Goal: Task Accomplishment & Management: Manage account settings

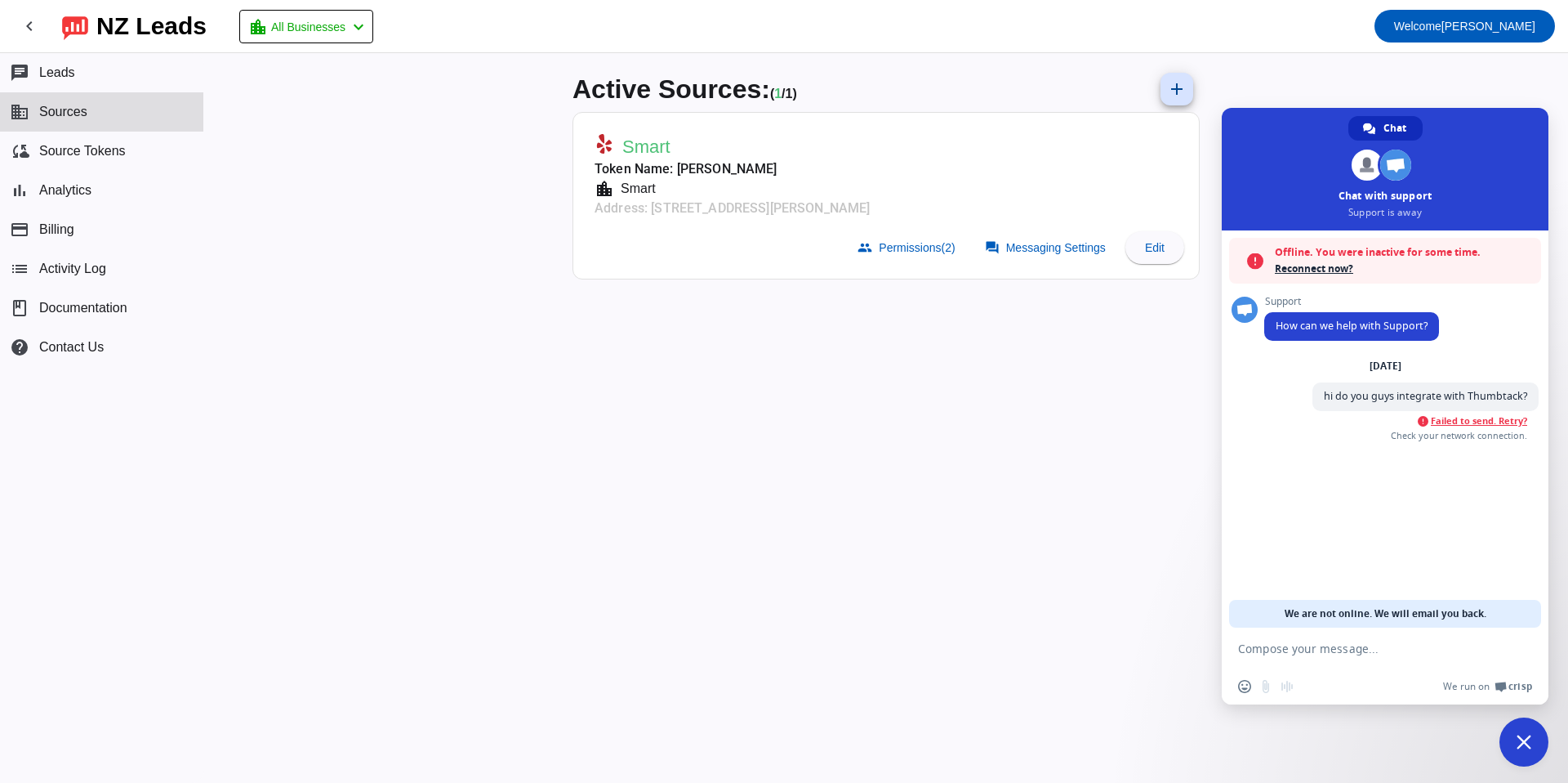
click at [1480, 423] on span "Failed to send. Retry?" at bounding box center [1478, 421] width 97 height 11
click at [58, 347] on span "Contact Us" at bounding box center [71, 347] width 64 height 14
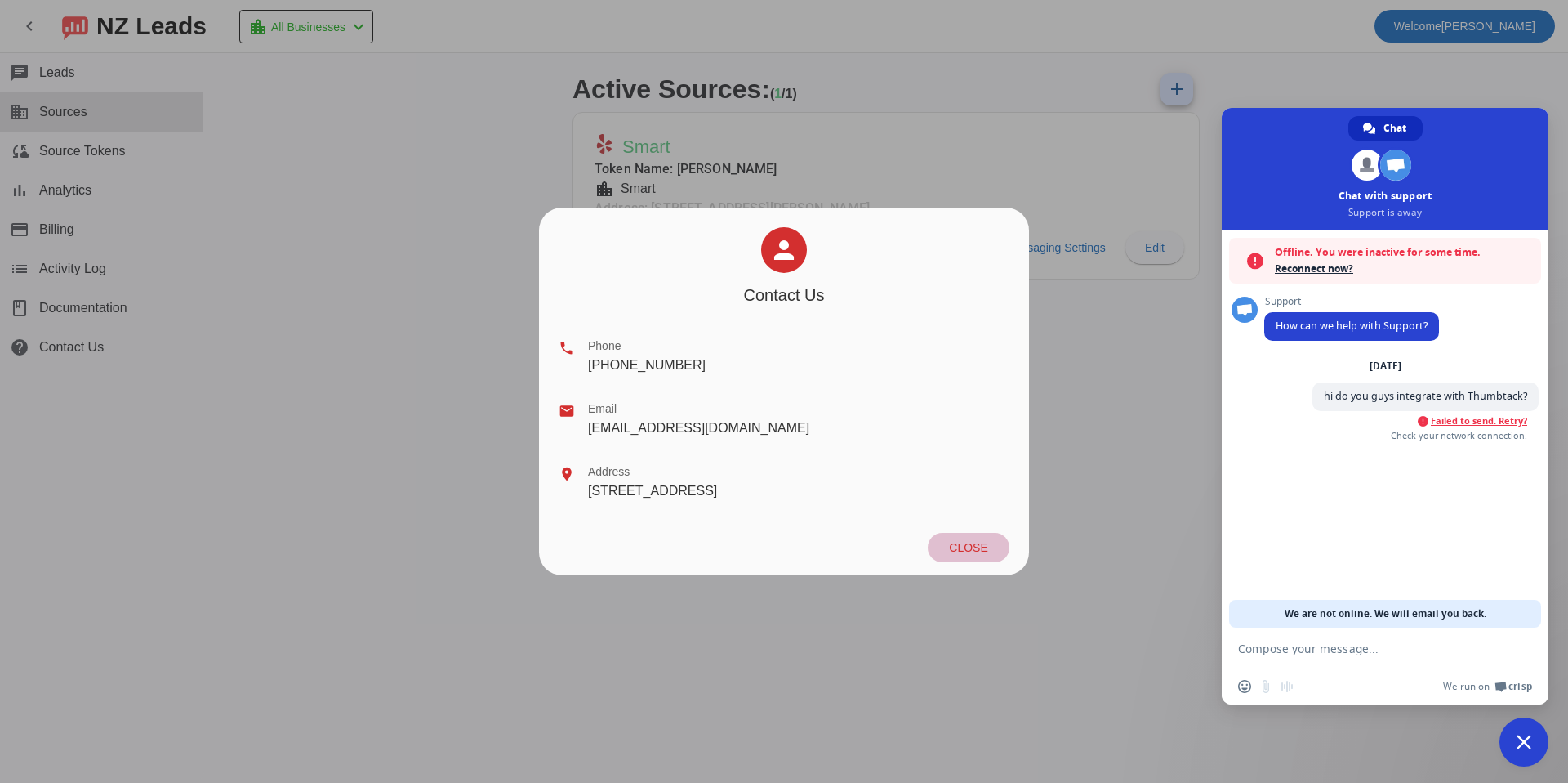
click at [978, 550] on span "Close" at bounding box center [968, 548] width 38 height 13
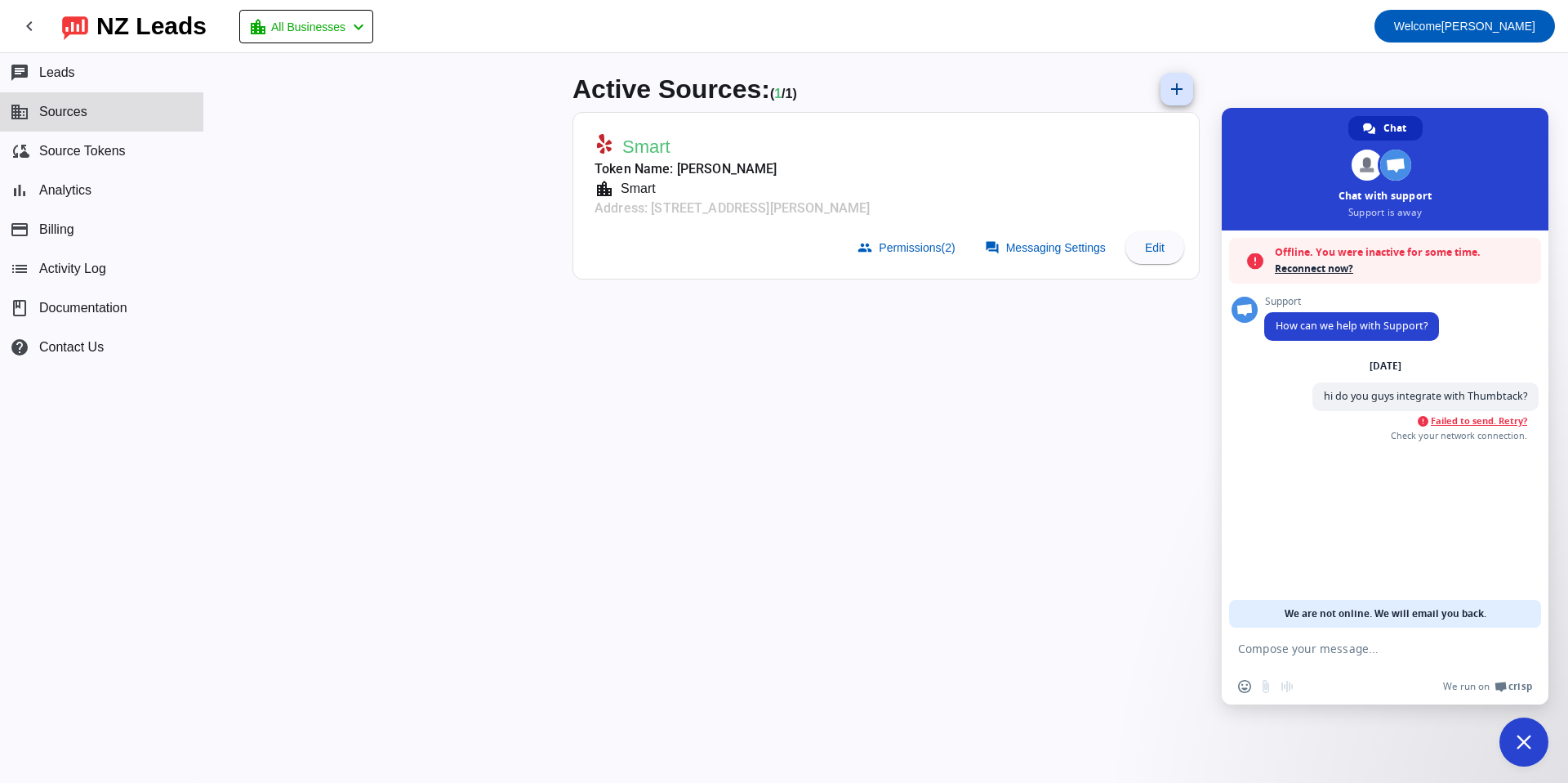
click at [526, 495] on div "Active Sources: ( 1 / 1) add Smart Token Name: [PERSON_NAME][GEOGRAPHIC_DATA] l…" at bounding box center [885, 417] width 1363 height 729
click at [1524, 734] on span "Close chat" at bounding box center [1523, 741] width 14 height 14
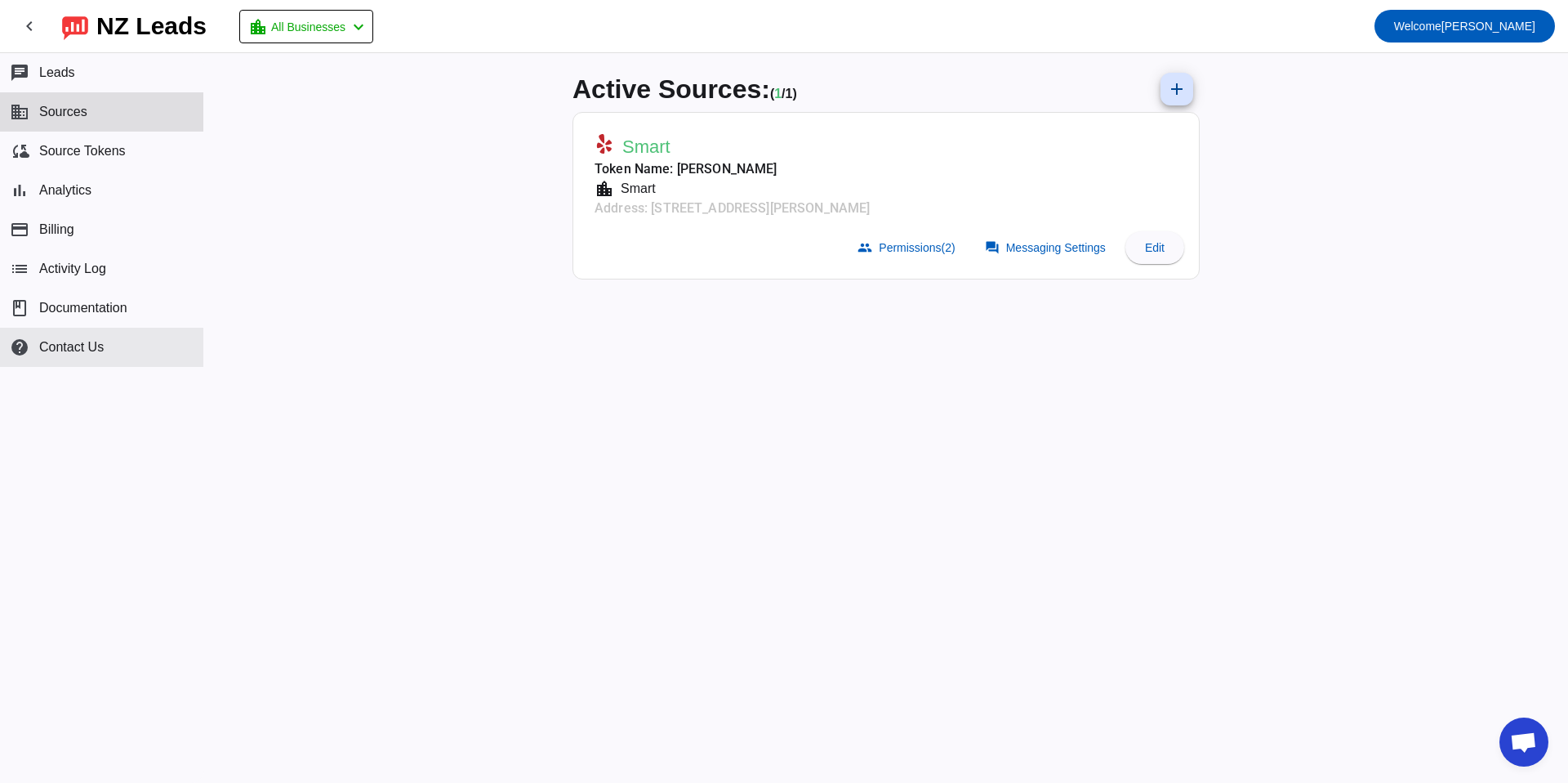
click at [61, 347] on span "Contact Us" at bounding box center [71, 347] width 64 height 14
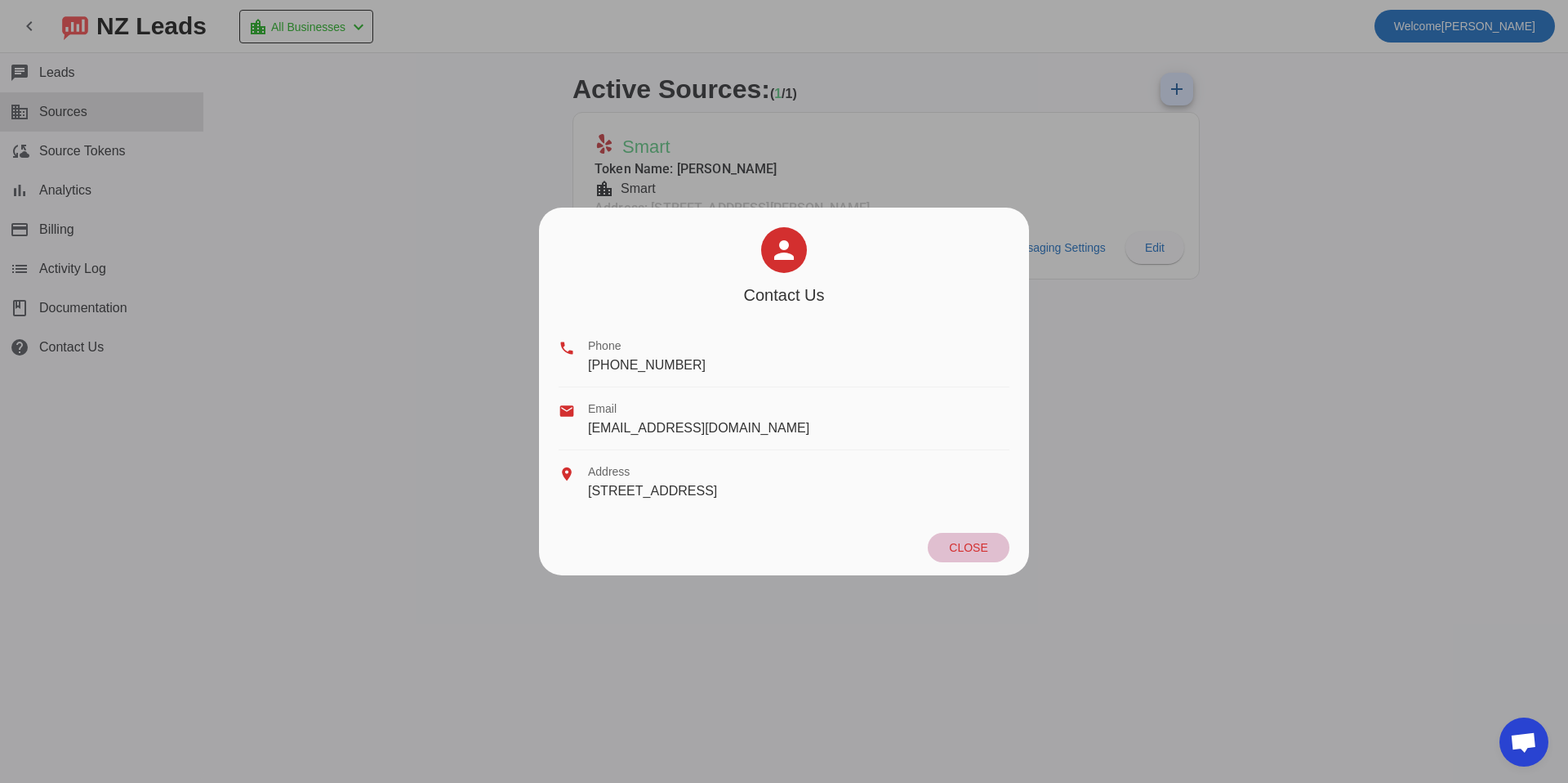
click at [1001, 550] on span at bounding box center [968, 547] width 81 height 30
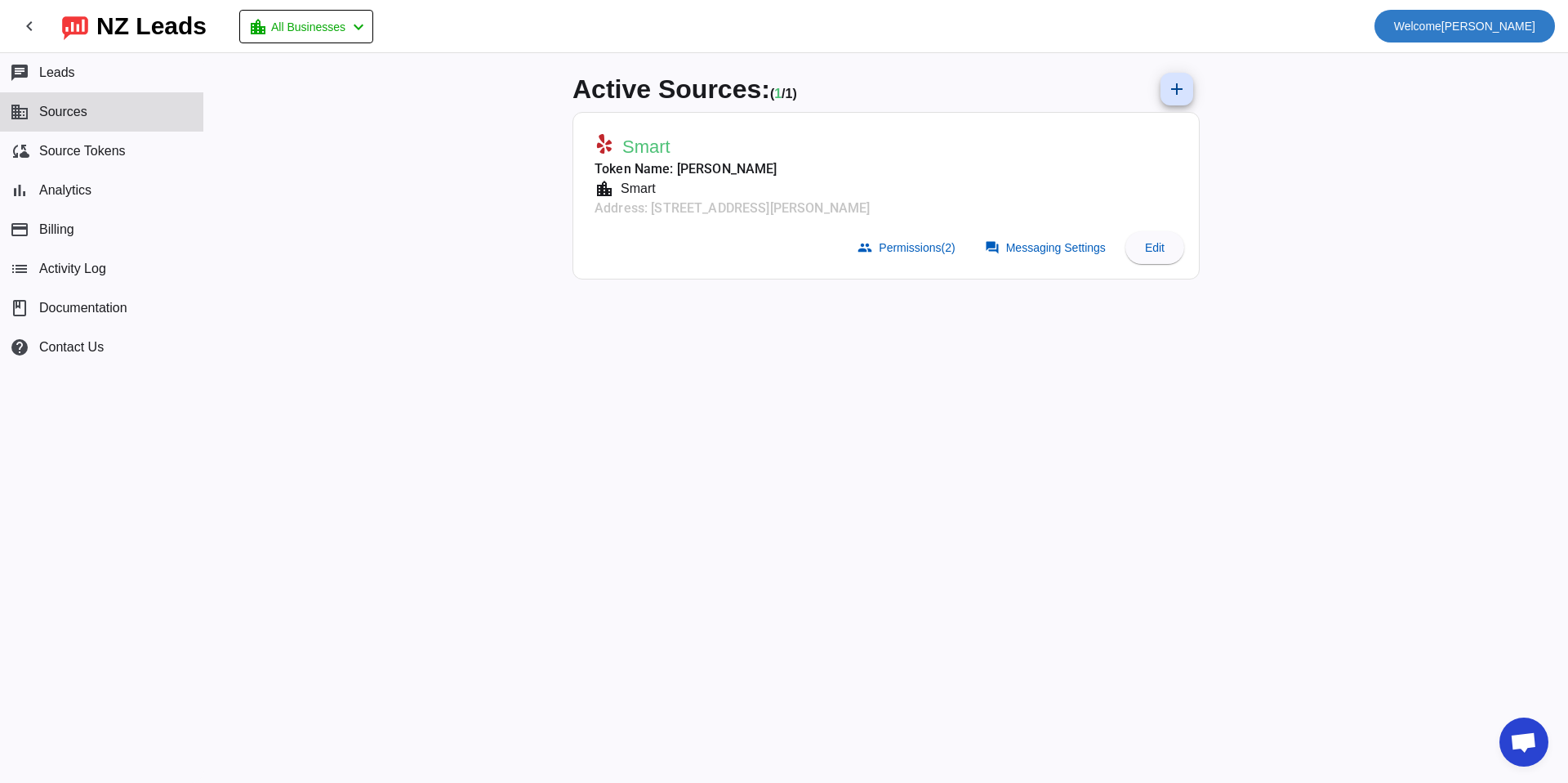
click at [1507, 31] on span "Welcome [PERSON_NAME][GEOGRAPHIC_DATA]" at bounding box center [1465, 26] width 142 height 23
click at [72, 352] on div at bounding box center [784, 392] width 1568 height 783
click at [1496, 718] on div "Active Sources: ( 1 / 1) add Smart Token Name: [PERSON_NAME][GEOGRAPHIC_DATA] l…" at bounding box center [885, 417] width 1363 height 729
click at [1549, 761] on div "Active Sources: ( 1 / 1) add Smart Token Name: [PERSON_NAME][GEOGRAPHIC_DATA] l…" at bounding box center [885, 417] width 1363 height 729
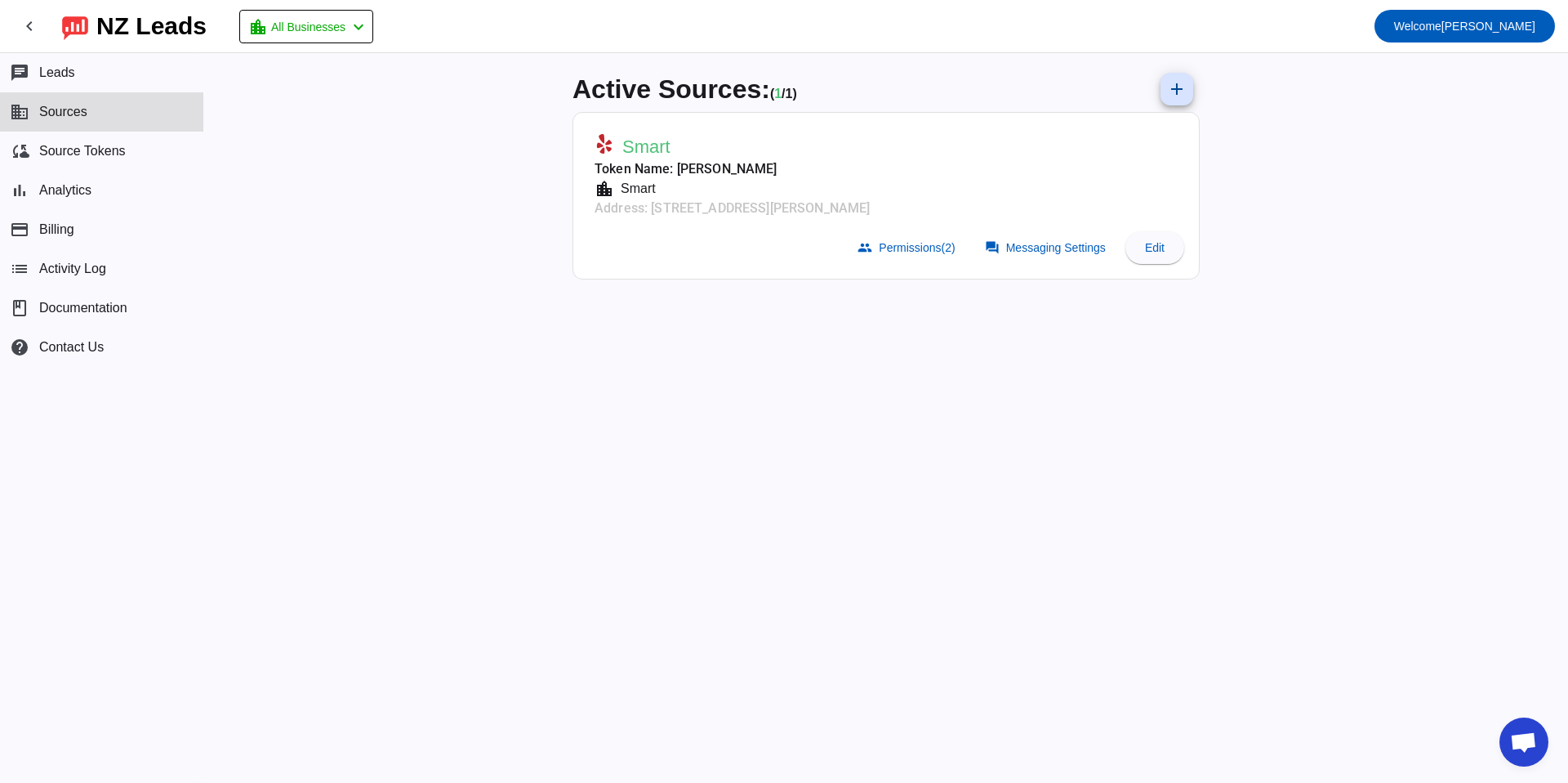
click at [1531, 739] on span "Open chat" at bounding box center [1523, 744] width 27 height 23
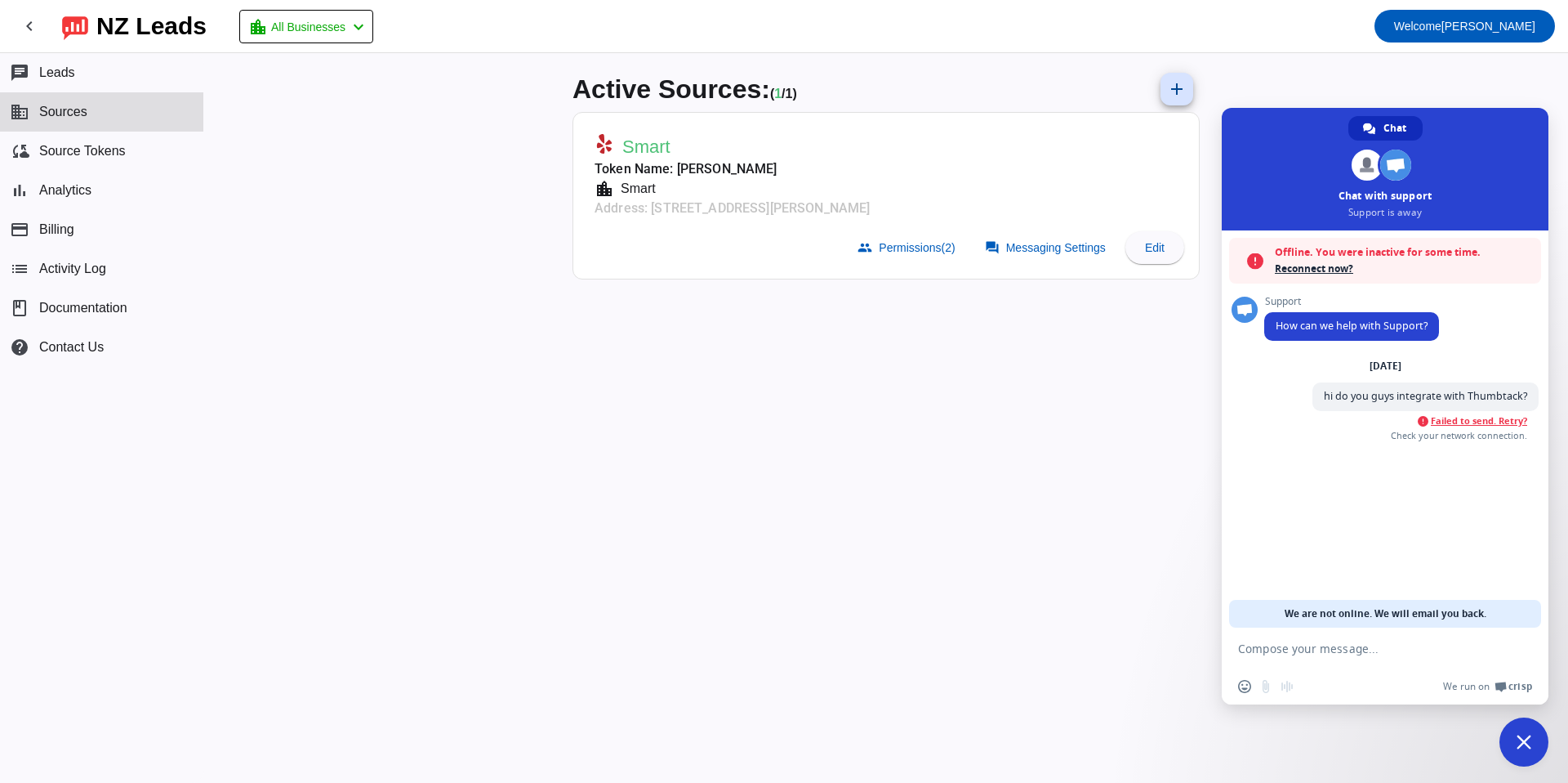
click at [1441, 418] on span "Failed to send. Retry?" at bounding box center [1478, 421] width 97 height 11
click at [1430, 422] on span "Failed to send. Retry?" at bounding box center [1478, 421] width 97 height 11
click at [1312, 270] on span "Reconnect now?" at bounding box center [1403, 268] width 258 height 16
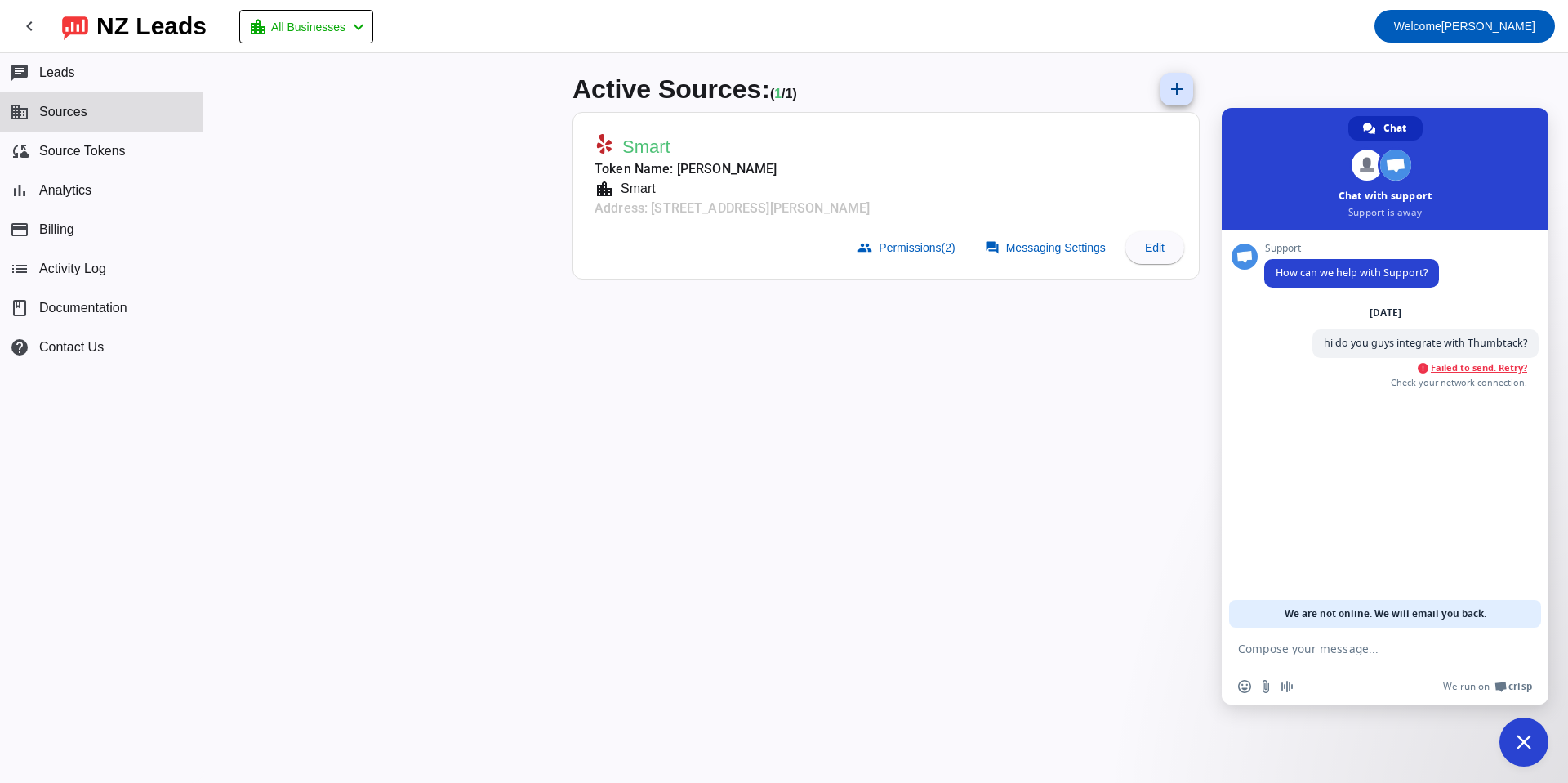
click at [1448, 368] on span "Failed to send. Retry?" at bounding box center [1478, 368] width 97 height 11
click at [55, 76] on span "Leads" at bounding box center [57, 72] width 36 height 14
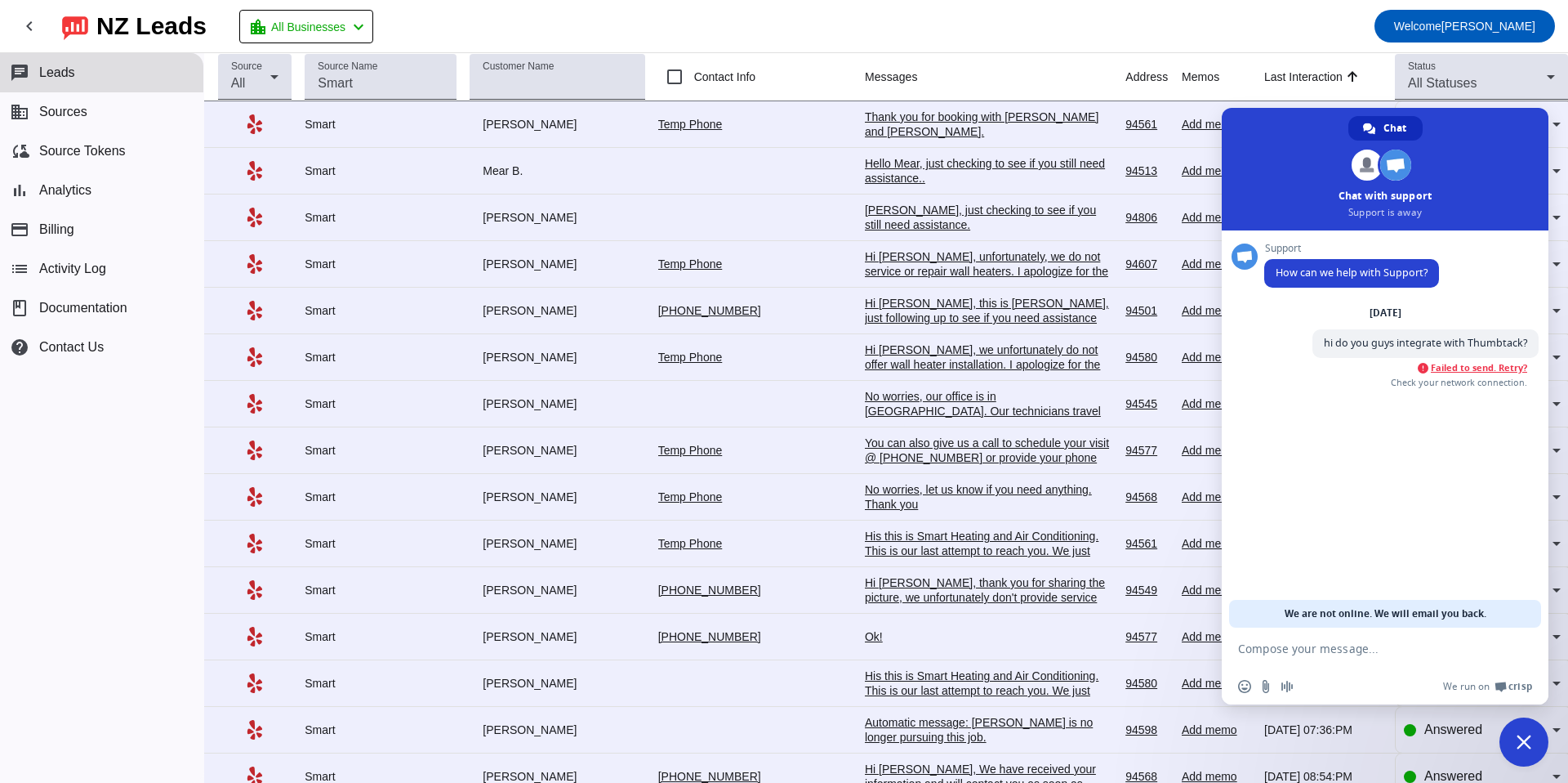
click at [1518, 725] on span "Close chat" at bounding box center [1523, 741] width 49 height 49
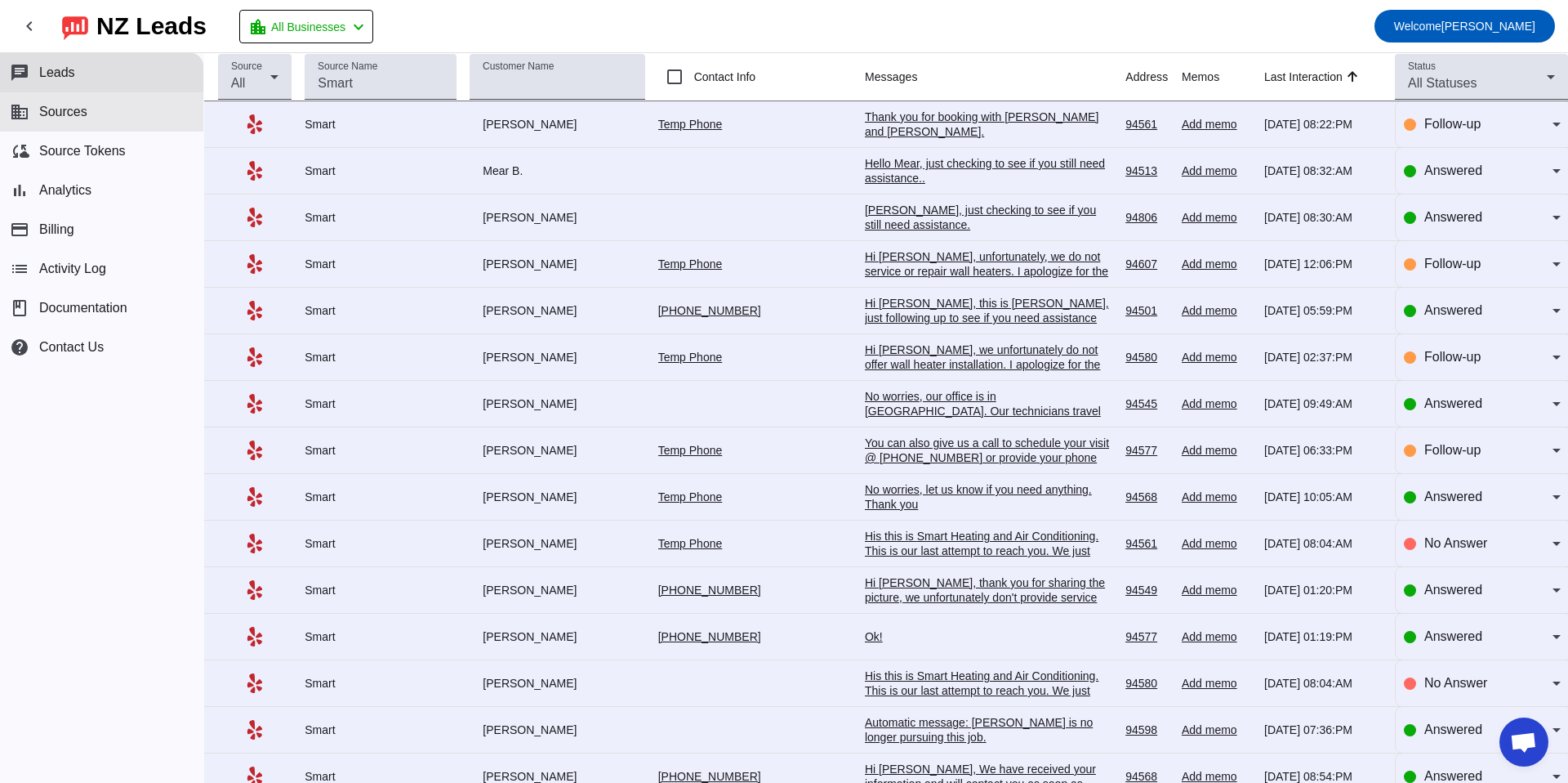
click at [63, 108] on span "Sources" at bounding box center [63, 111] width 48 height 14
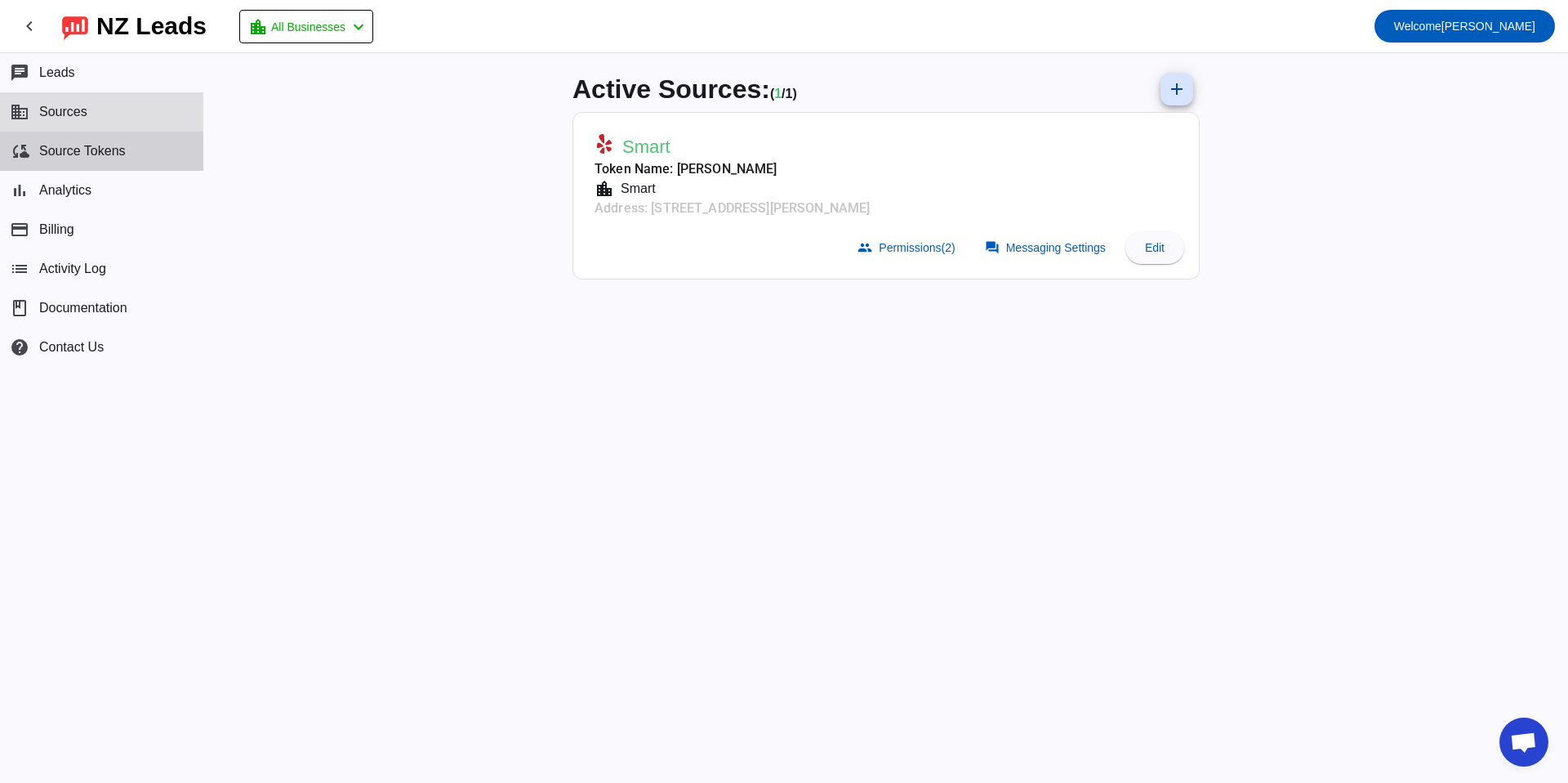
click at [73, 156] on span "Source Tokens" at bounding box center [82, 150] width 86 height 14
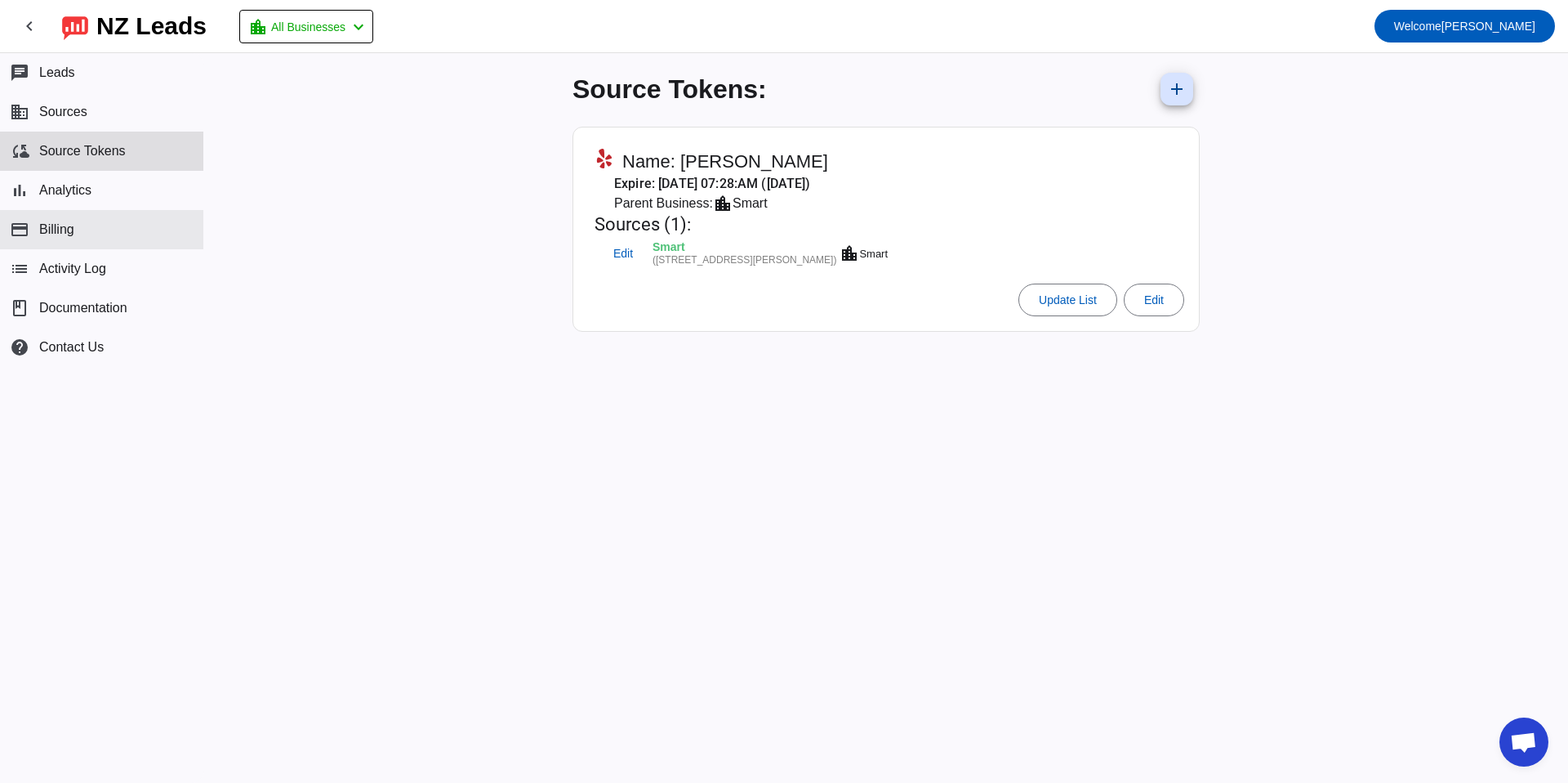
click at [62, 219] on button "payment Billing" at bounding box center [101, 229] width 204 height 39
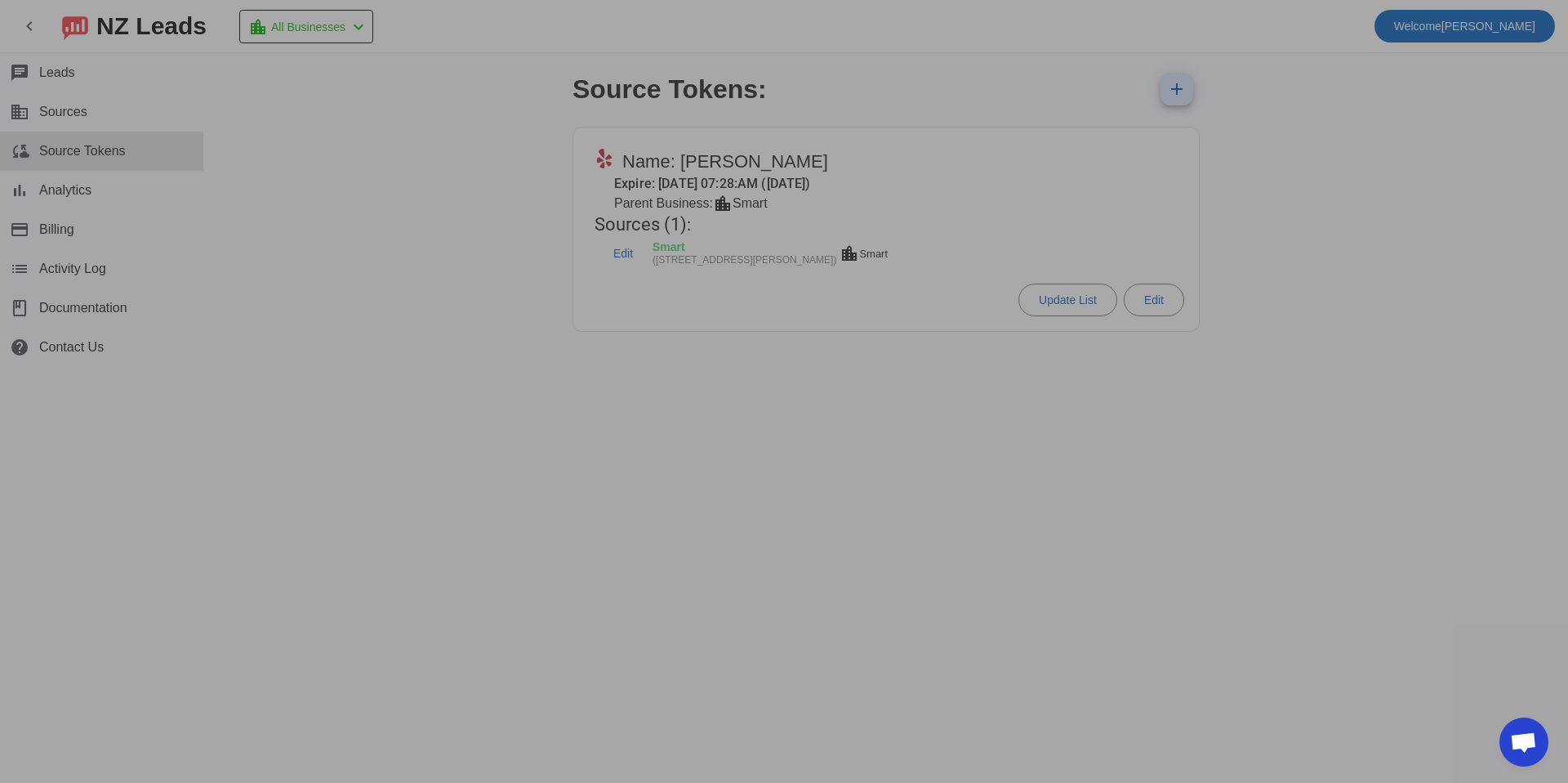
click at [95, 281] on div at bounding box center [784, 392] width 1568 height 783
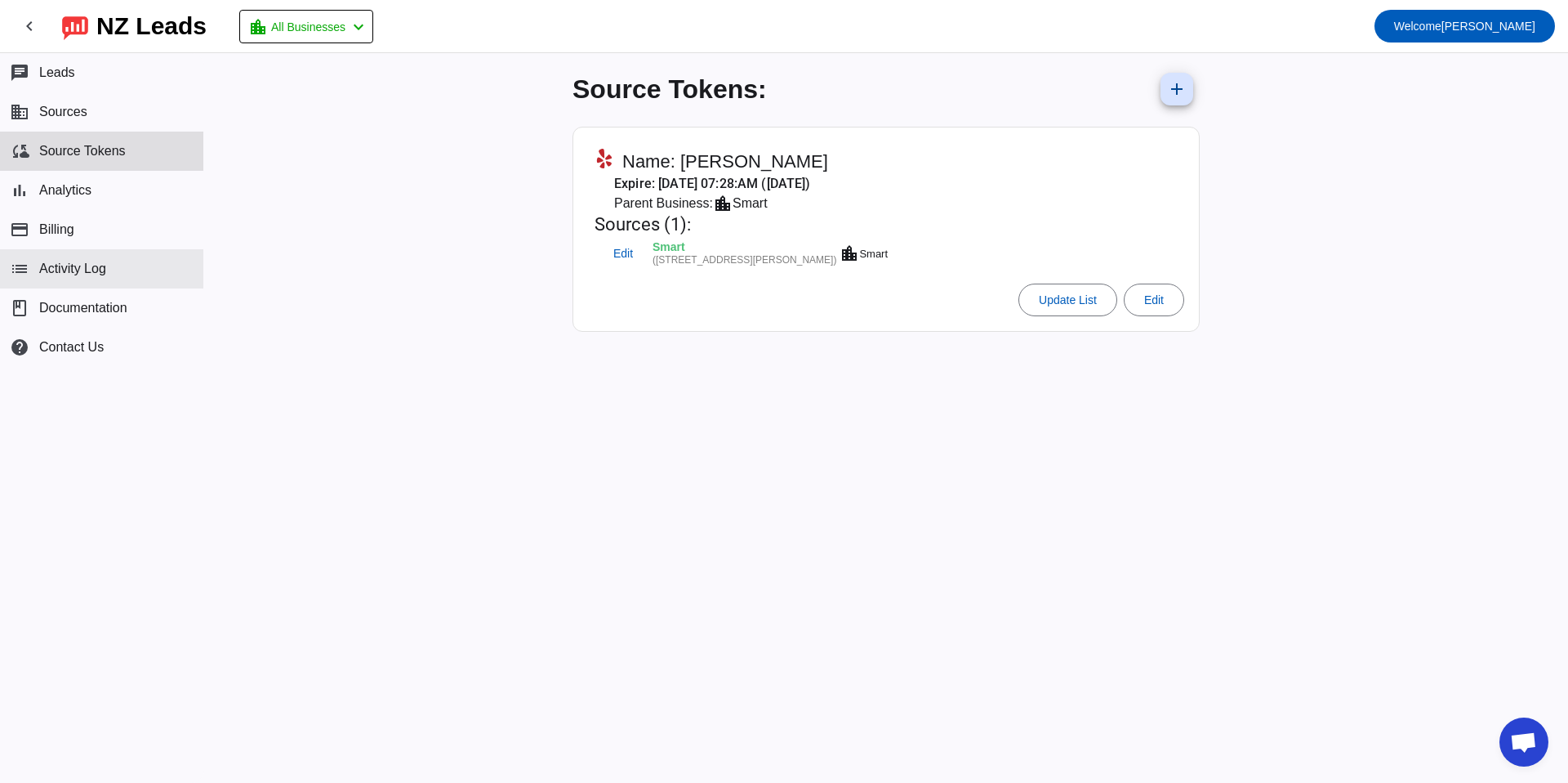
click at [93, 278] on button "list Activity Log" at bounding box center [101, 268] width 204 height 39
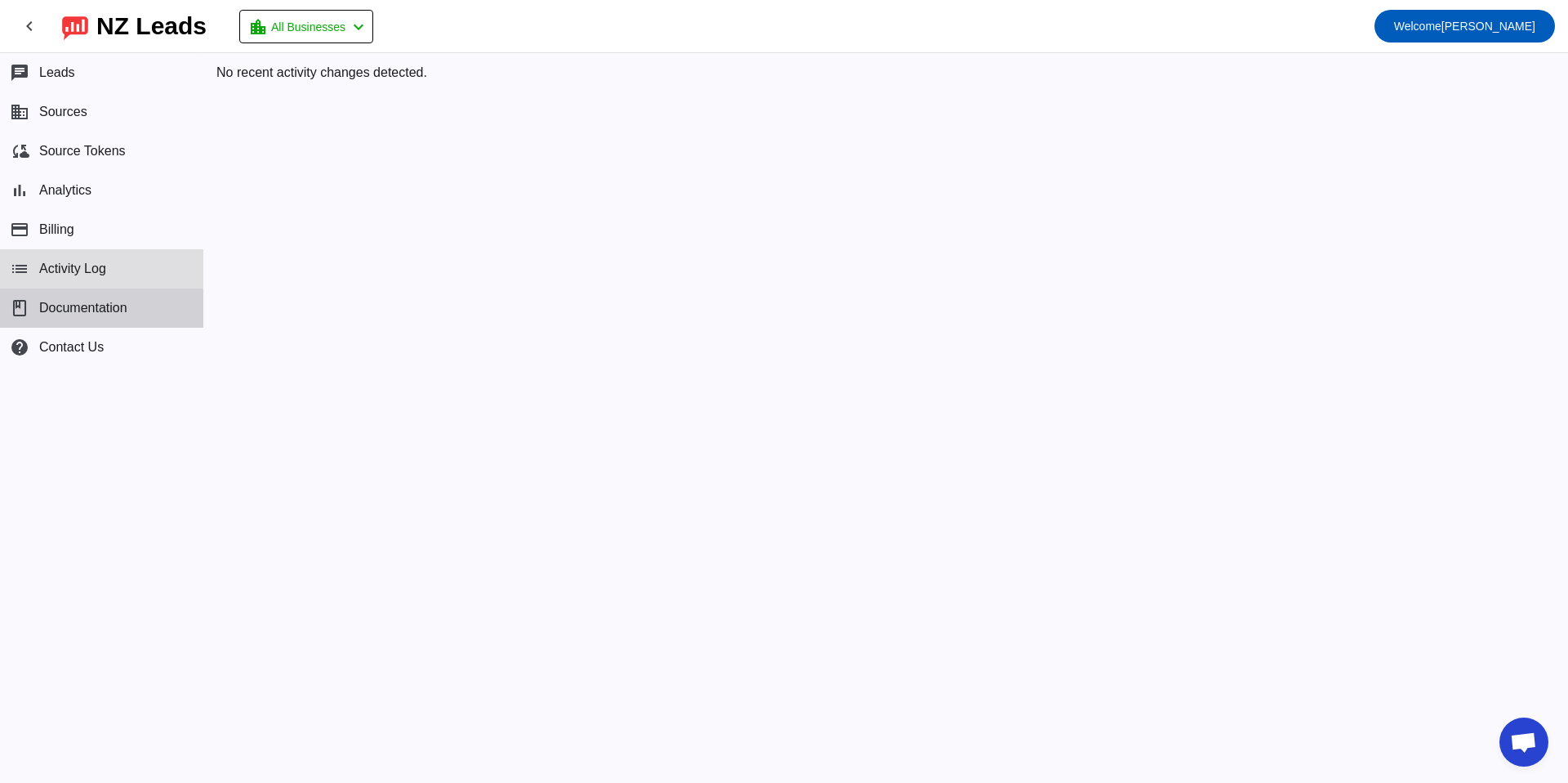
click at [86, 314] on span "Documentation" at bounding box center [83, 307] width 88 height 14
click at [339, 37] on span at bounding box center [306, 26] width 132 height 32
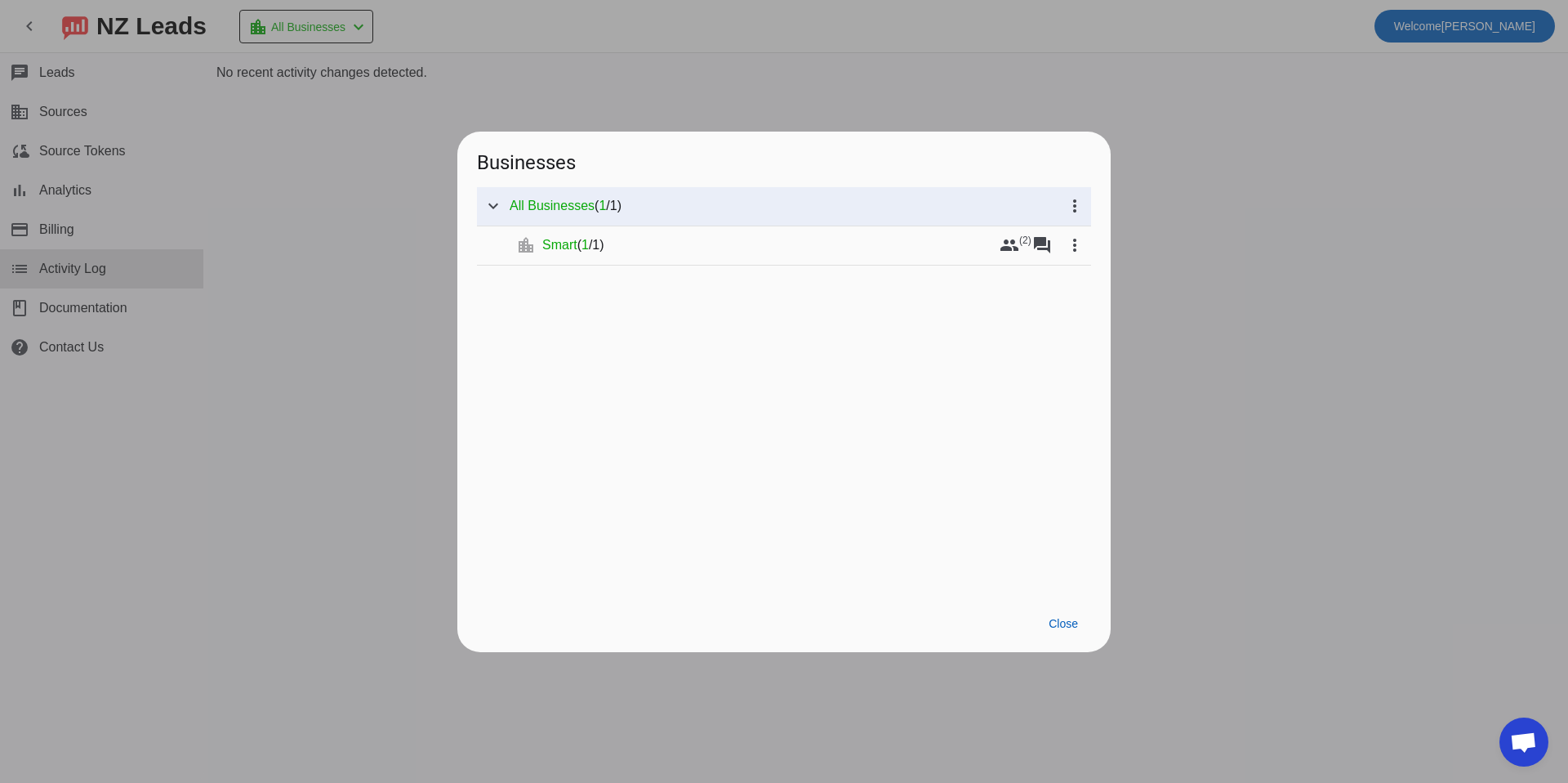
click at [21, 80] on div at bounding box center [784, 392] width 1568 height 783
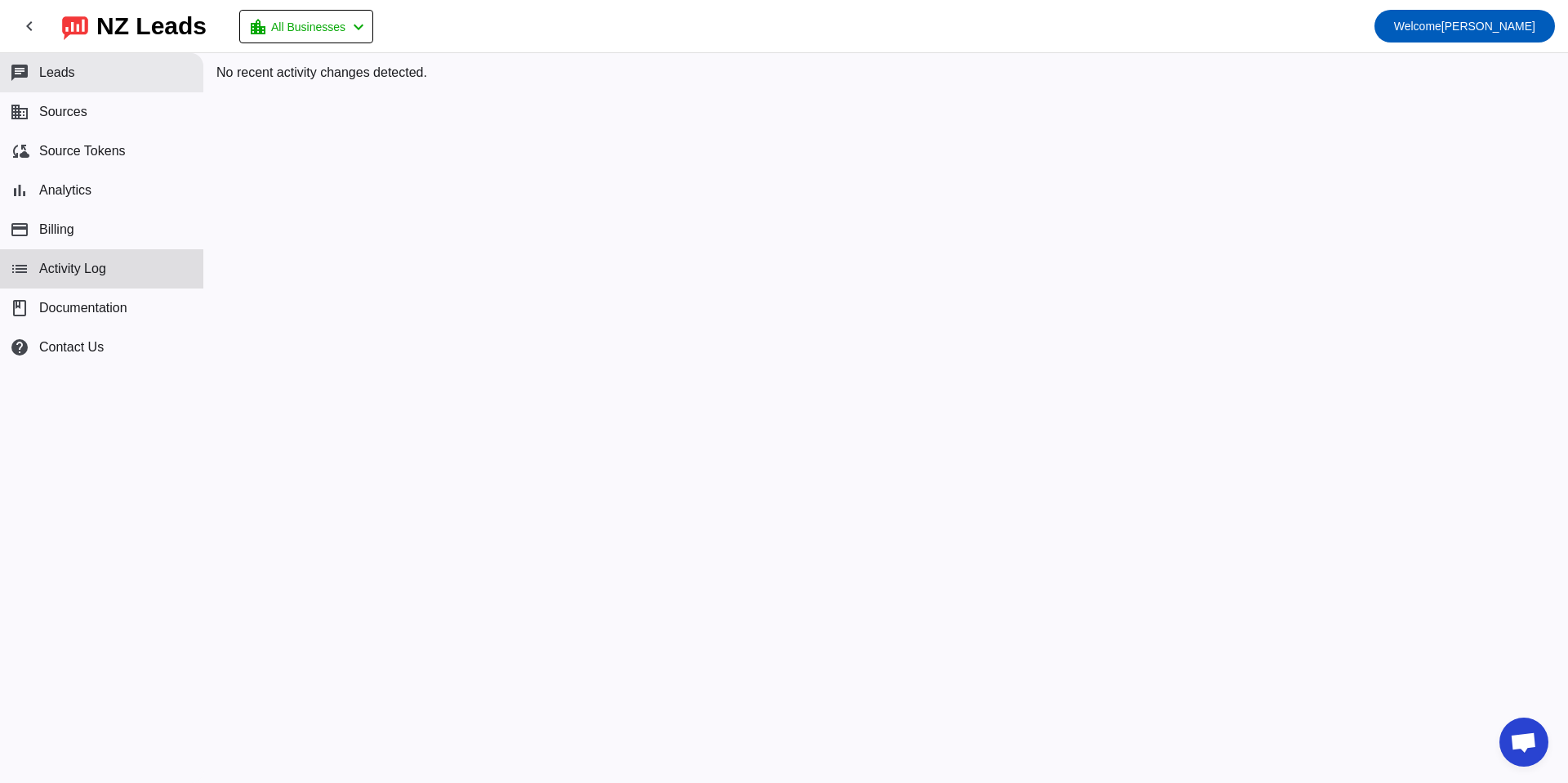
click at [40, 58] on button "chat Leads" at bounding box center [101, 72] width 204 height 39
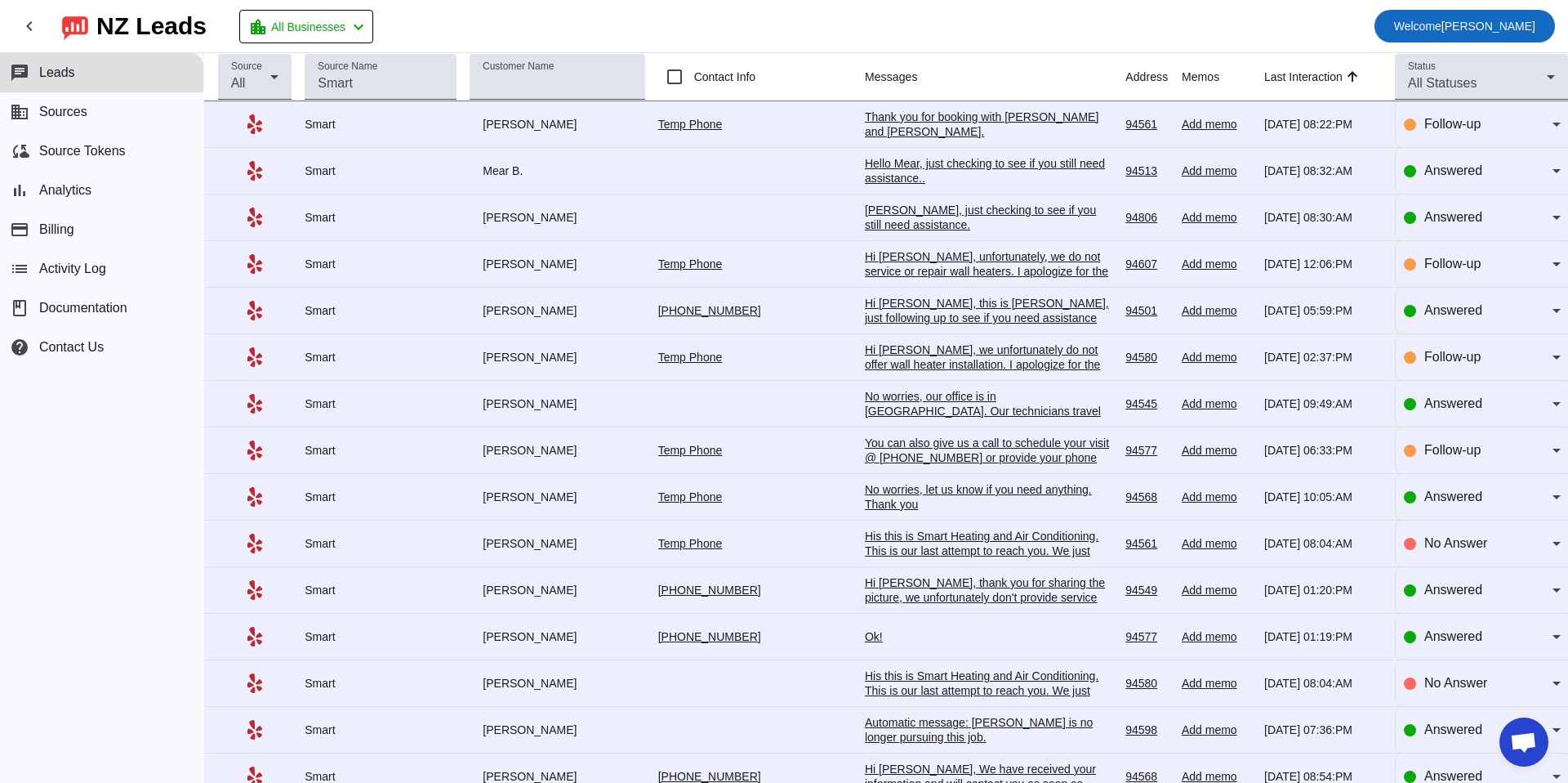
click at [1513, 30] on span "Welcome [PERSON_NAME][GEOGRAPHIC_DATA]" at bounding box center [1465, 26] width 142 height 23
click at [70, 109] on div at bounding box center [784, 392] width 1568 height 783
click at [70, 109] on span "Sources" at bounding box center [63, 111] width 48 height 14
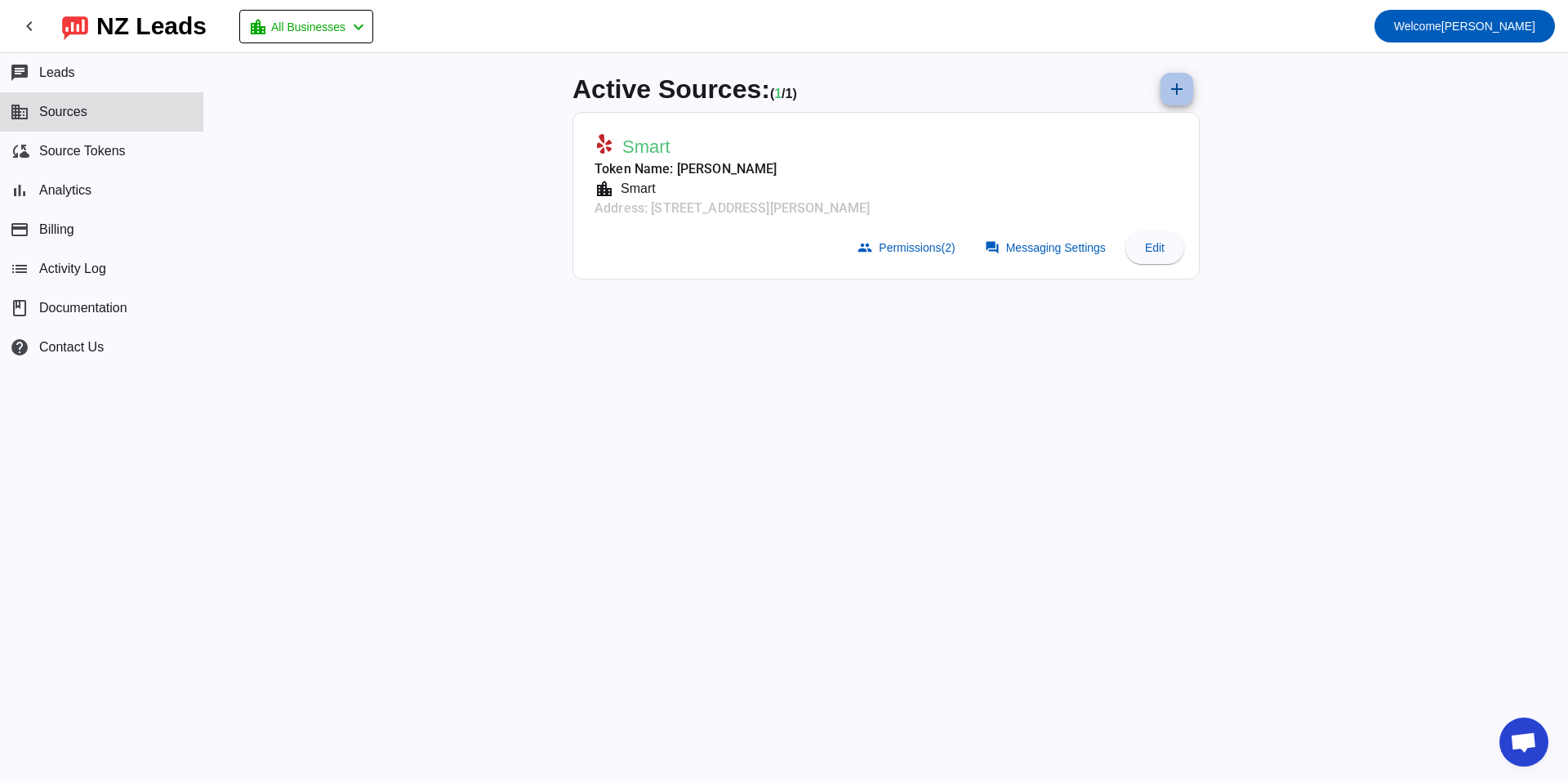
click at [1182, 89] on mat-icon "add" at bounding box center [1177, 89] width 19 height 19
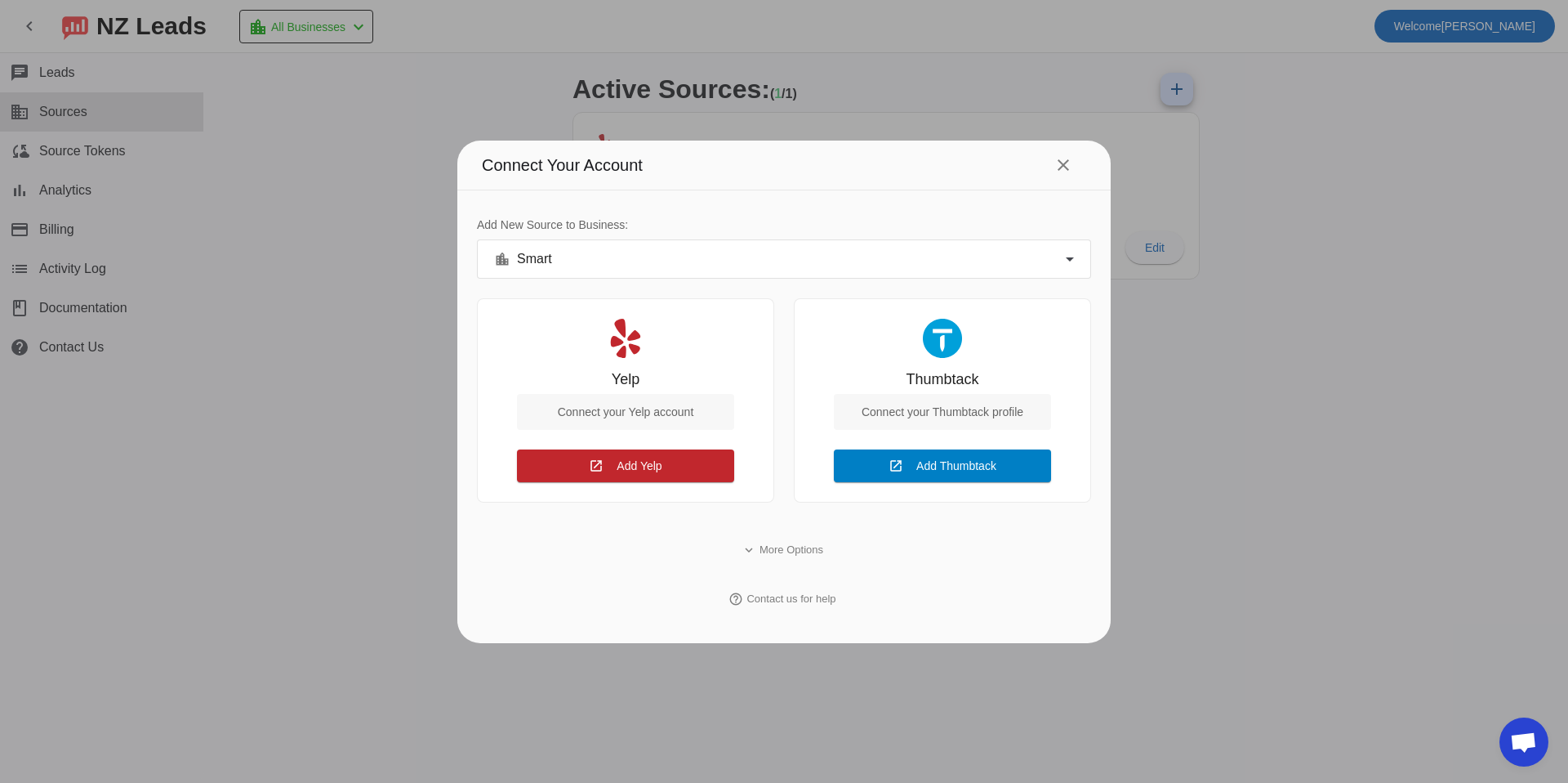
click at [944, 465] on span "Add Thumbtack" at bounding box center [957, 466] width 80 height 13
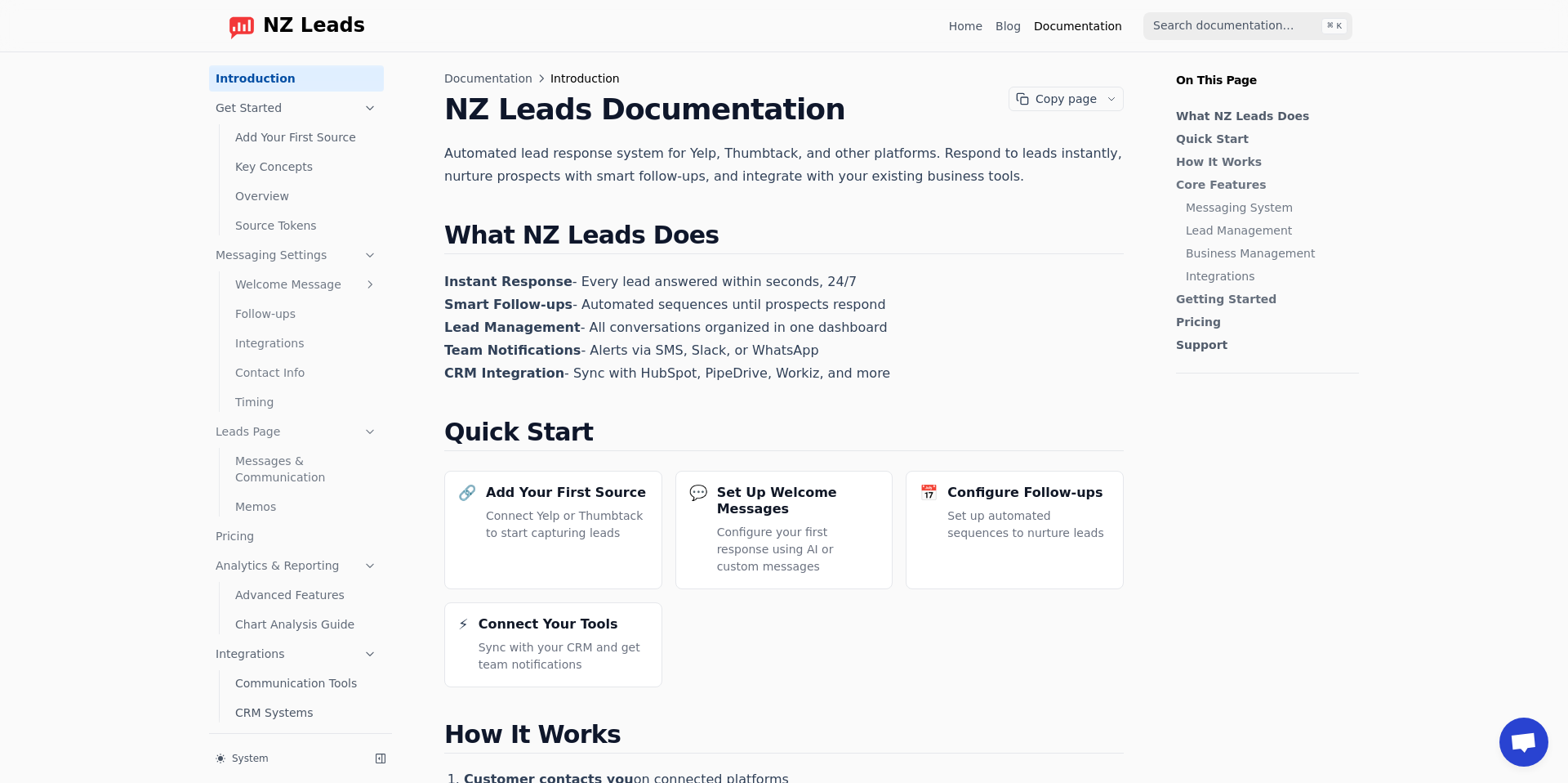
scroll to position [19, 0]
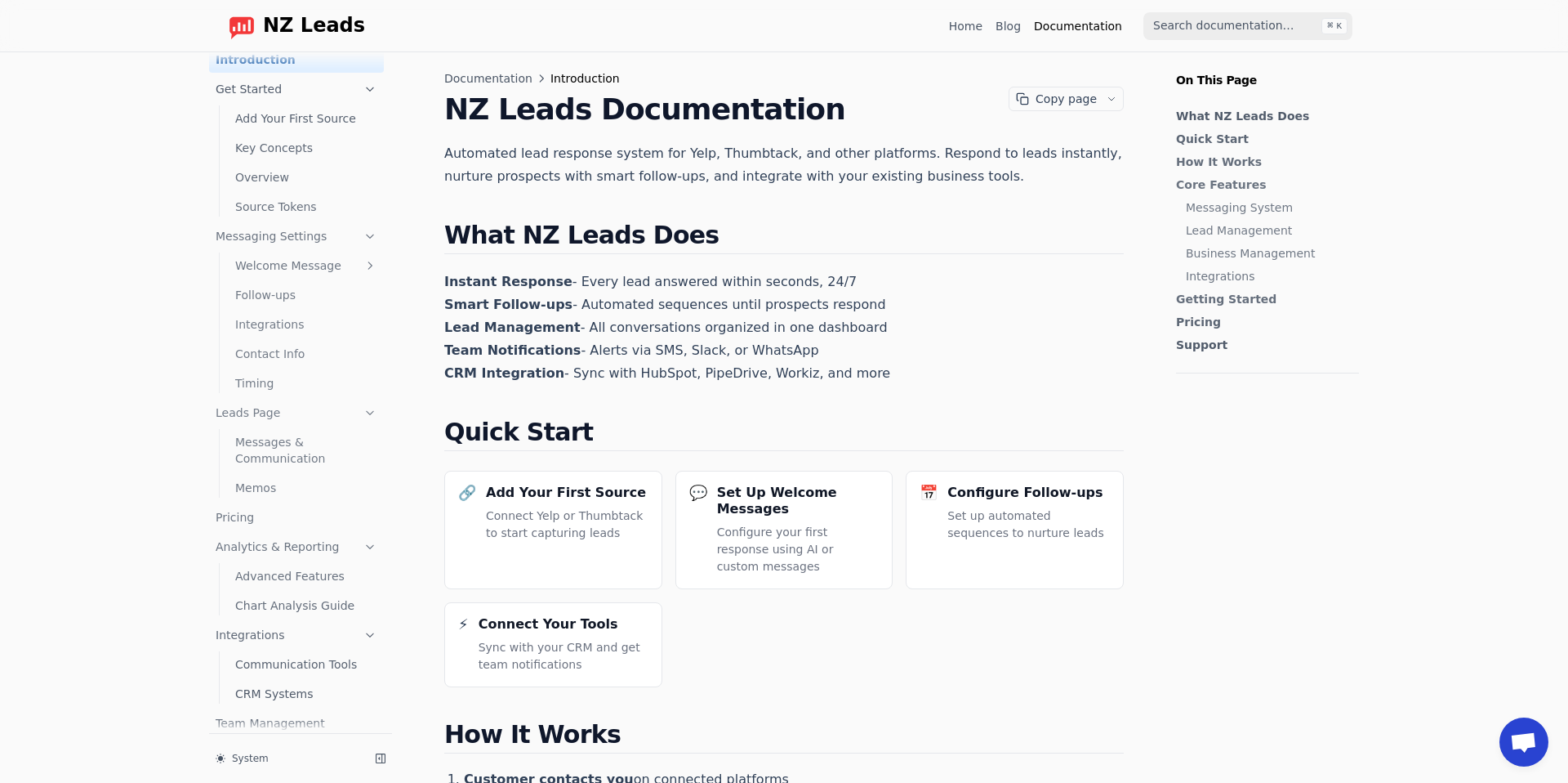
click at [272, 320] on link "Integrations" at bounding box center [306, 324] width 155 height 26
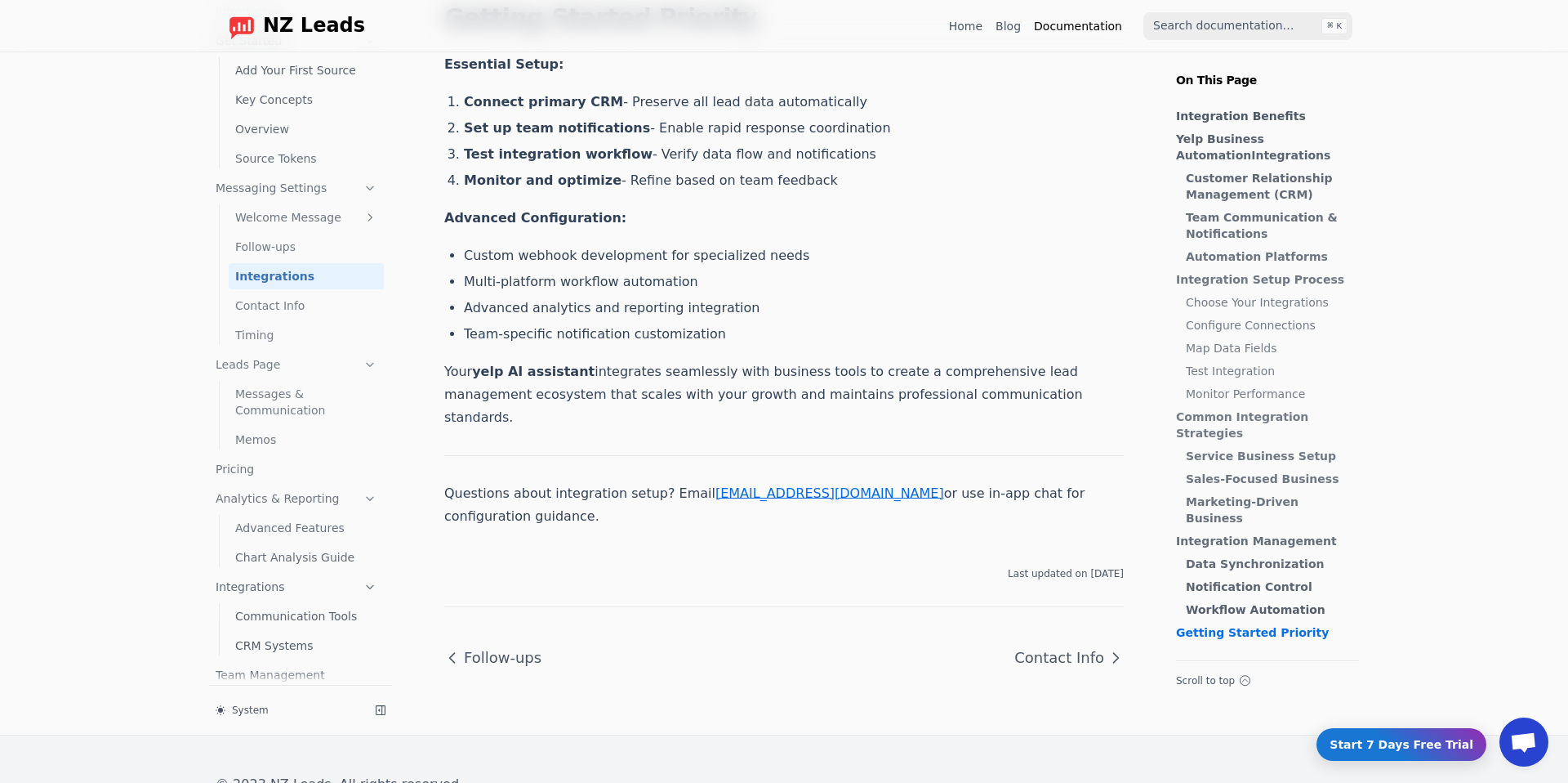
scroll to position [4821, 0]
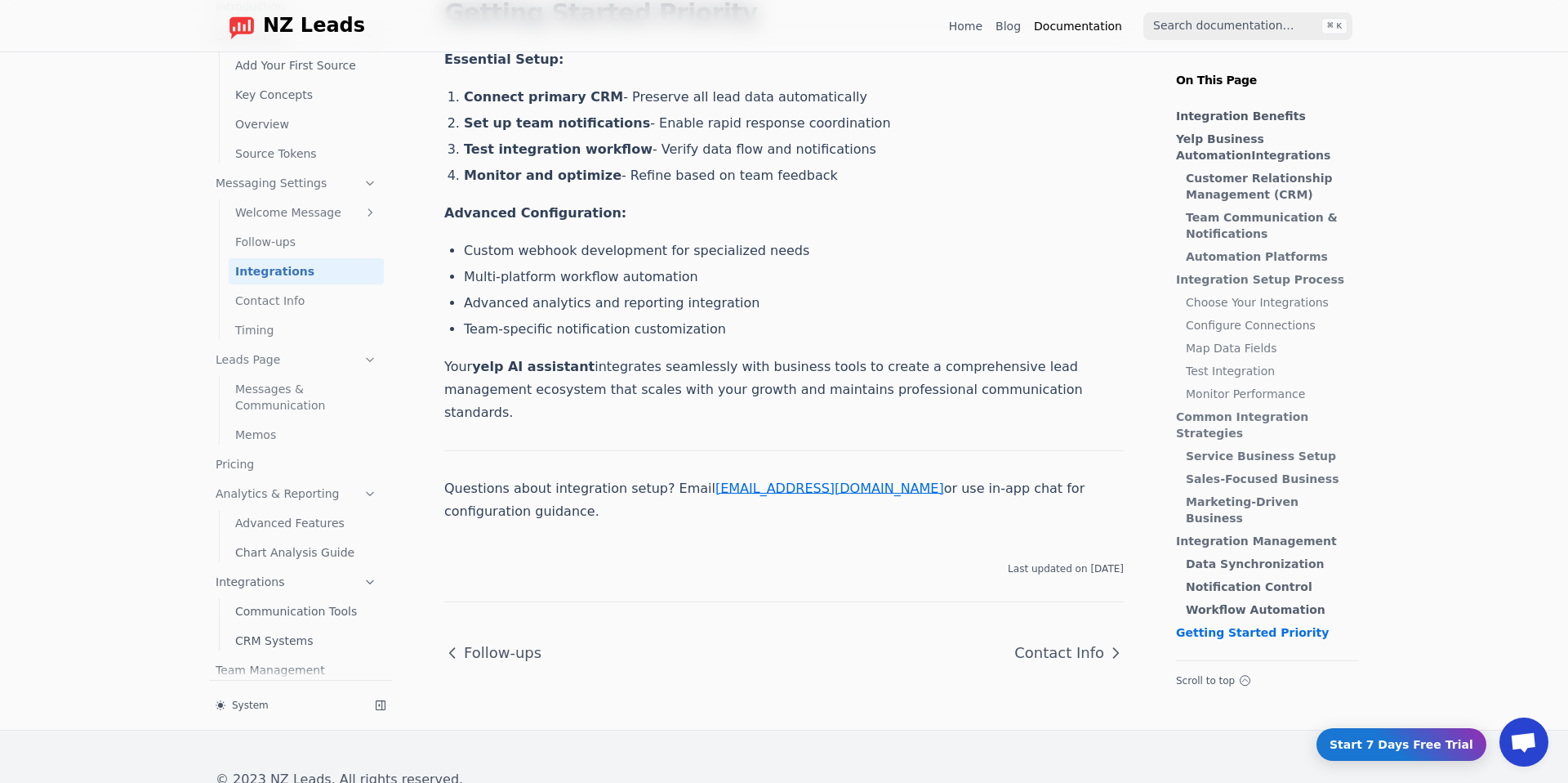
click at [268, 510] on link "Advanced Features" at bounding box center [306, 523] width 155 height 26
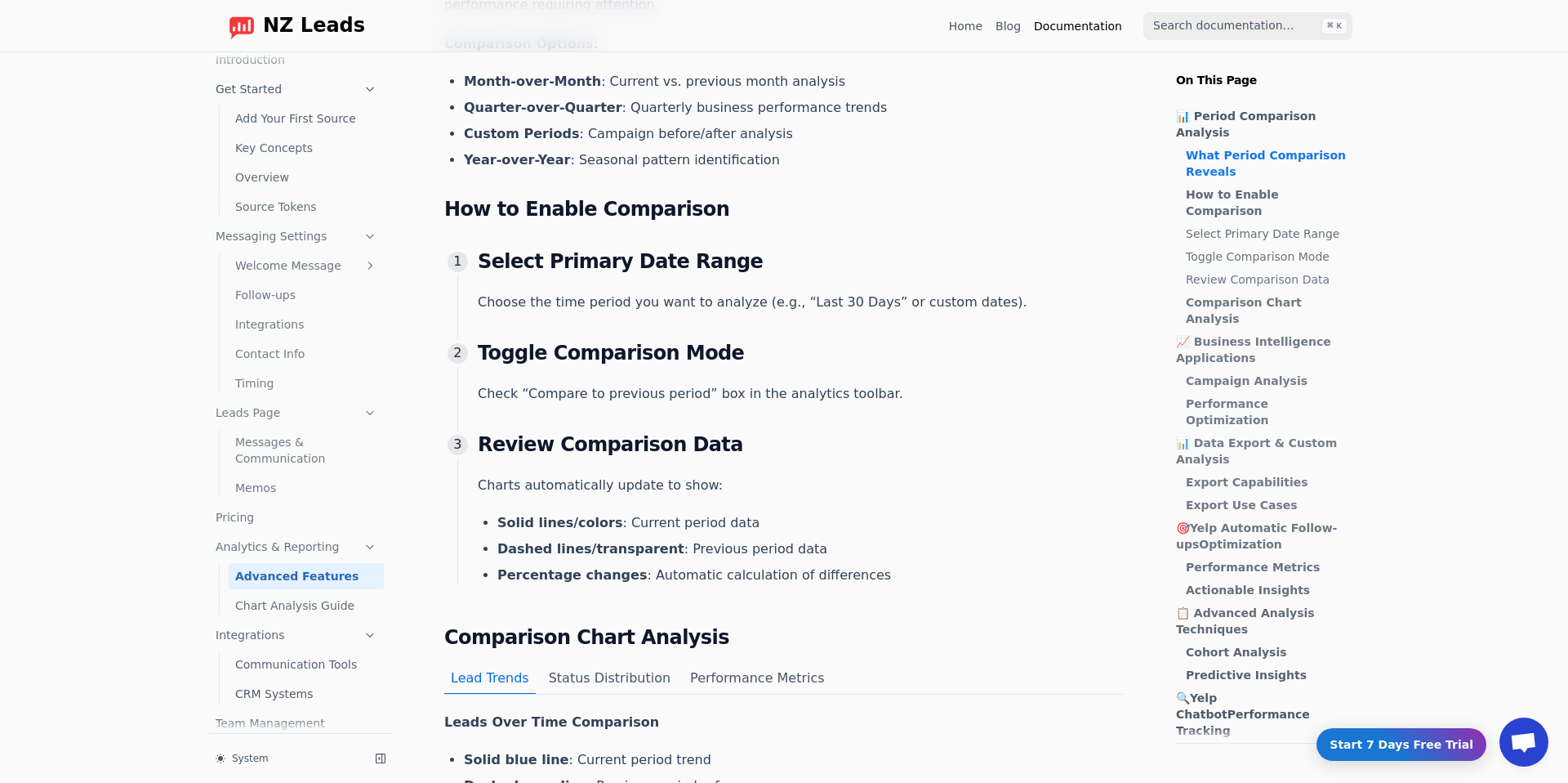
scroll to position [431, 0]
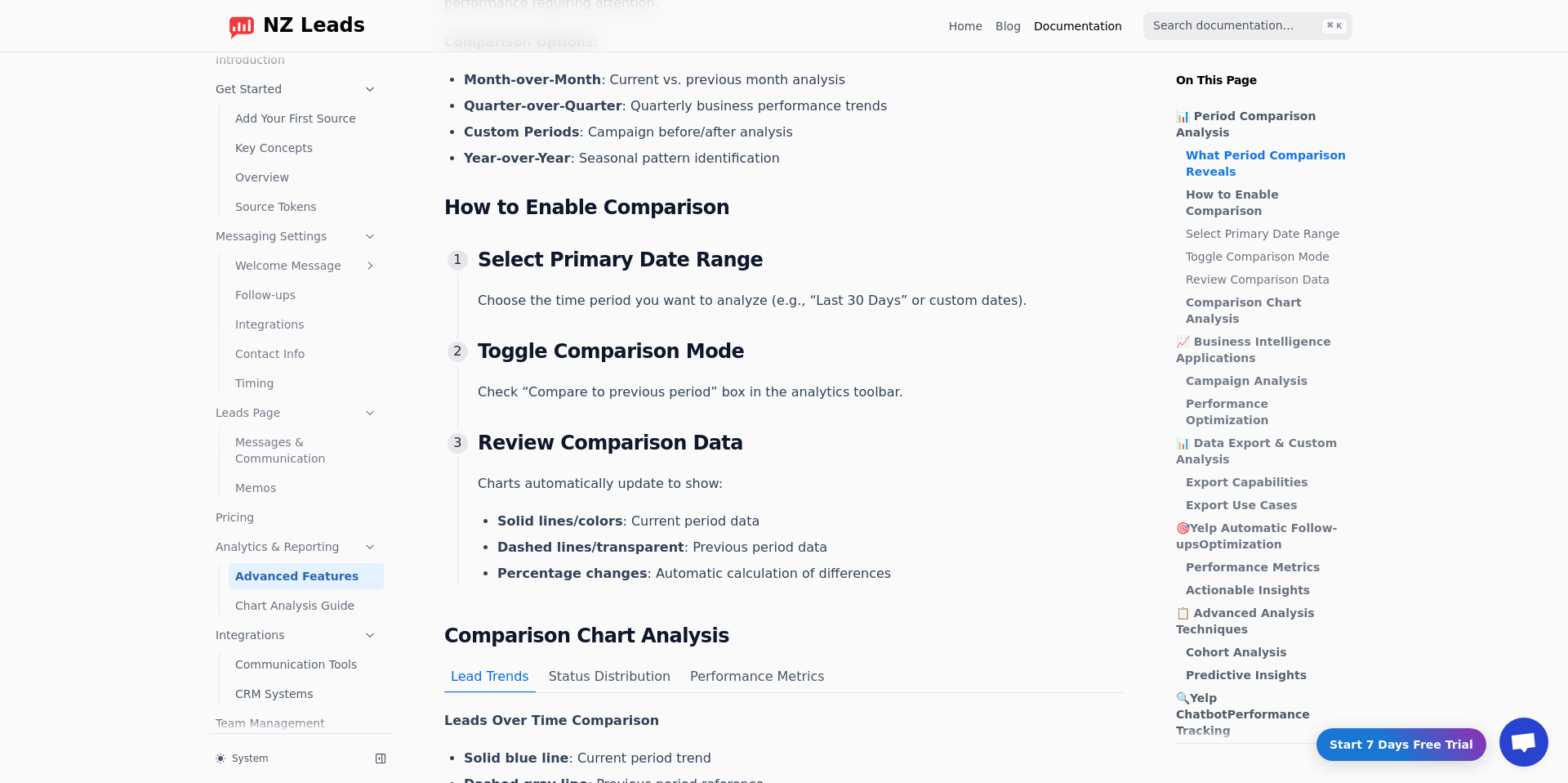
click at [292, 651] on link "Communication Tools" at bounding box center [306, 663] width 155 height 26
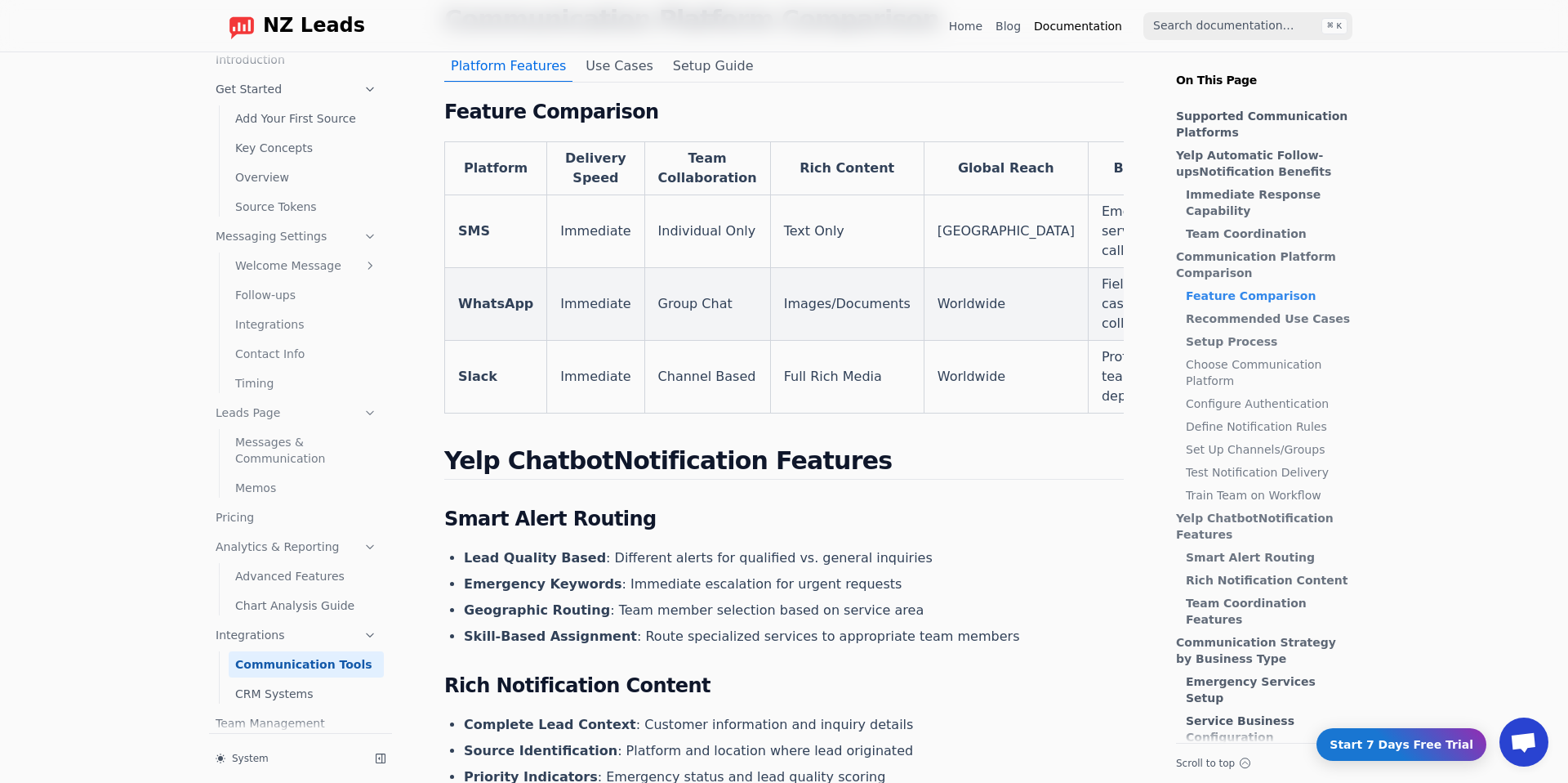
scroll to position [925, 0]
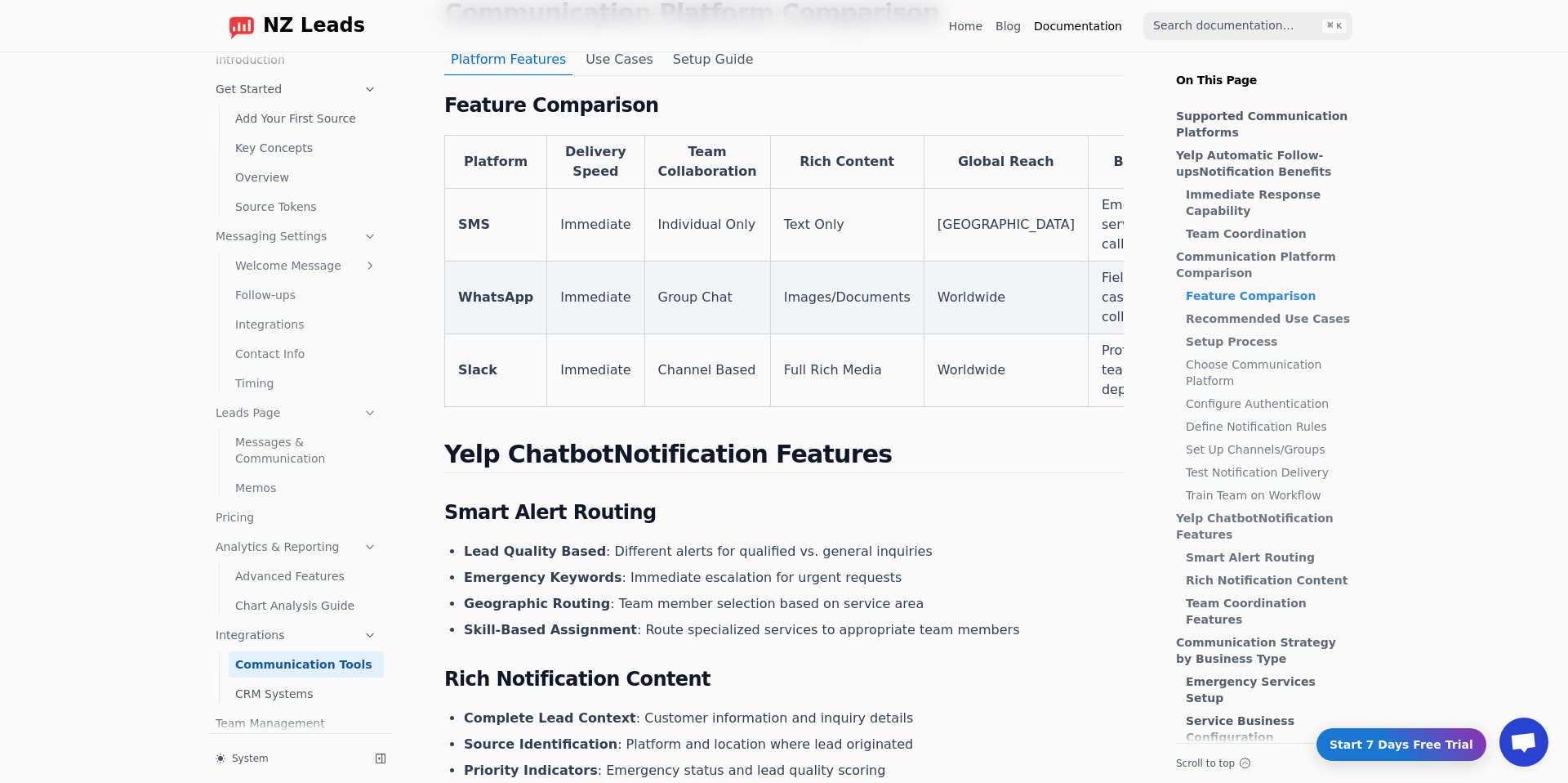
click at [289, 710] on link "Team Management" at bounding box center [296, 723] width 175 height 26
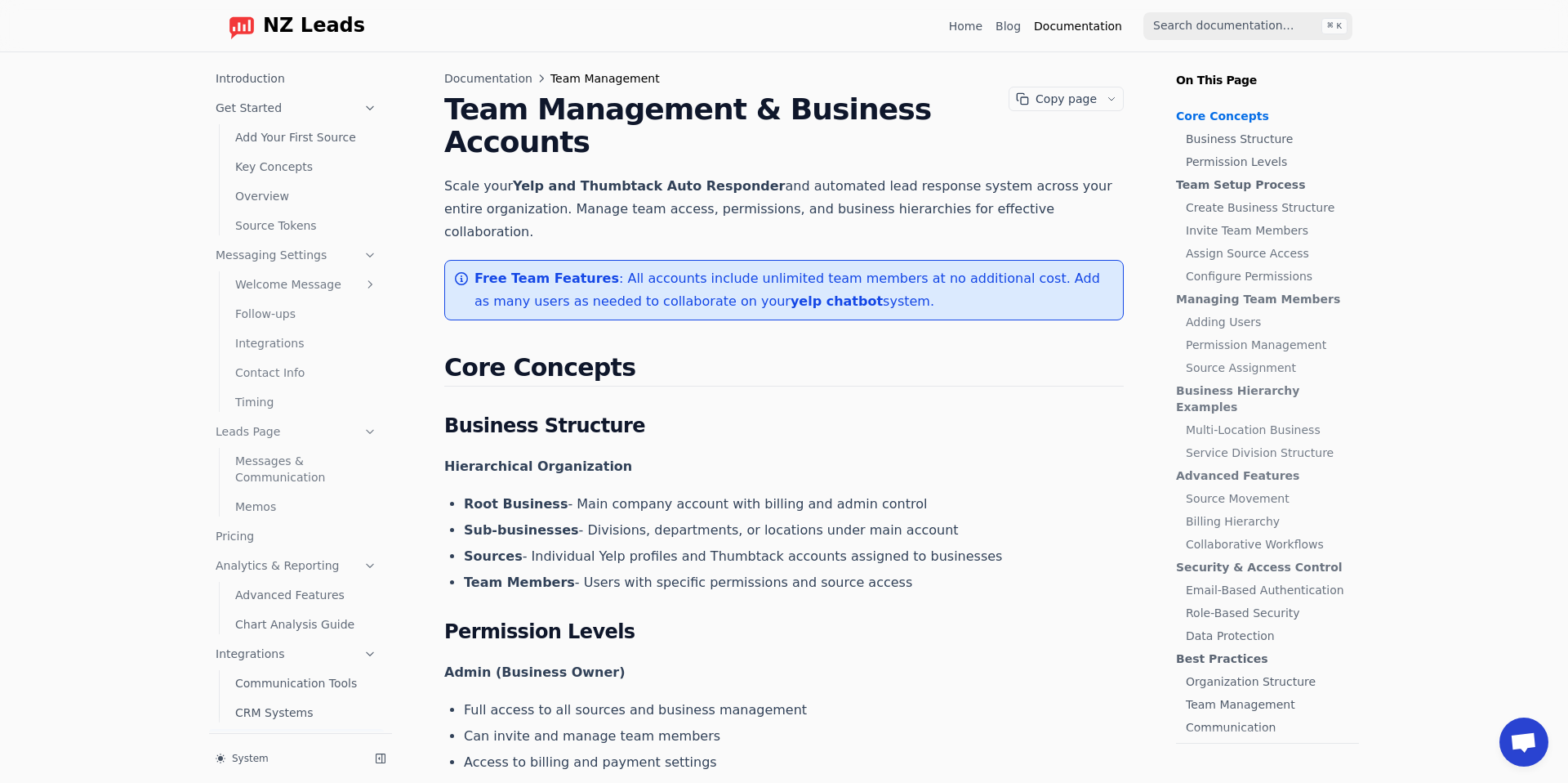
click at [226, 80] on link "Introduction" at bounding box center [296, 78] width 175 height 26
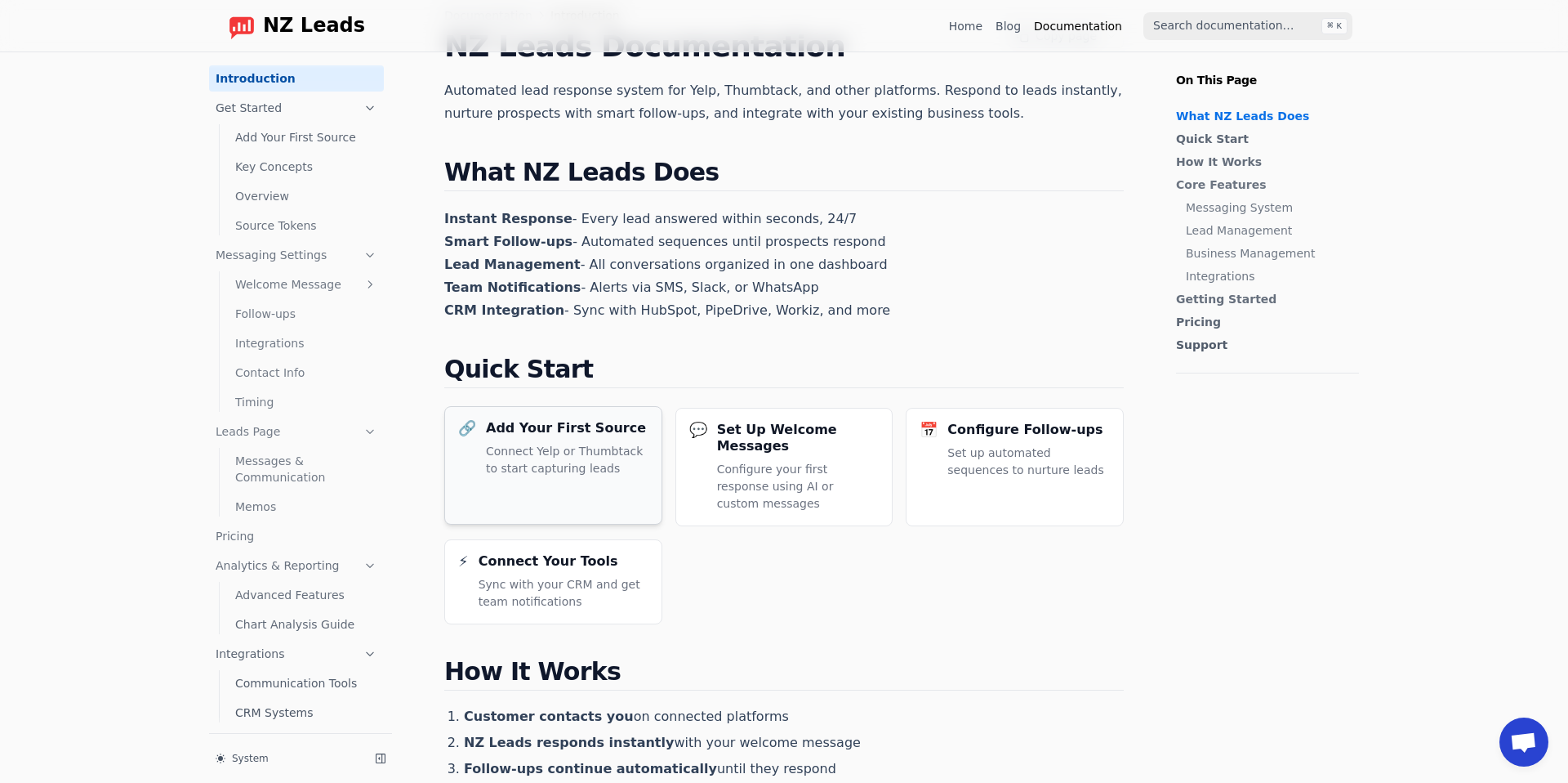
scroll to position [82, 0]
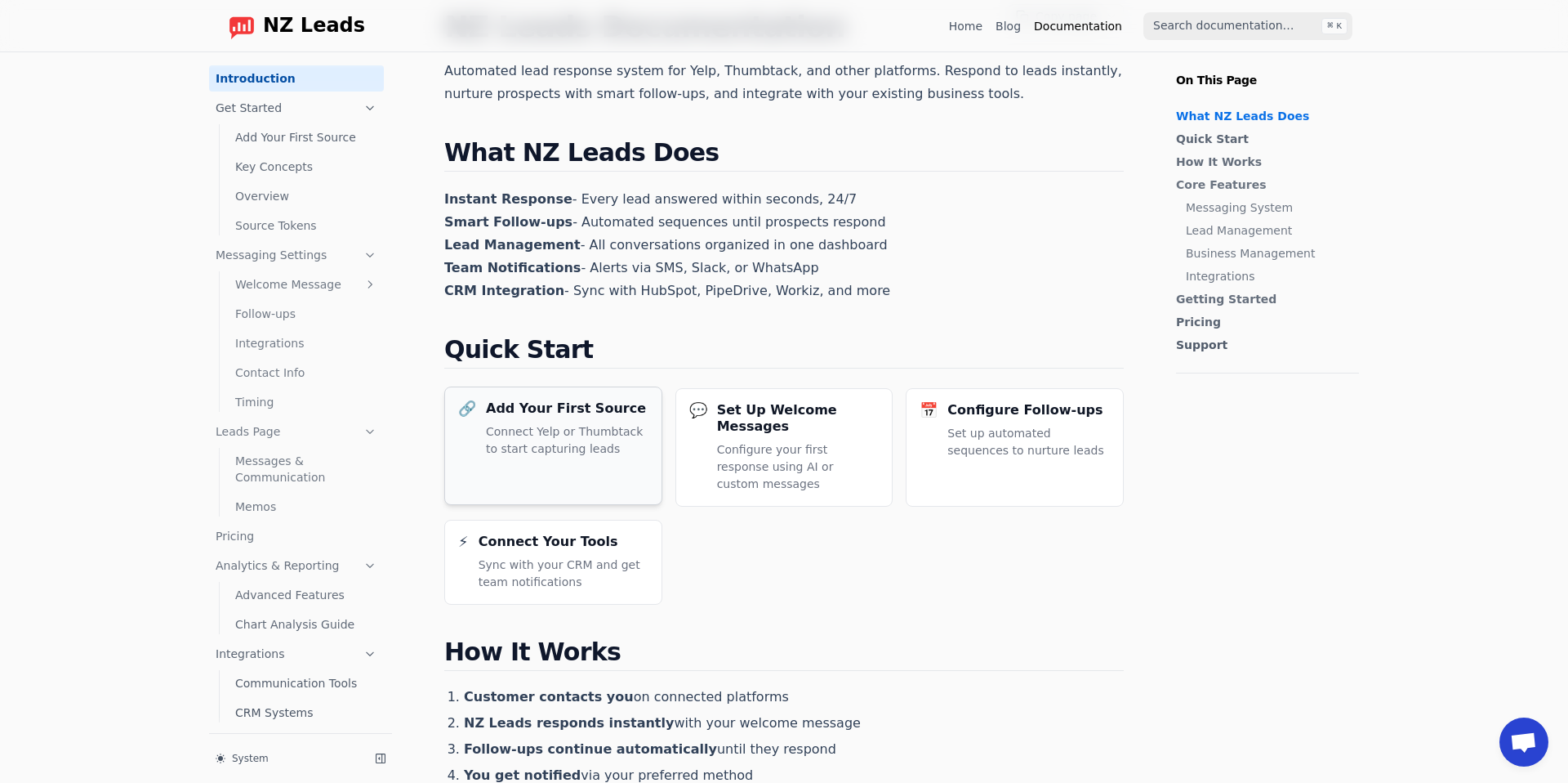
click at [573, 445] on p "Connect Yelp or Thumbtack to start capturing leads" at bounding box center [567, 440] width 163 height 34
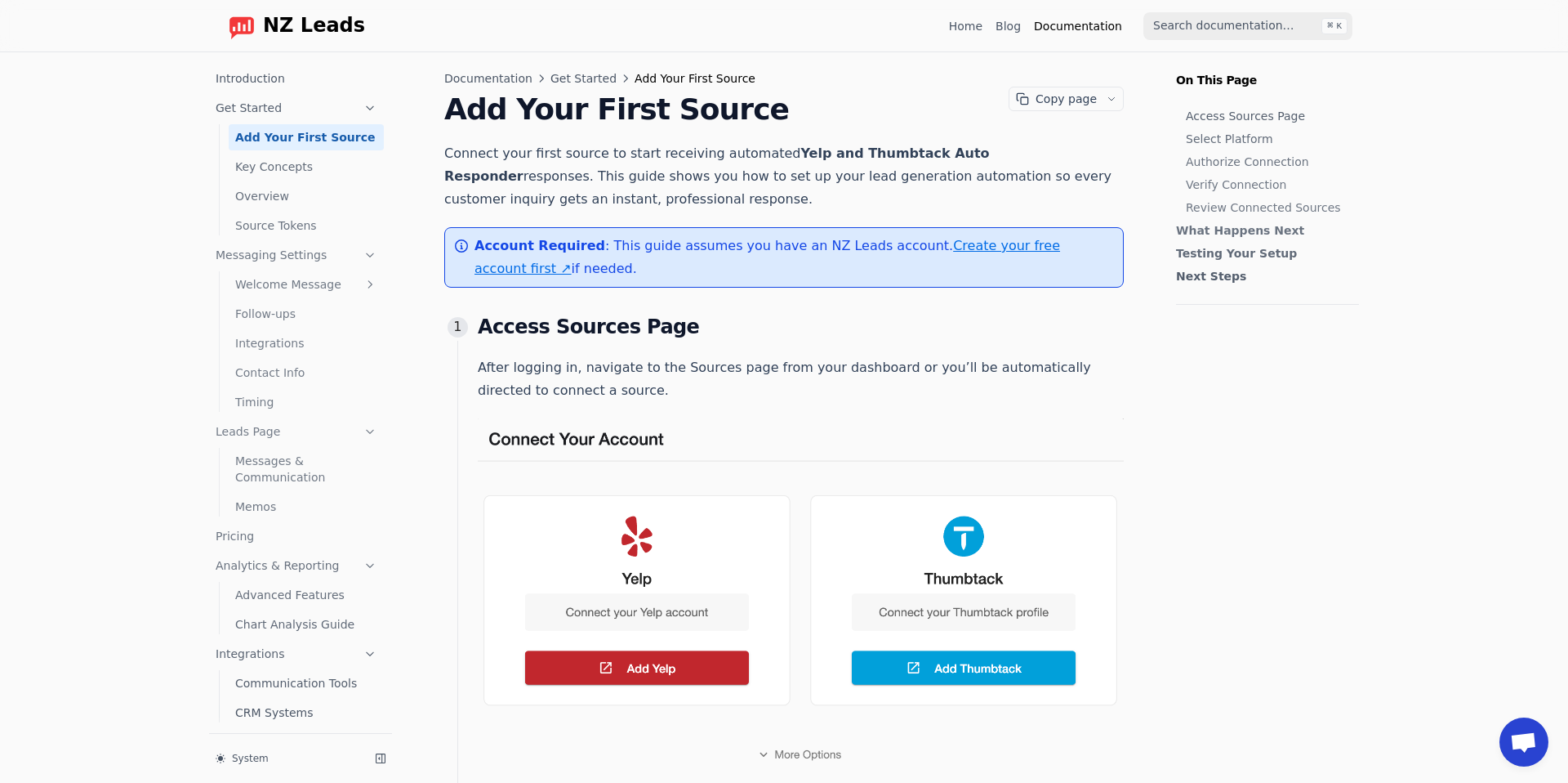
click at [932, 683] on img at bounding box center [800, 625] width 646 height 414
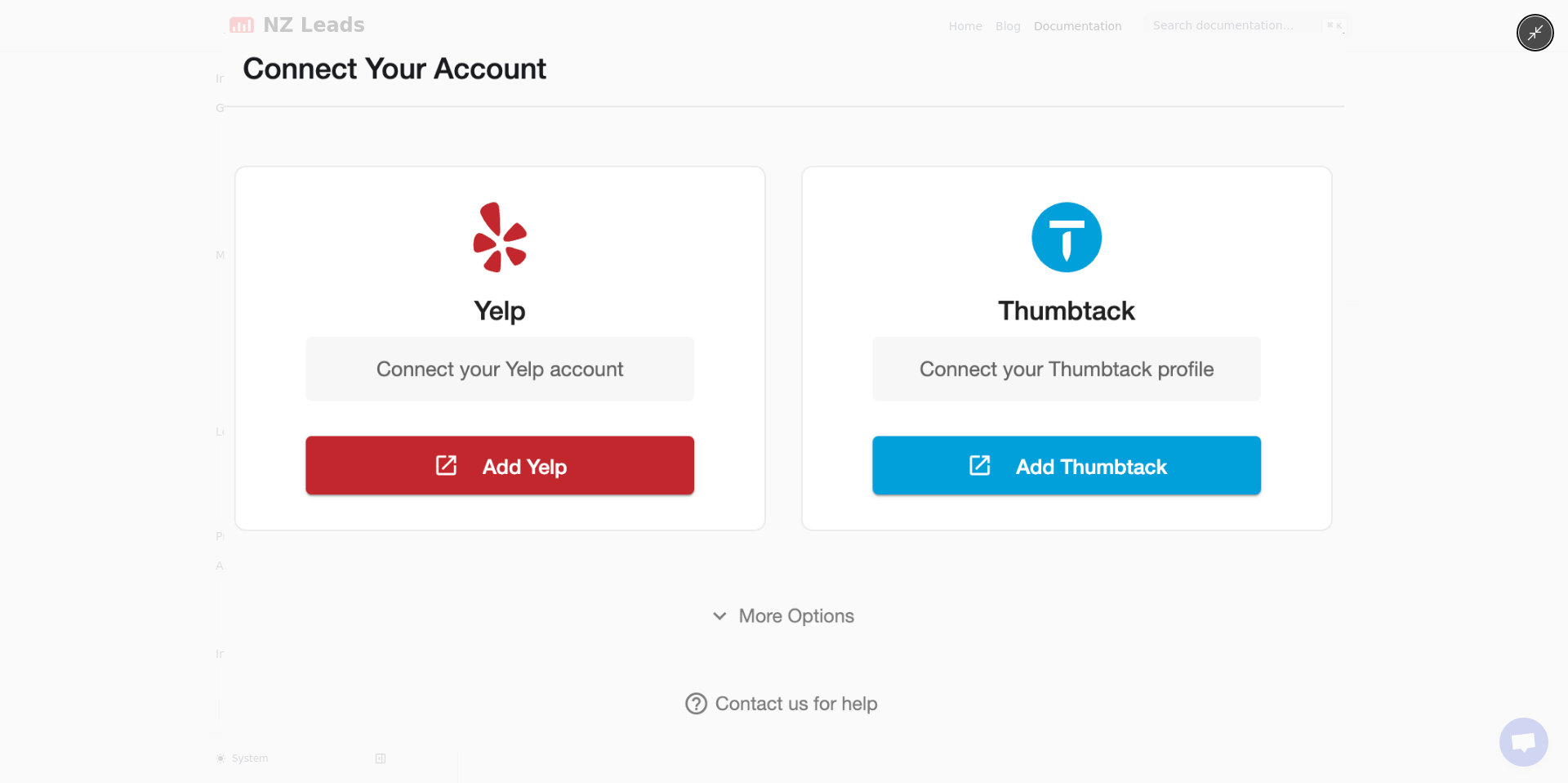
click at [1040, 483] on img at bounding box center [784, 391] width 1120 height 717
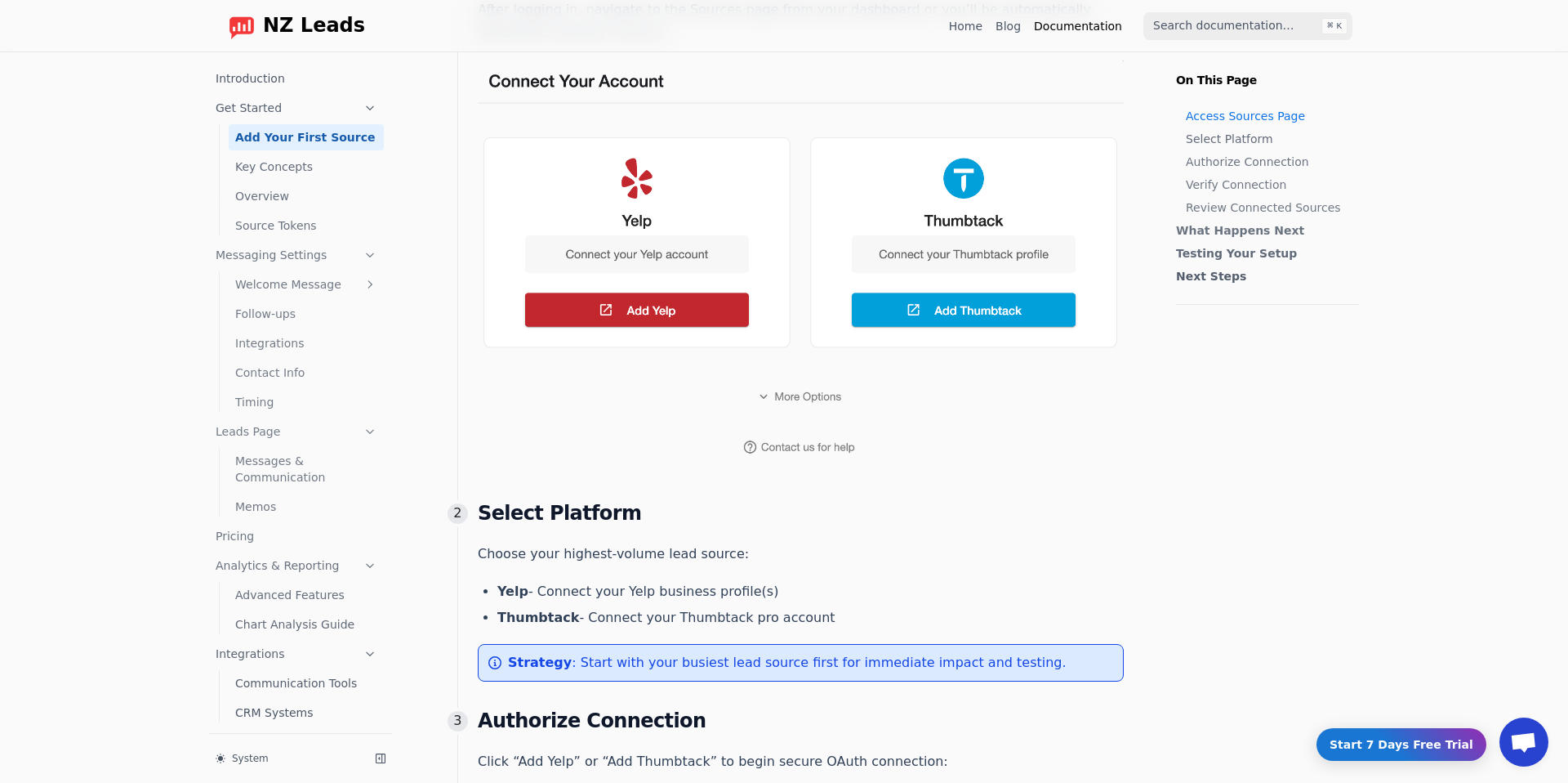
scroll to position [395, 0]
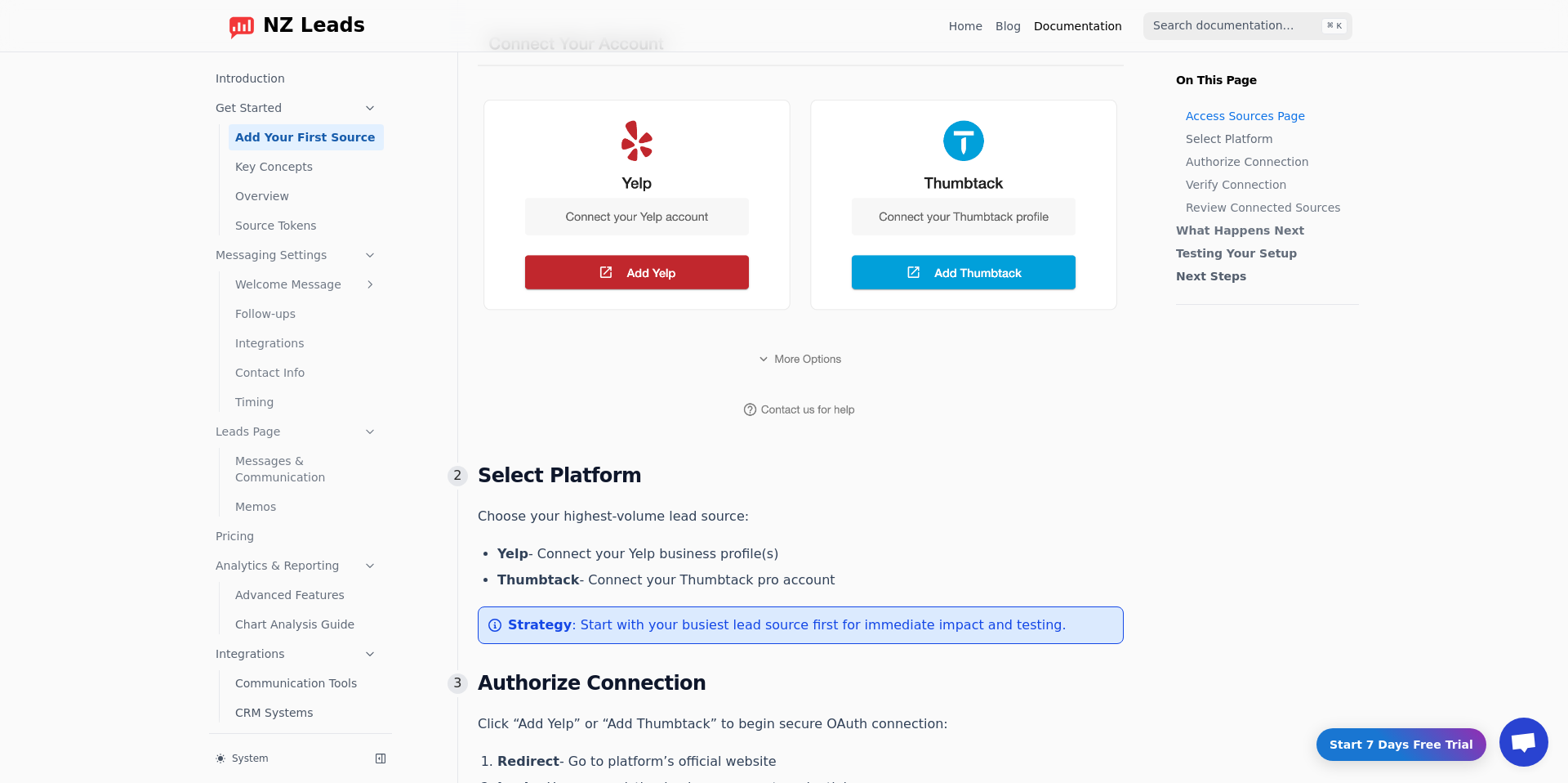
click at [742, 638] on div "Strategy : Start with your busiest lead source first for immediate impact and t…" at bounding box center [800, 624] width 646 height 37
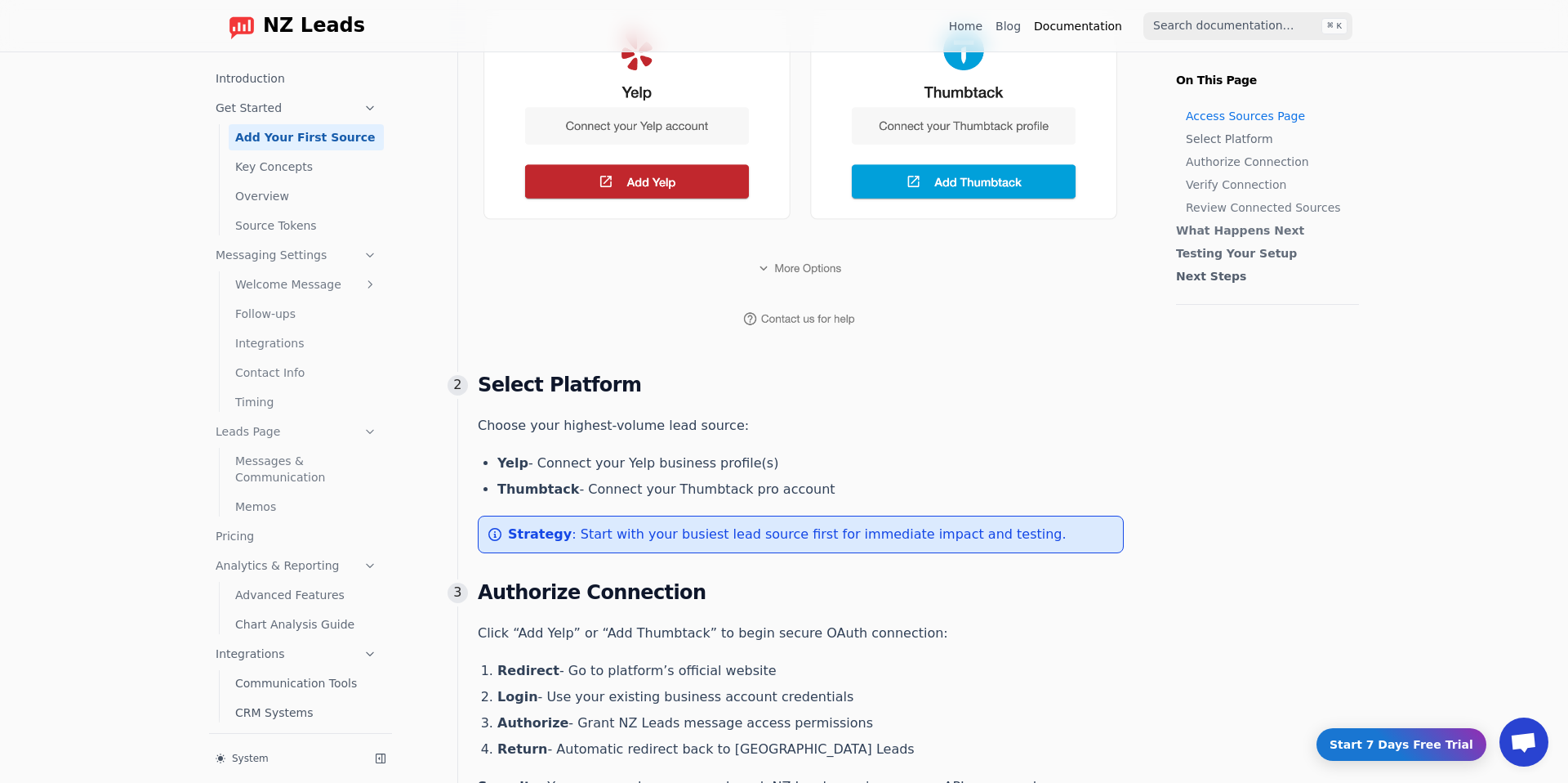
scroll to position [490, 0]
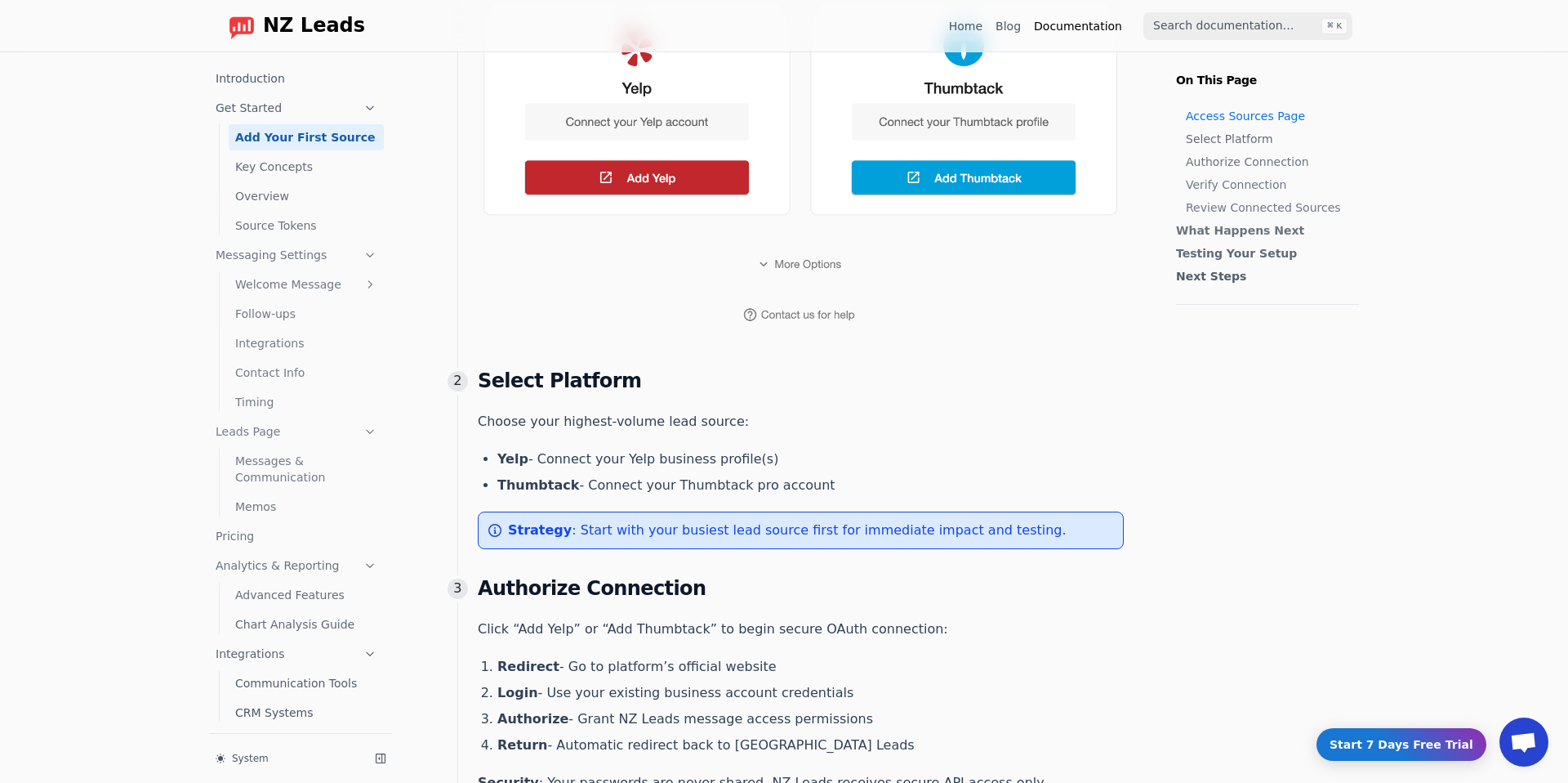
click at [1225, 136] on link "Select Platform" at bounding box center [1268, 139] width 165 height 16
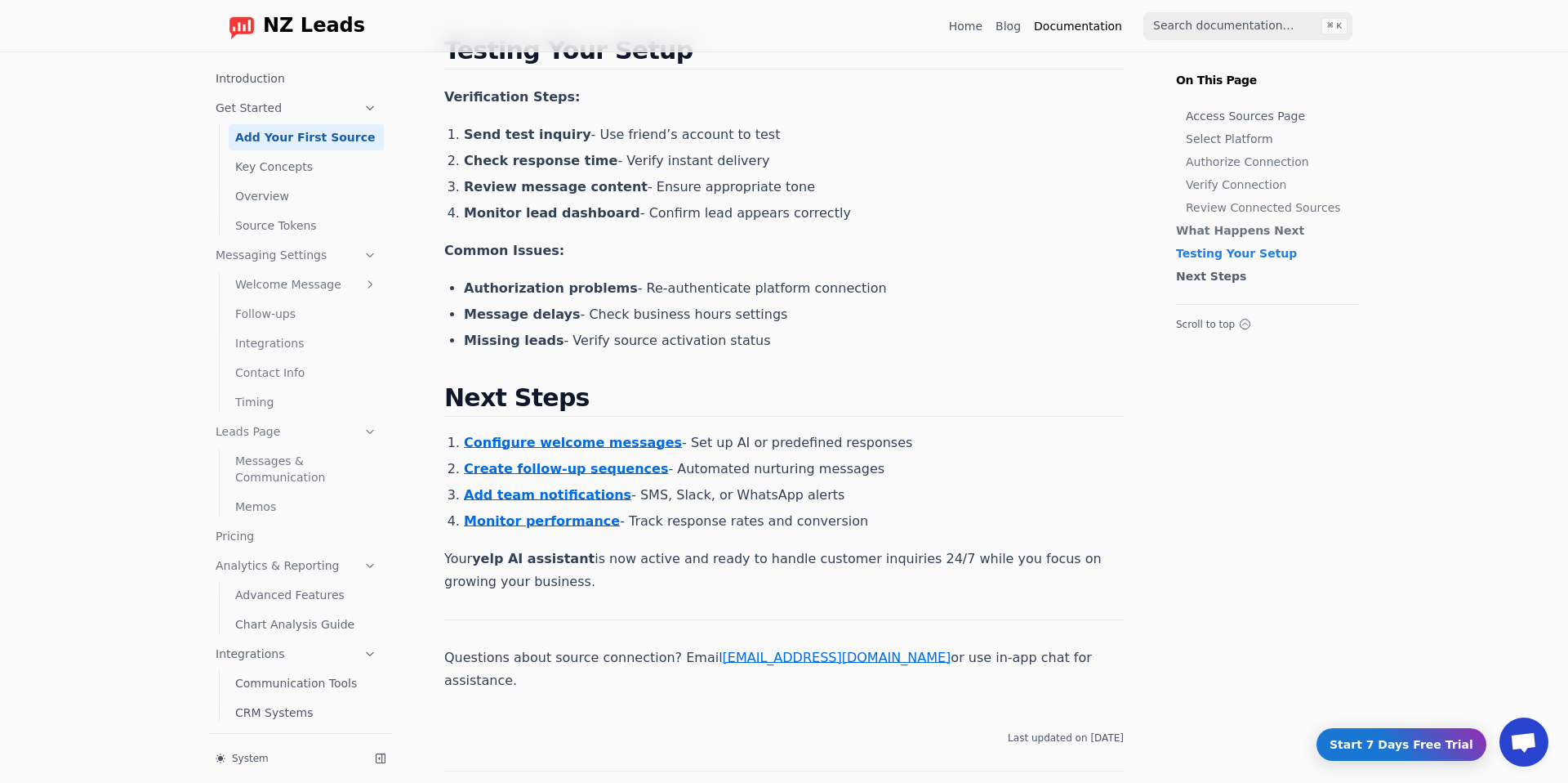
scroll to position [2777, 0]
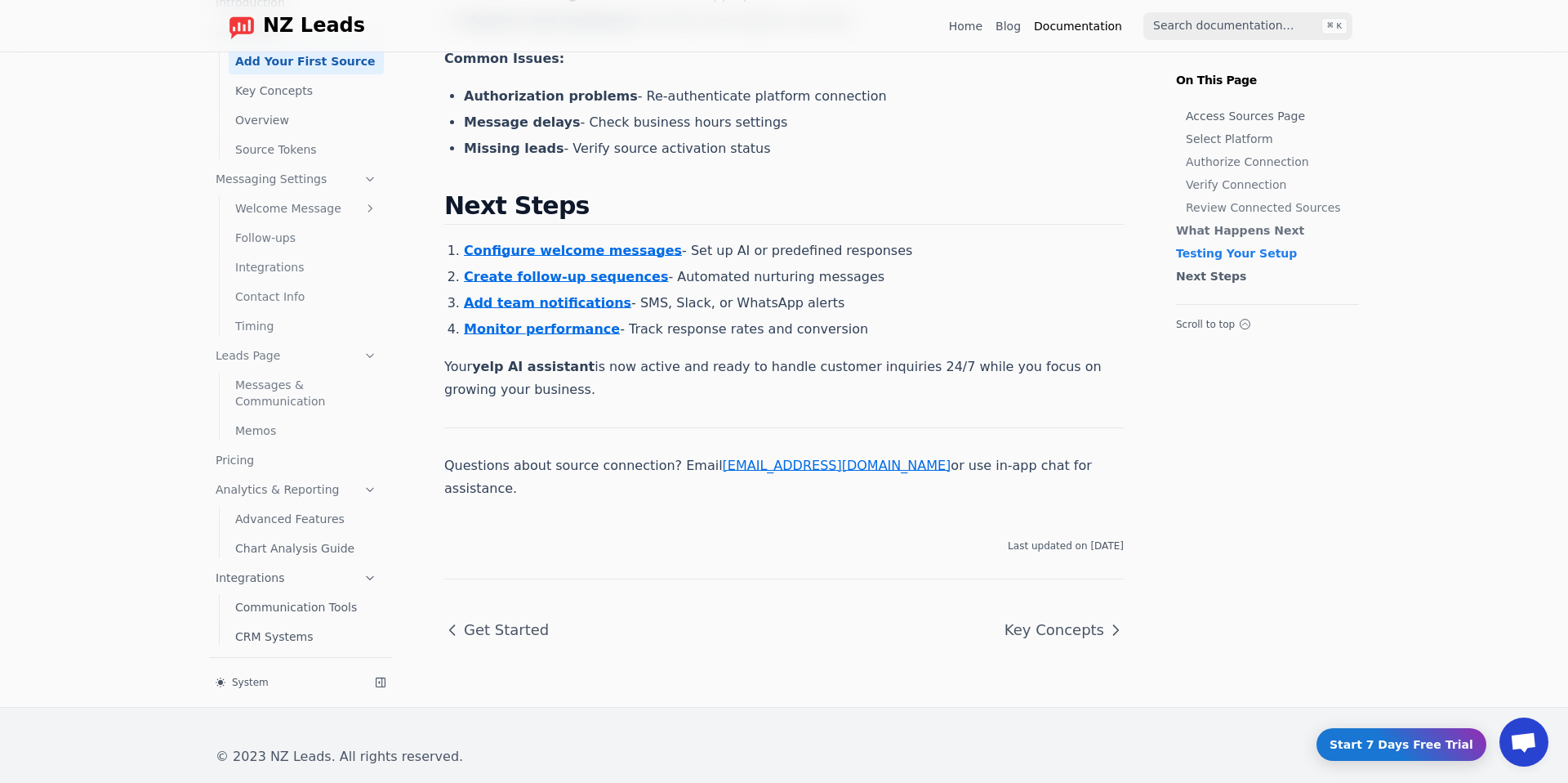
click at [477, 618] on link "Get Started" at bounding box center [502, 629] width 118 height 49
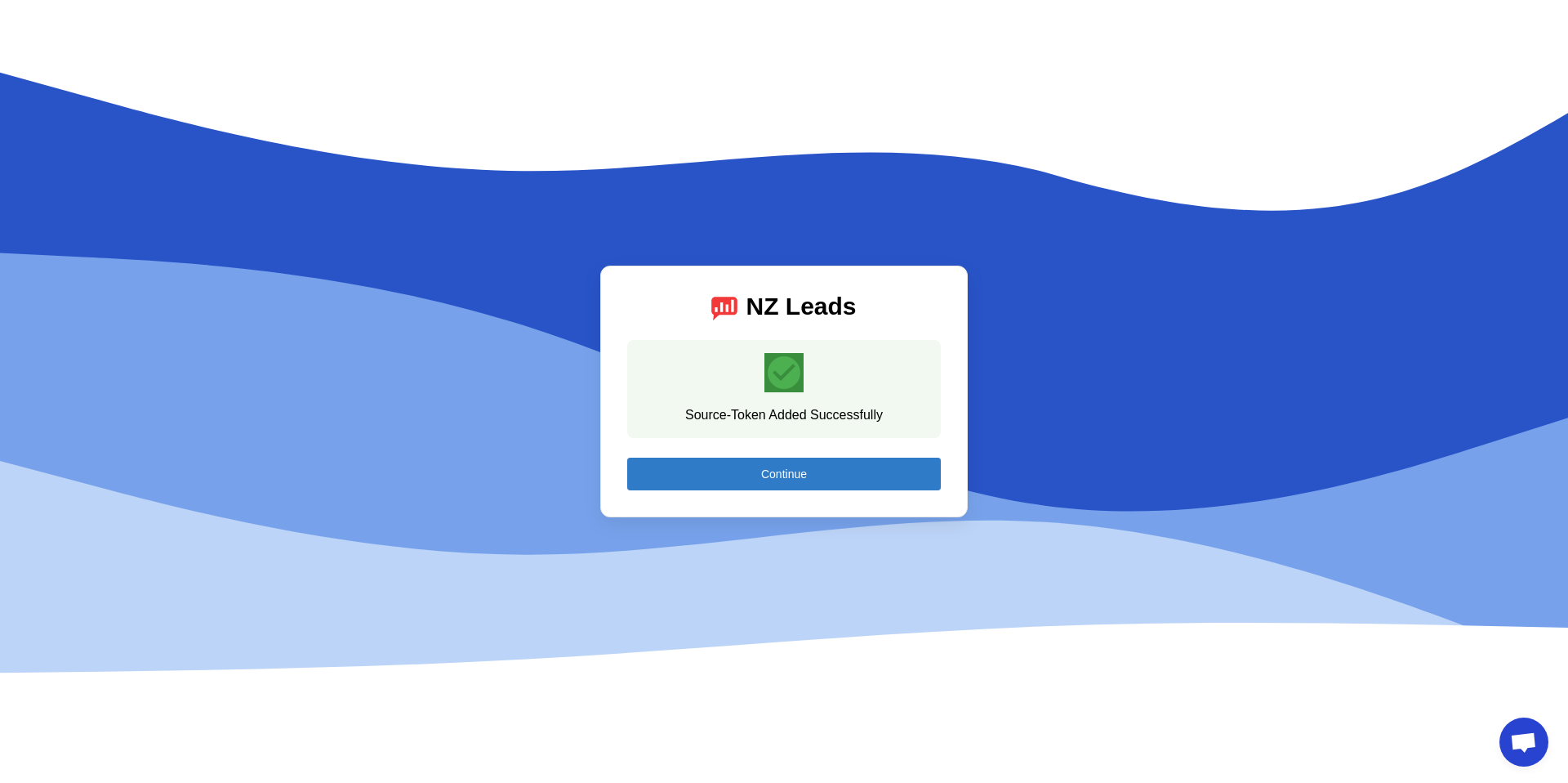
click at [781, 474] on span "Continue" at bounding box center [784, 474] width 46 height 13
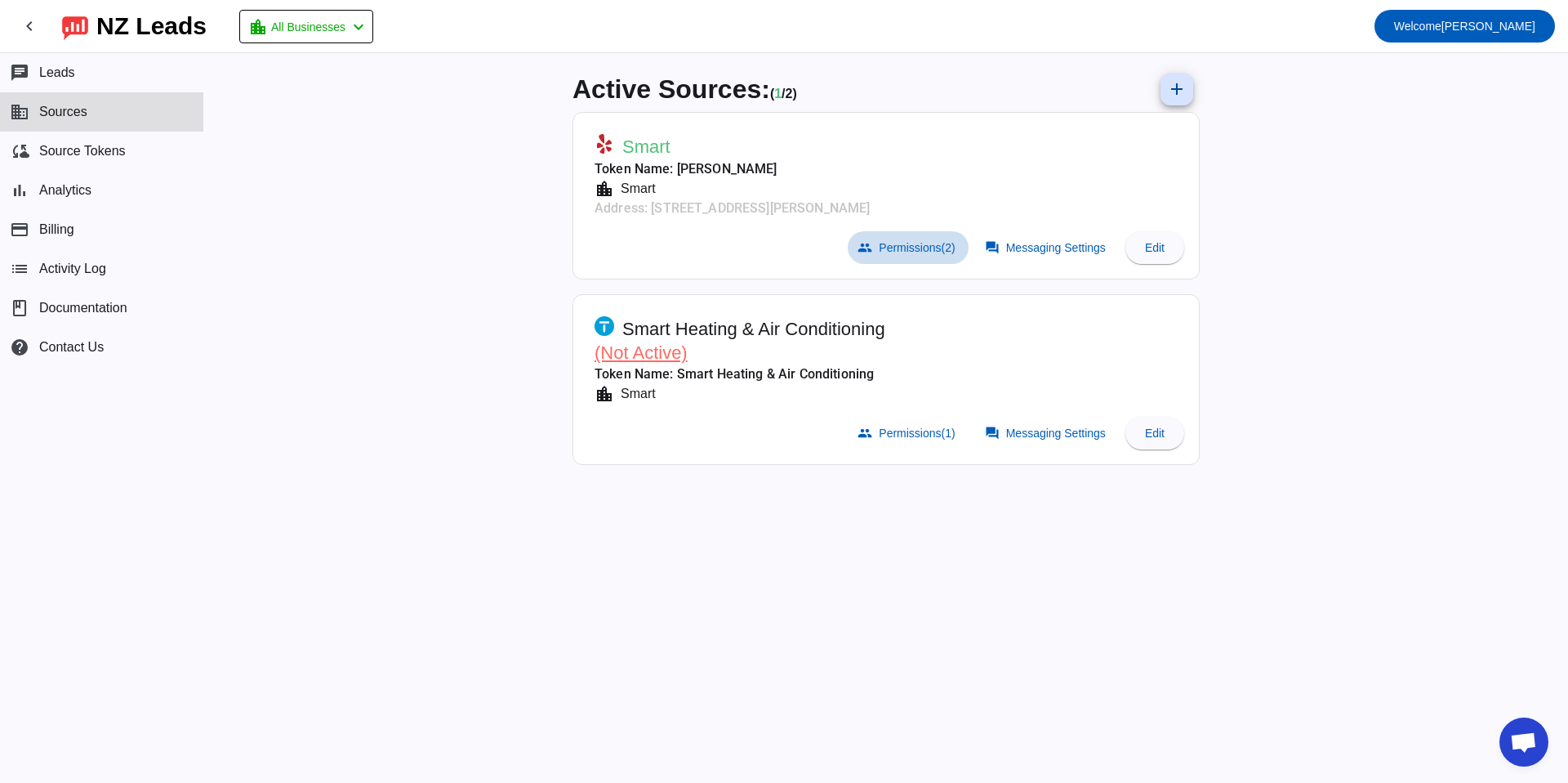
click at [894, 252] on span "Permissions (2)" at bounding box center [916, 248] width 76 height 13
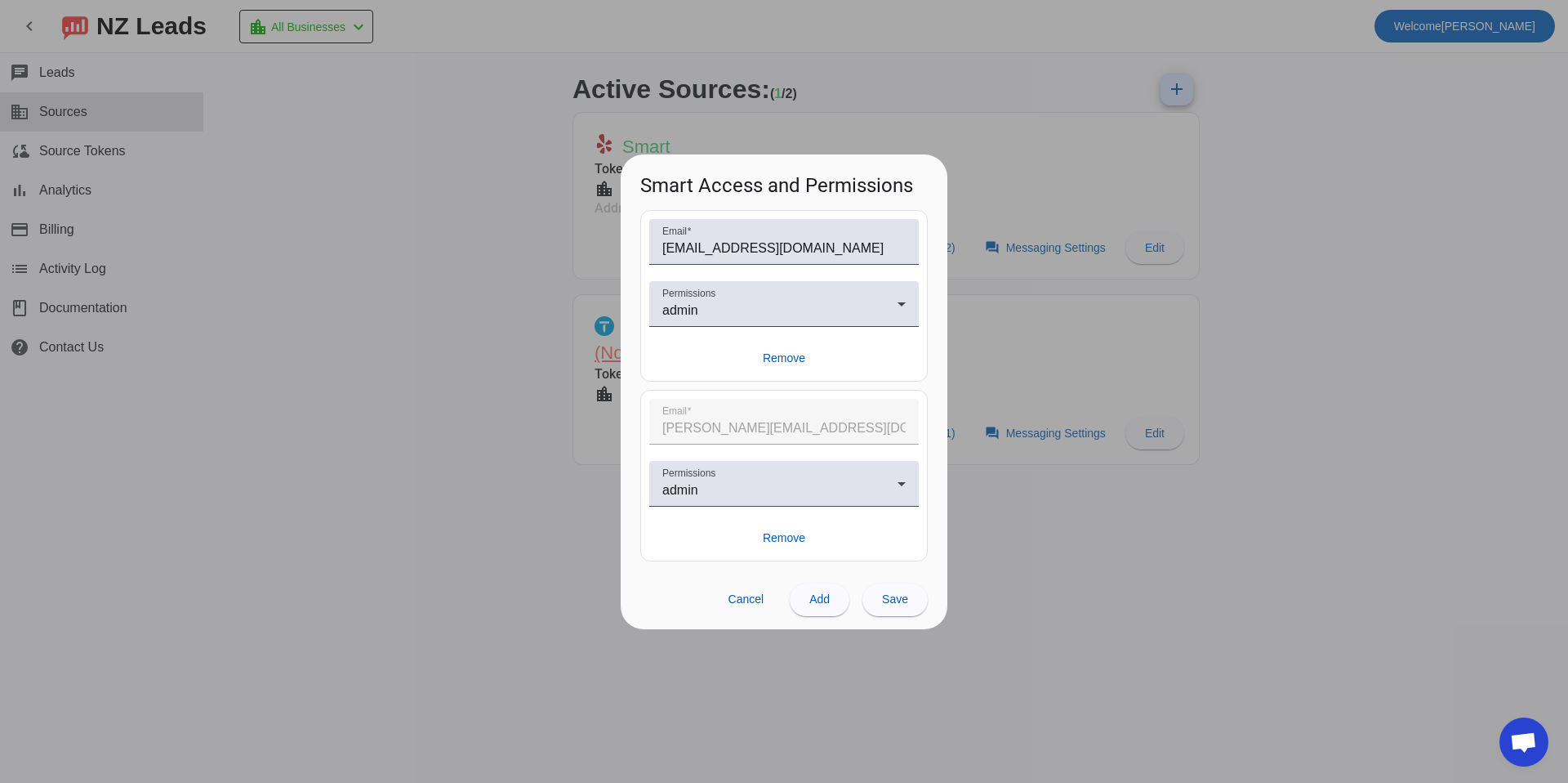
click at [1048, 324] on div at bounding box center [784, 392] width 1568 height 783
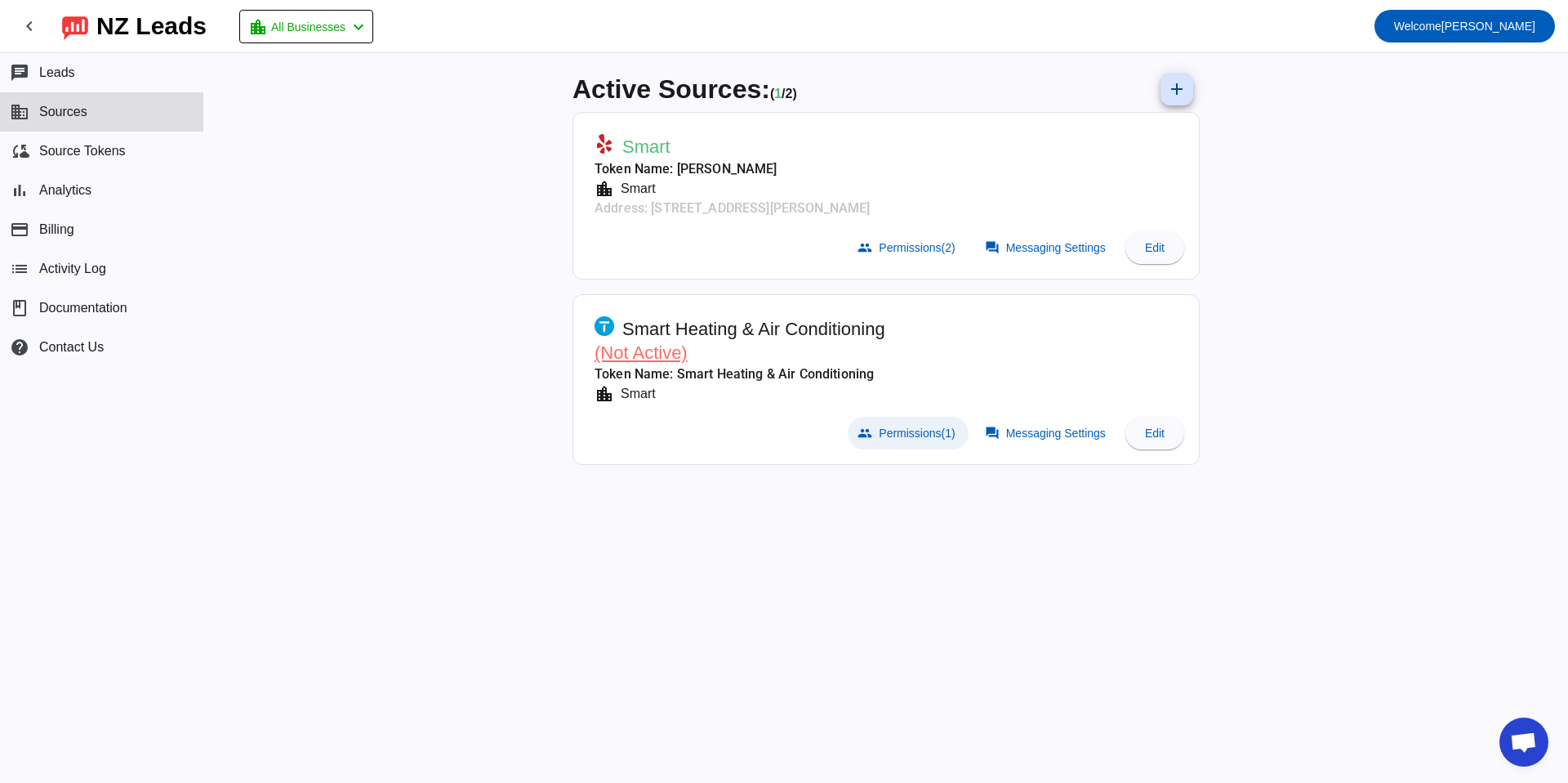
click at [909, 427] on span "Permissions (1)" at bounding box center [916, 434] width 76 height 13
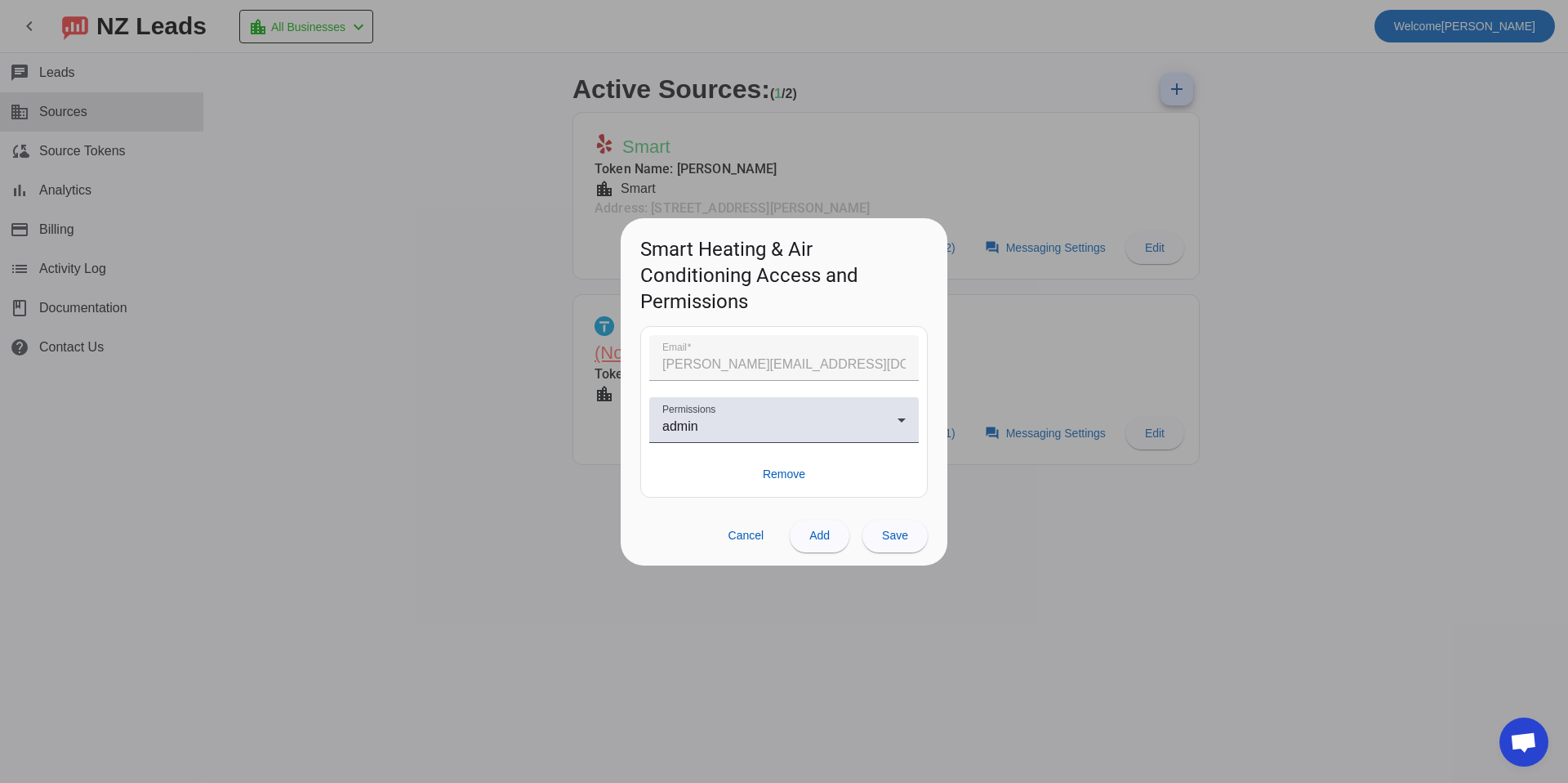
click at [1044, 504] on div at bounding box center [784, 392] width 1568 height 783
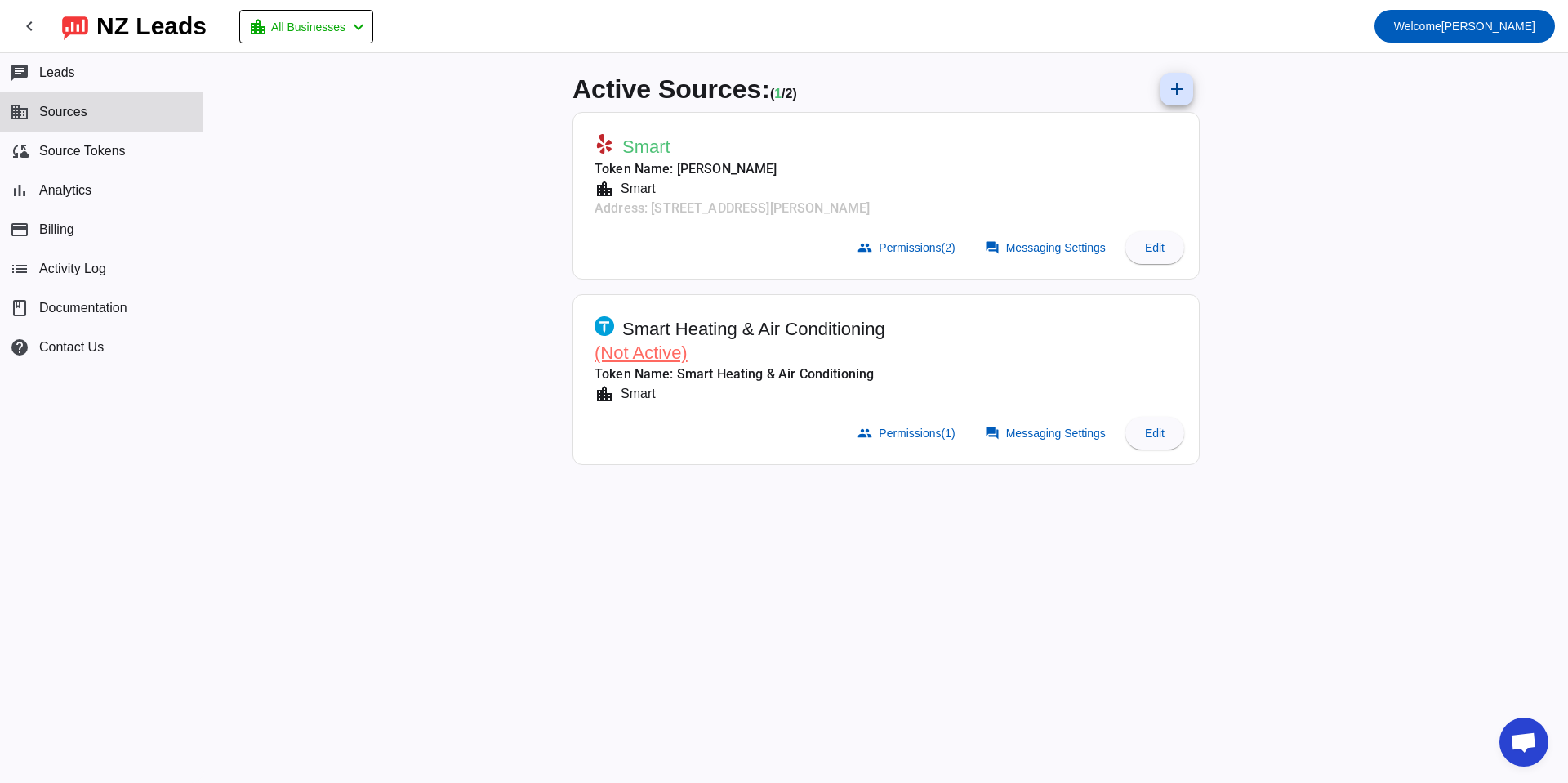
click at [649, 354] on span "(Not Active)" at bounding box center [640, 352] width 93 height 20
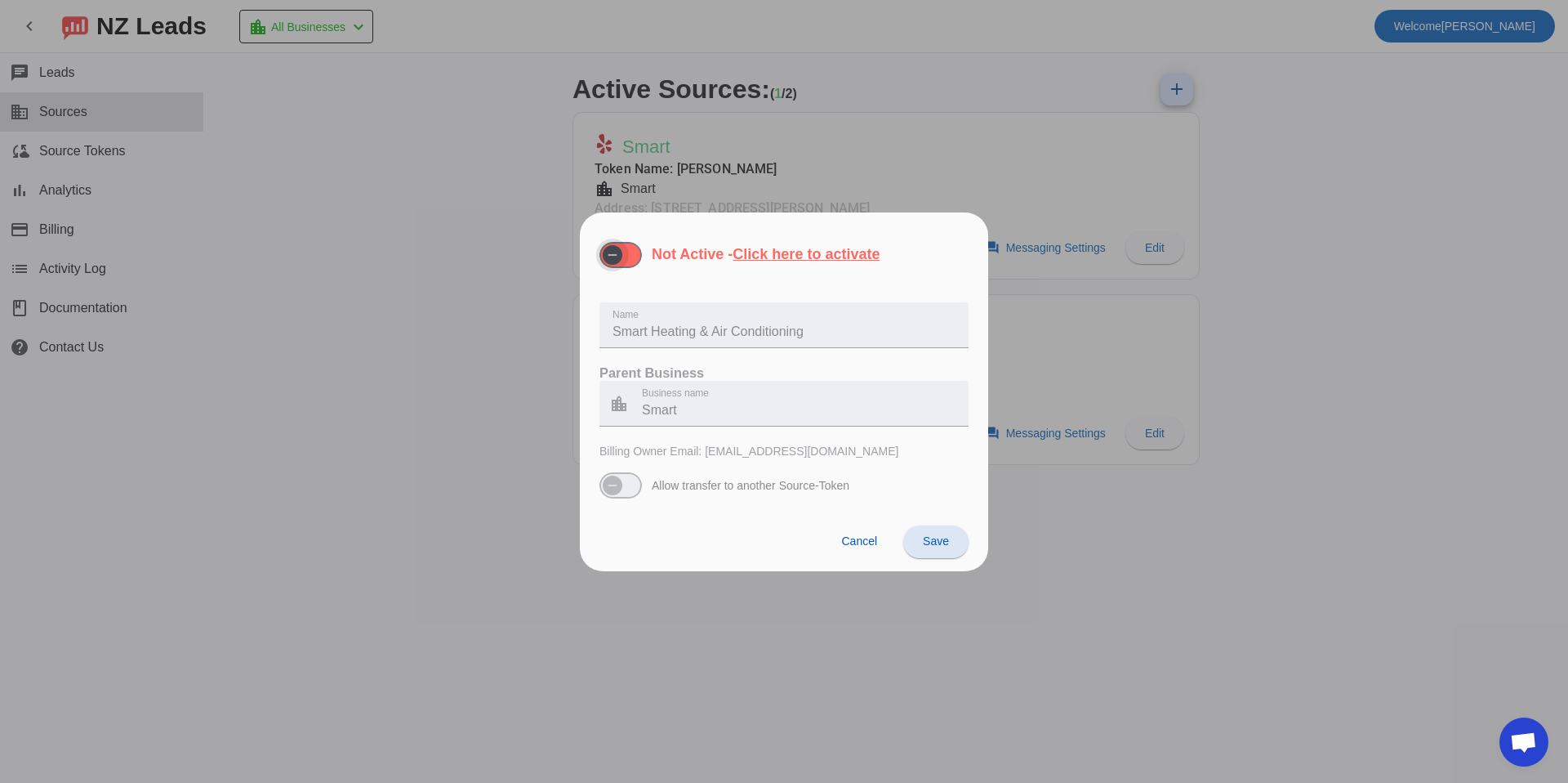
click at [613, 256] on icon "button" at bounding box center [612, 255] width 13 height 13
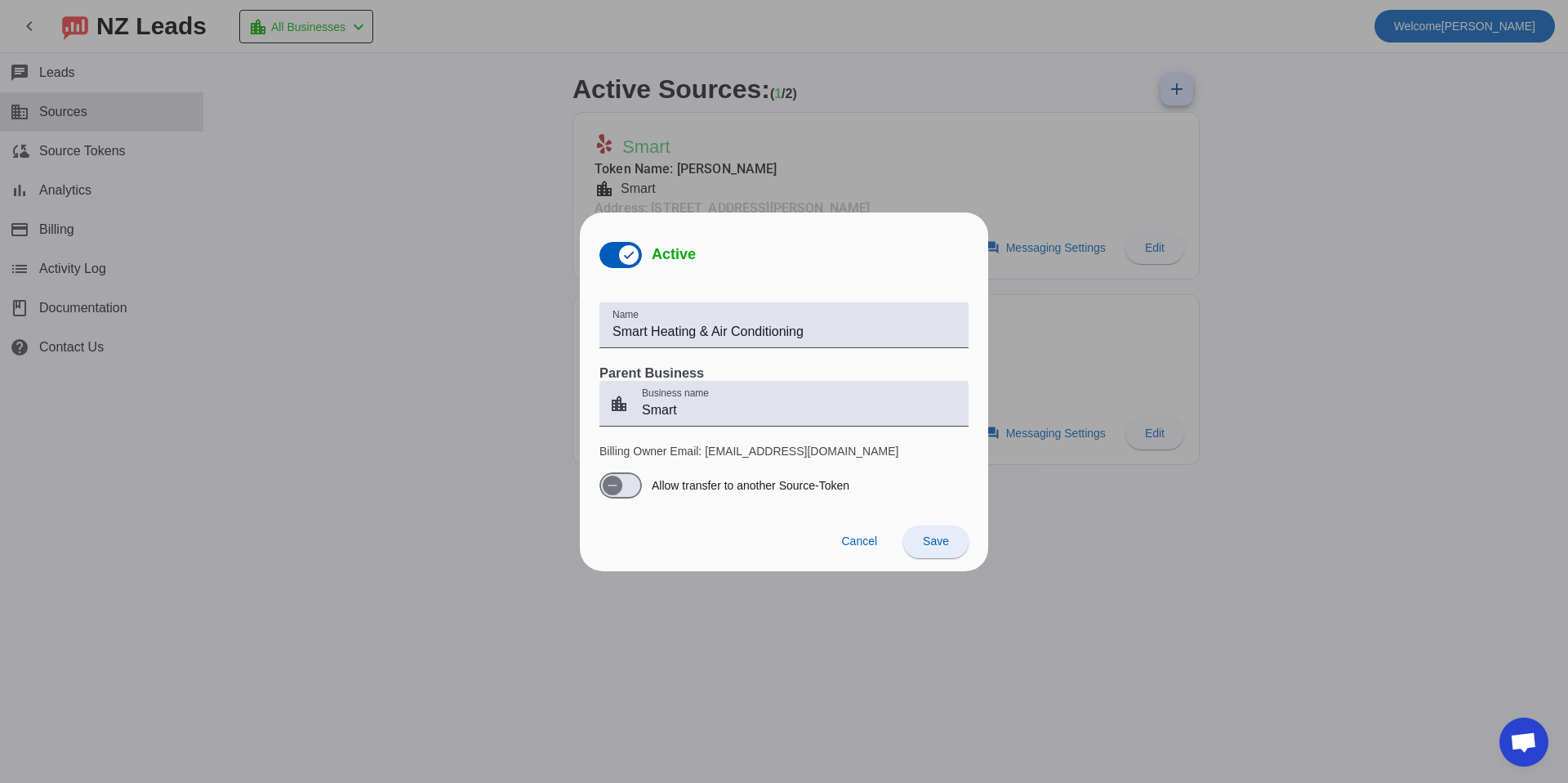
click at [949, 542] on span at bounding box center [936, 541] width 65 height 39
click at [864, 539] on span "Cancel" at bounding box center [859, 541] width 36 height 13
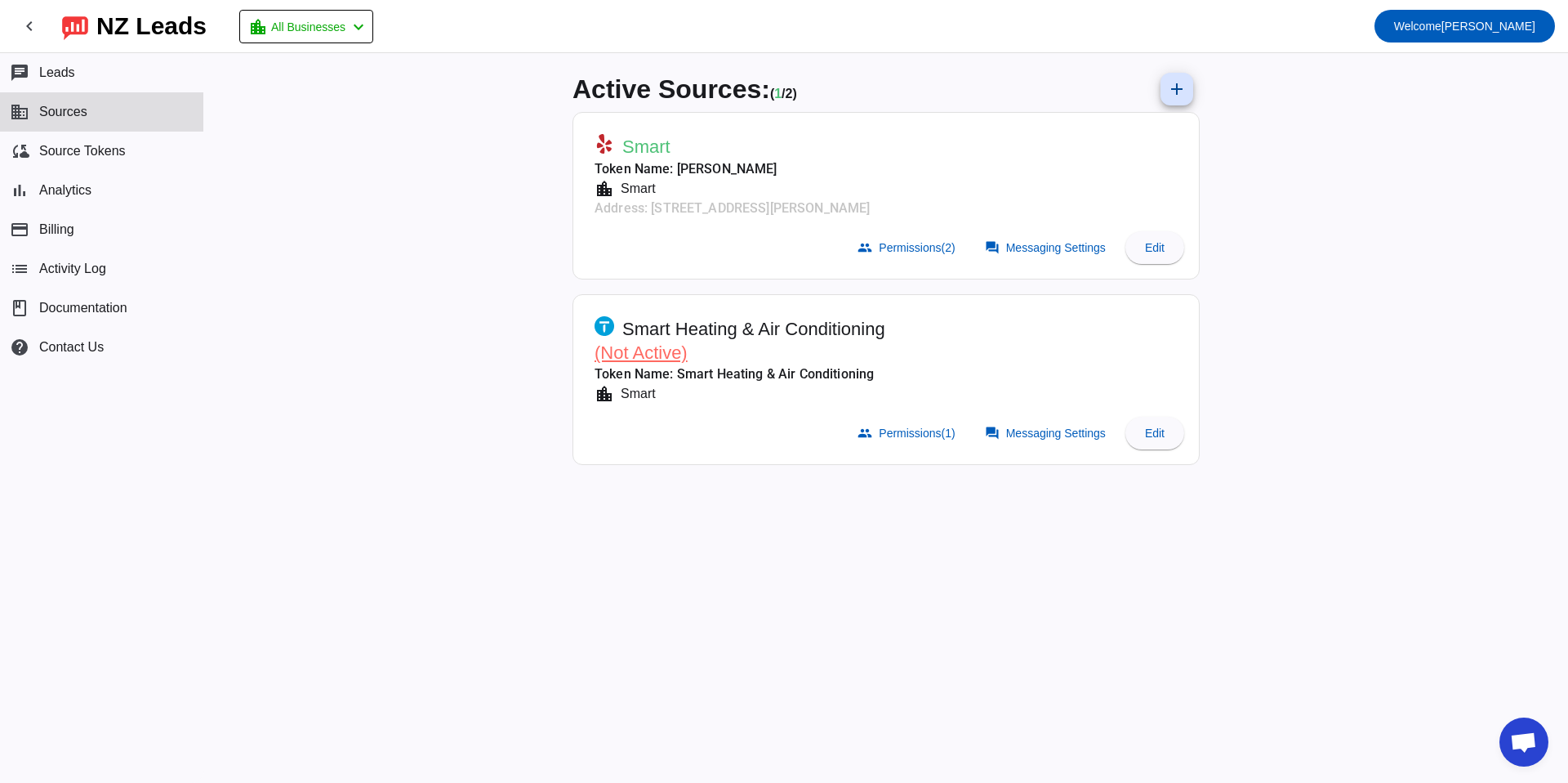
click at [643, 355] on span "(Not Active)" at bounding box center [640, 352] width 93 height 20
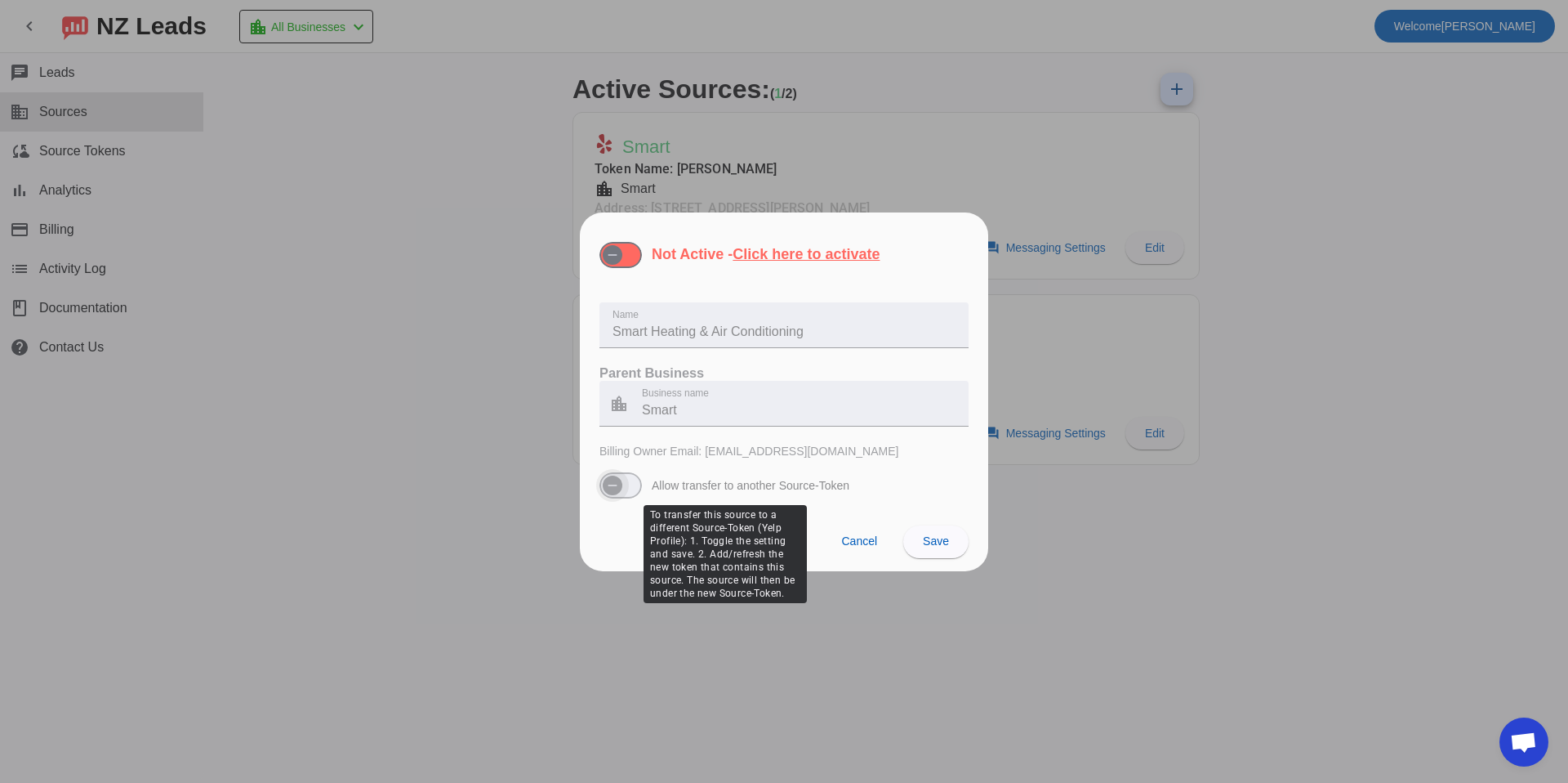
click at [615, 491] on icon "button" at bounding box center [612, 485] width 13 height 13
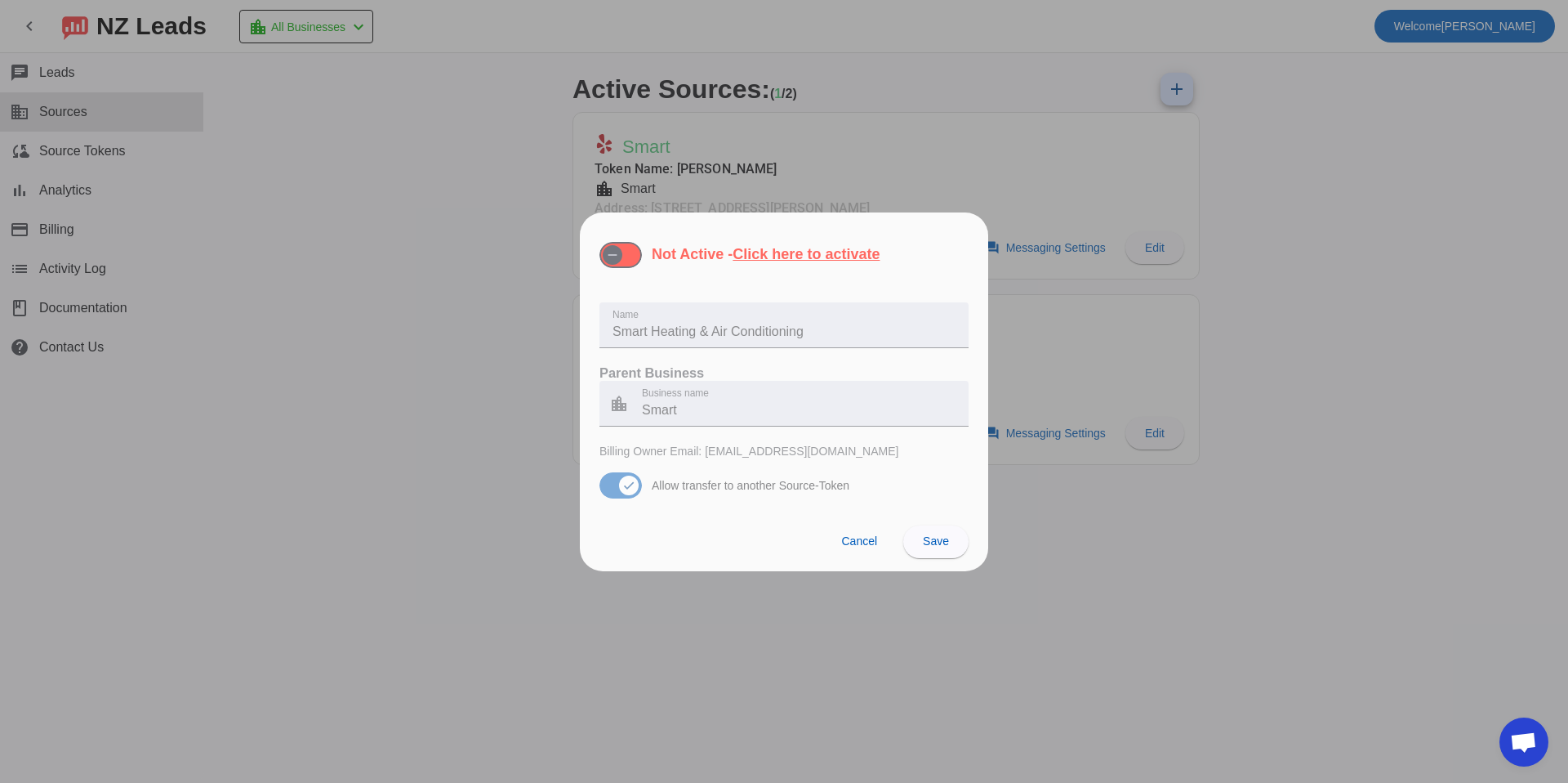
click at [948, 542] on span "Save" at bounding box center [935, 541] width 26 height 13
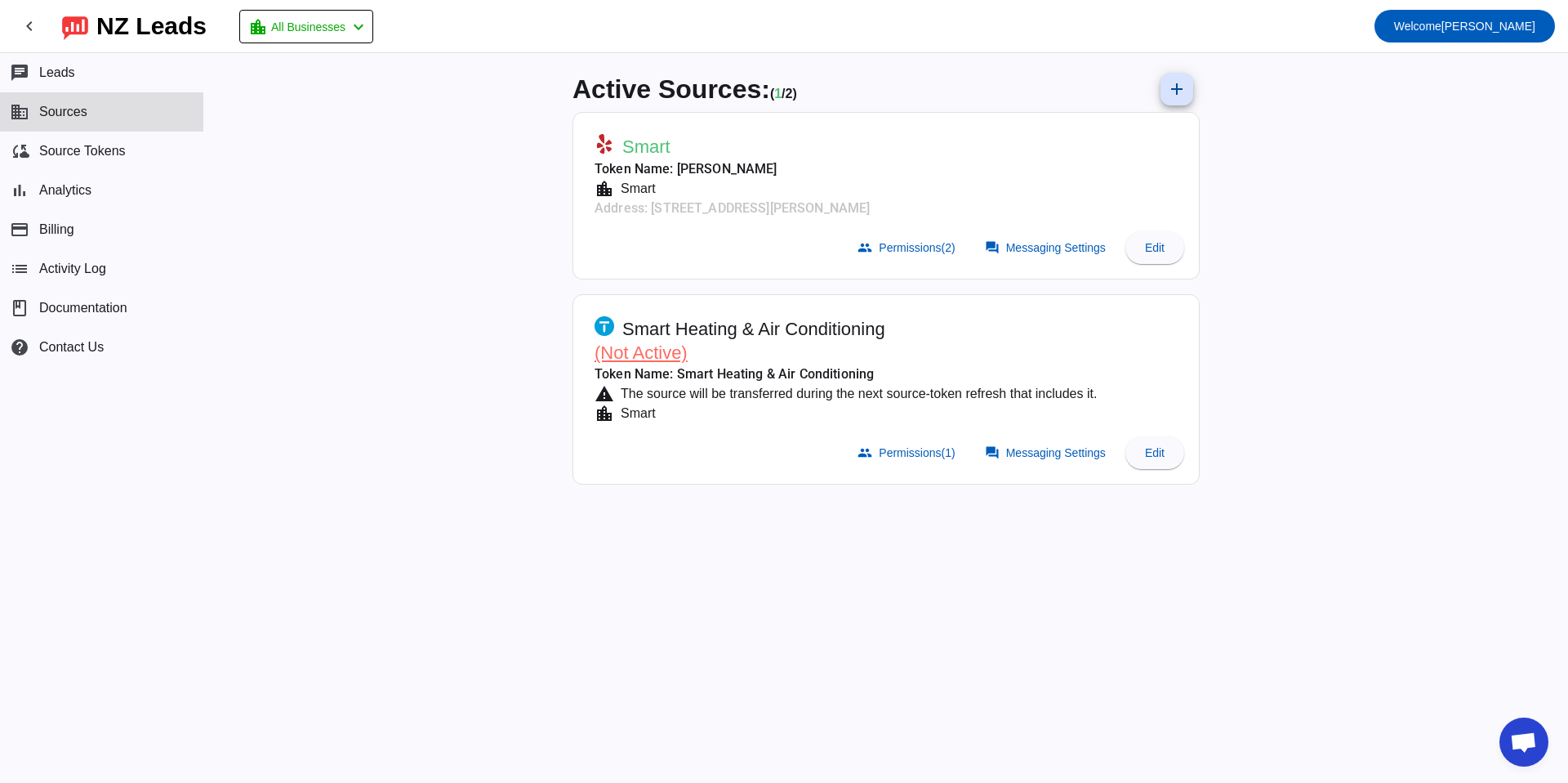
click at [640, 348] on span "(Not Active)" at bounding box center [640, 352] width 93 height 20
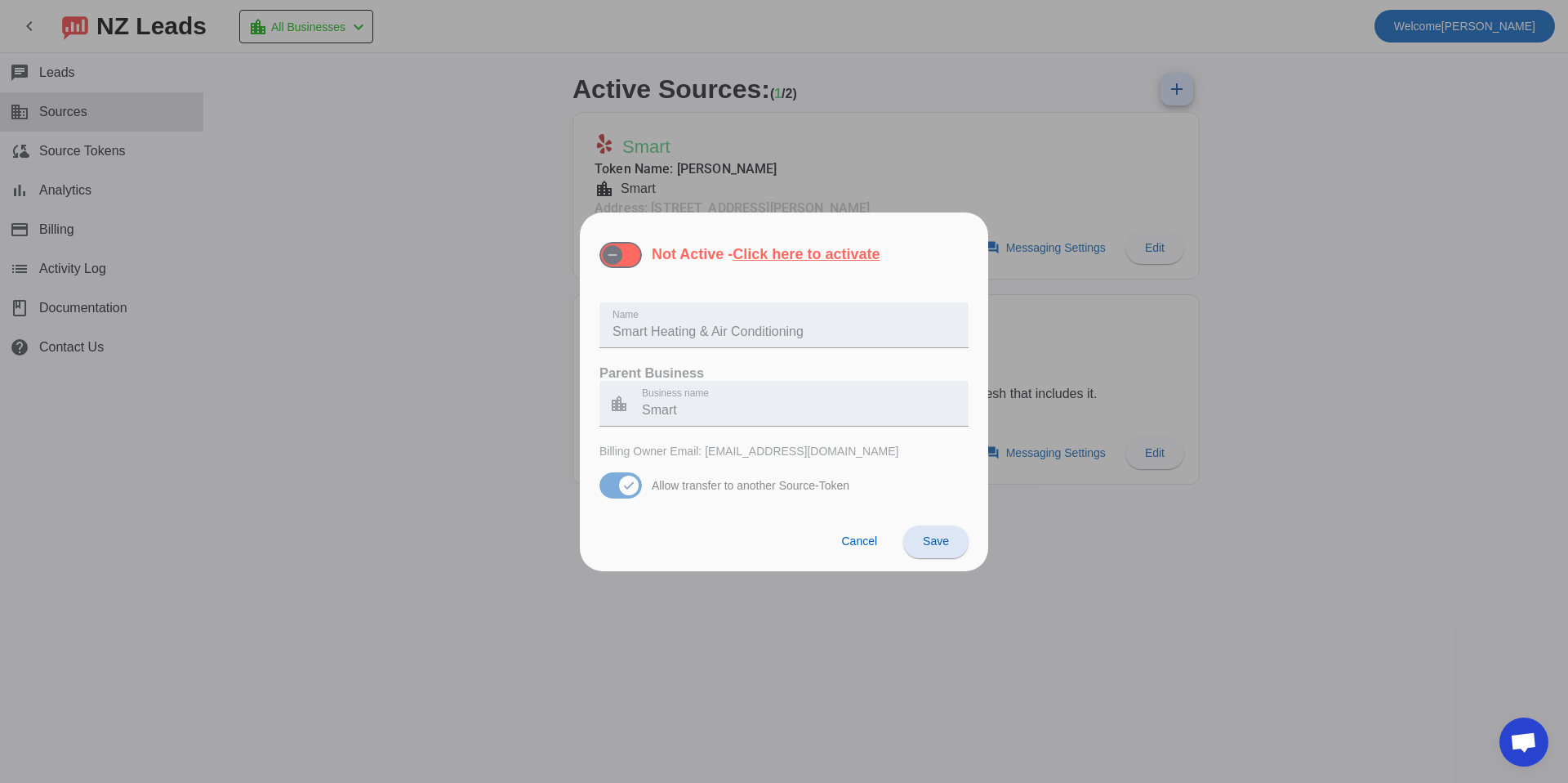
click at [1536, 749] on span "Open chat" at bounding box center [1523, 741] width 49 height 49
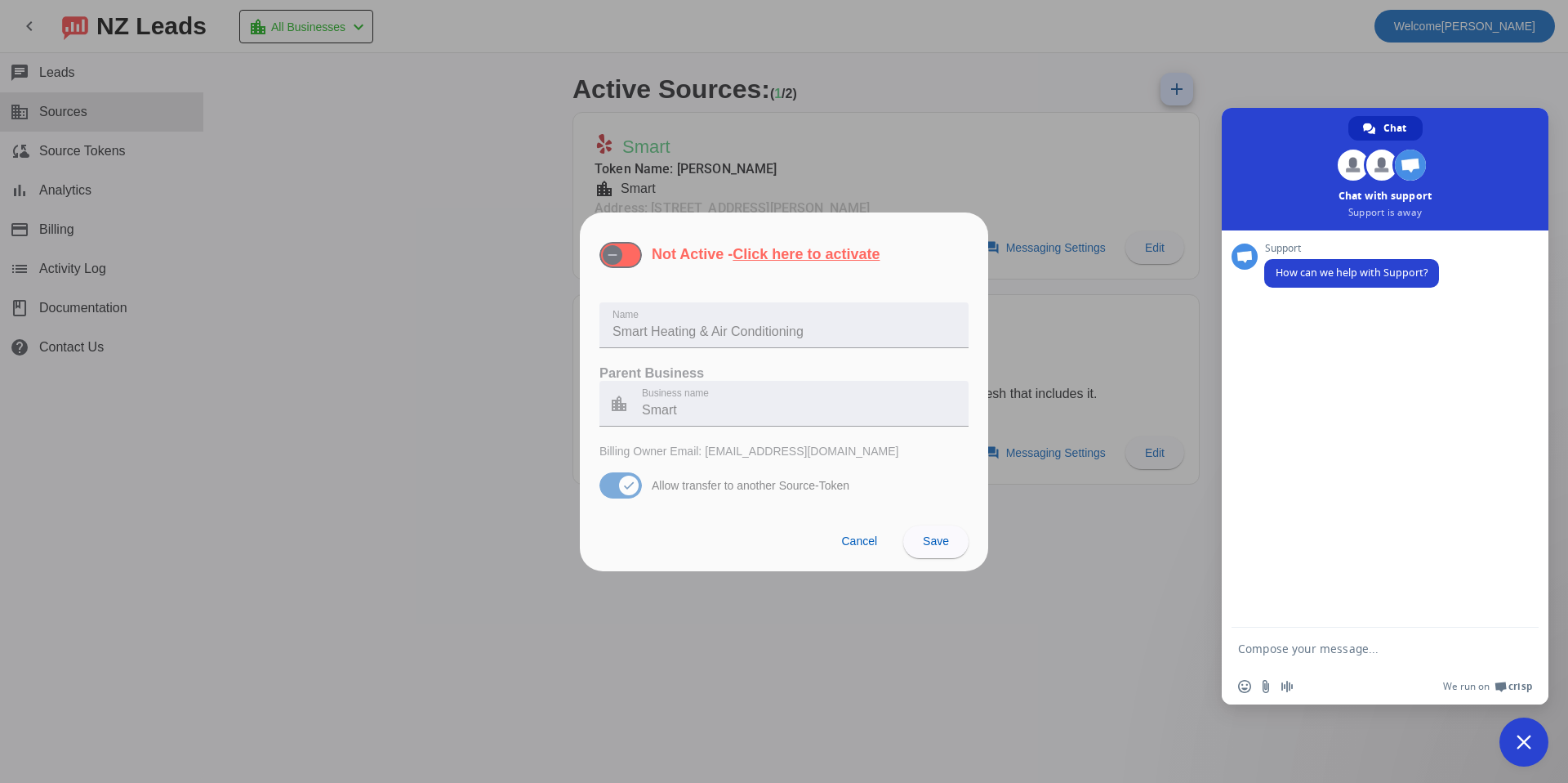
click at [1343, 46] on div at bounding box center [784, 392] width 1568 height 783
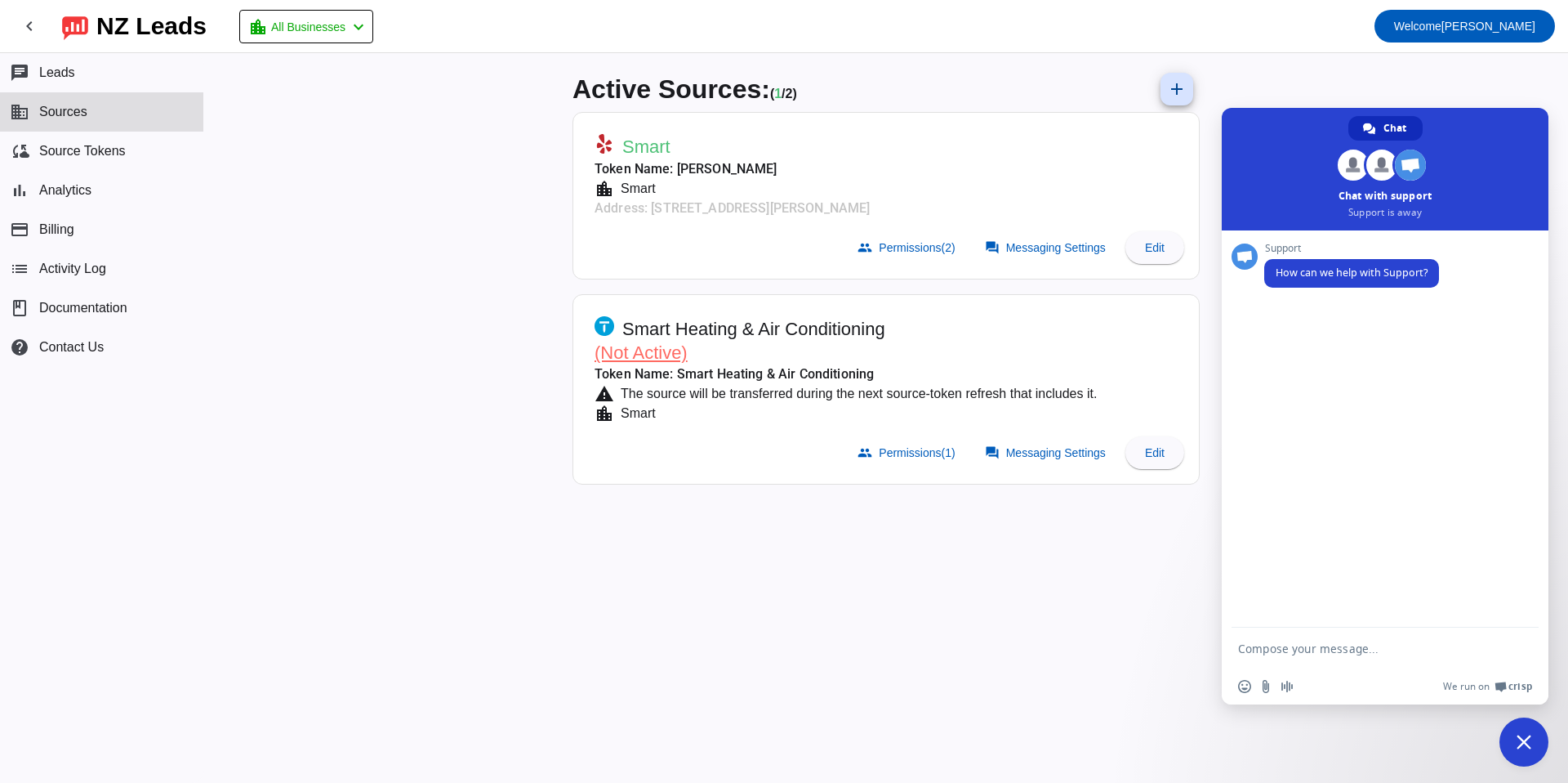
click at [643, 355] on span "(Not Active)" at bounding box center [640, 352] width 93 height 20
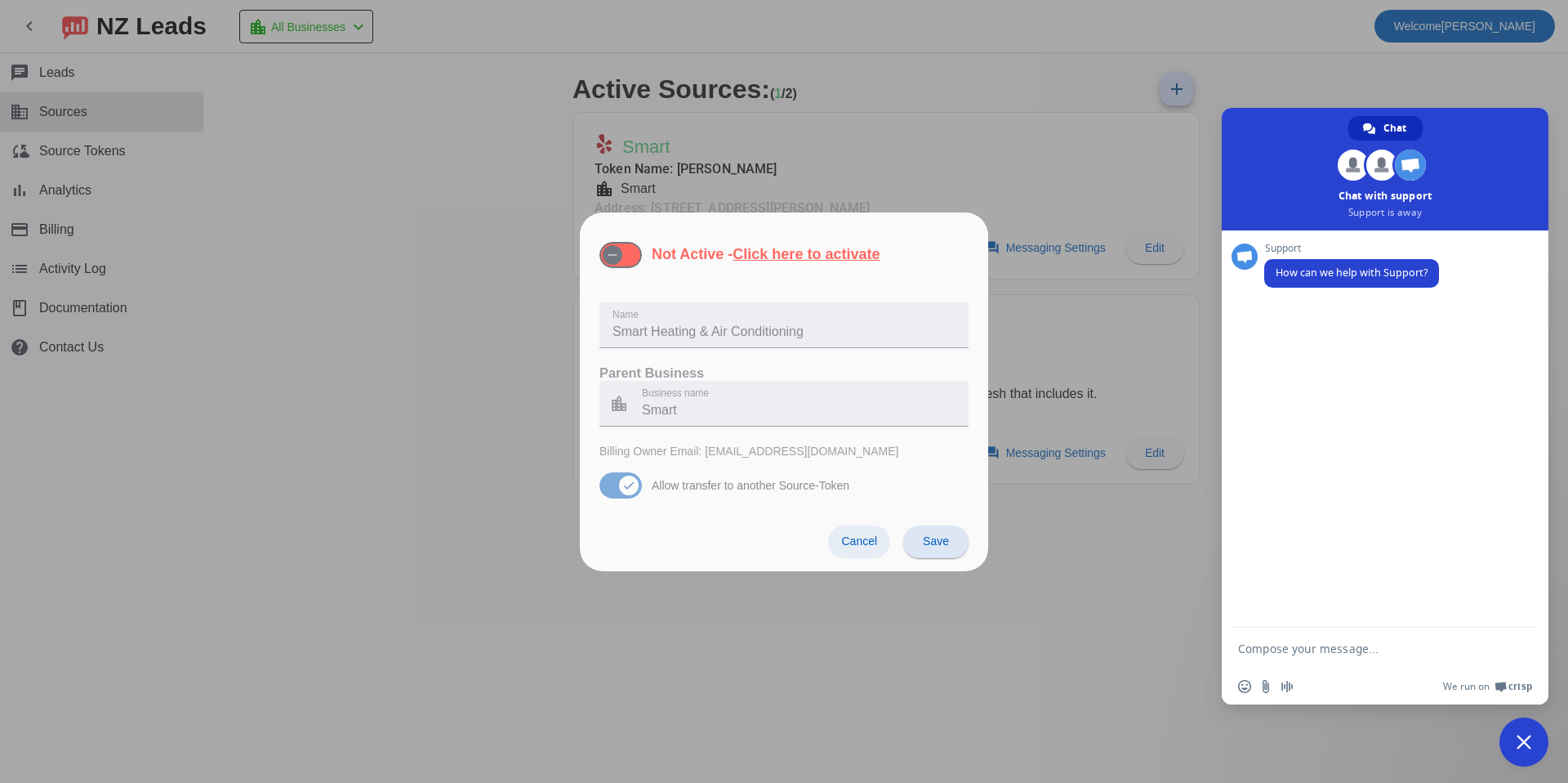
click at [889, 540] on span at bounding box center [858, 542] width 62 height 33
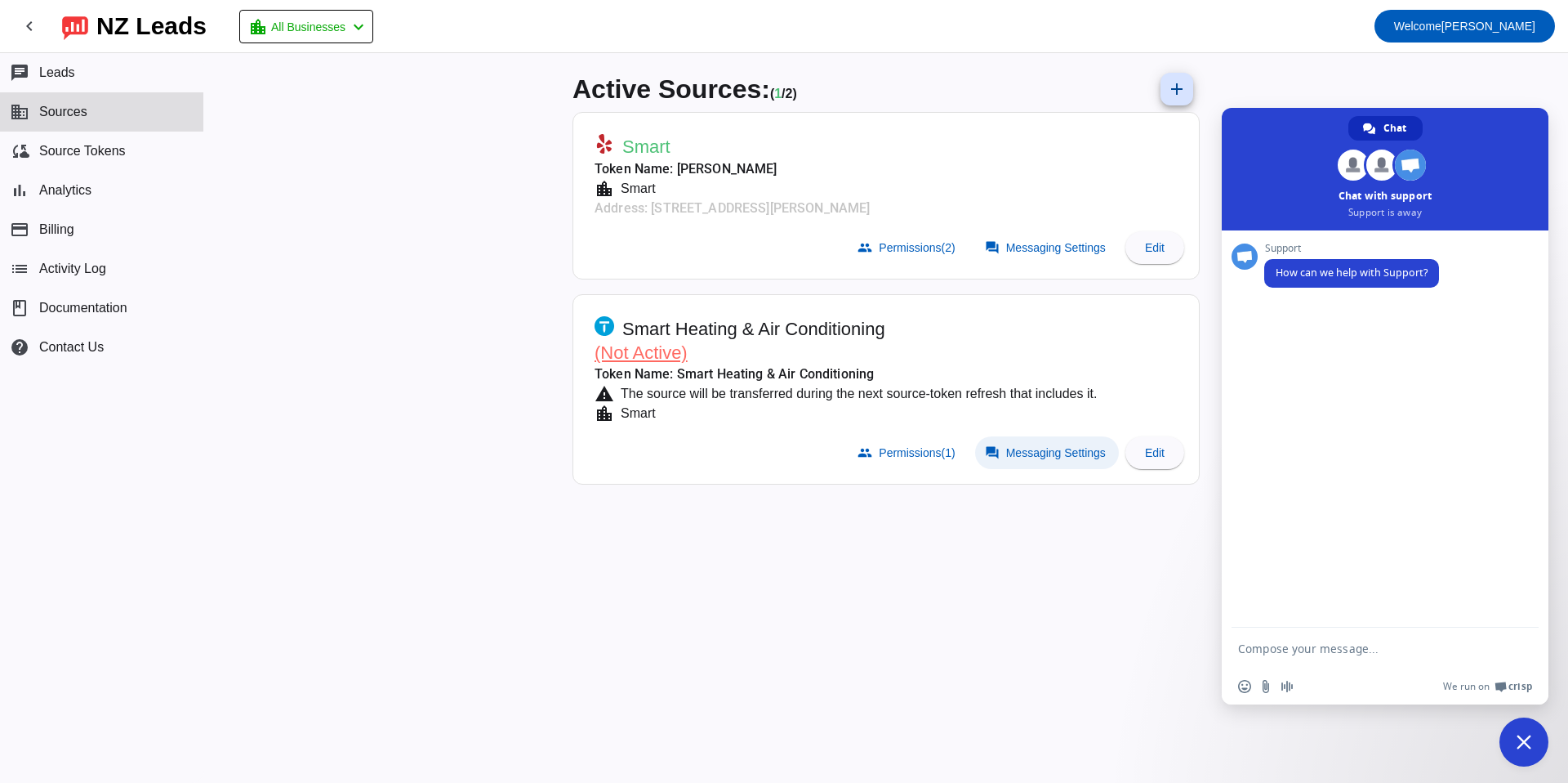
click at [1010, 443] on span at bounding box center [1047, 453] width 144 height 33
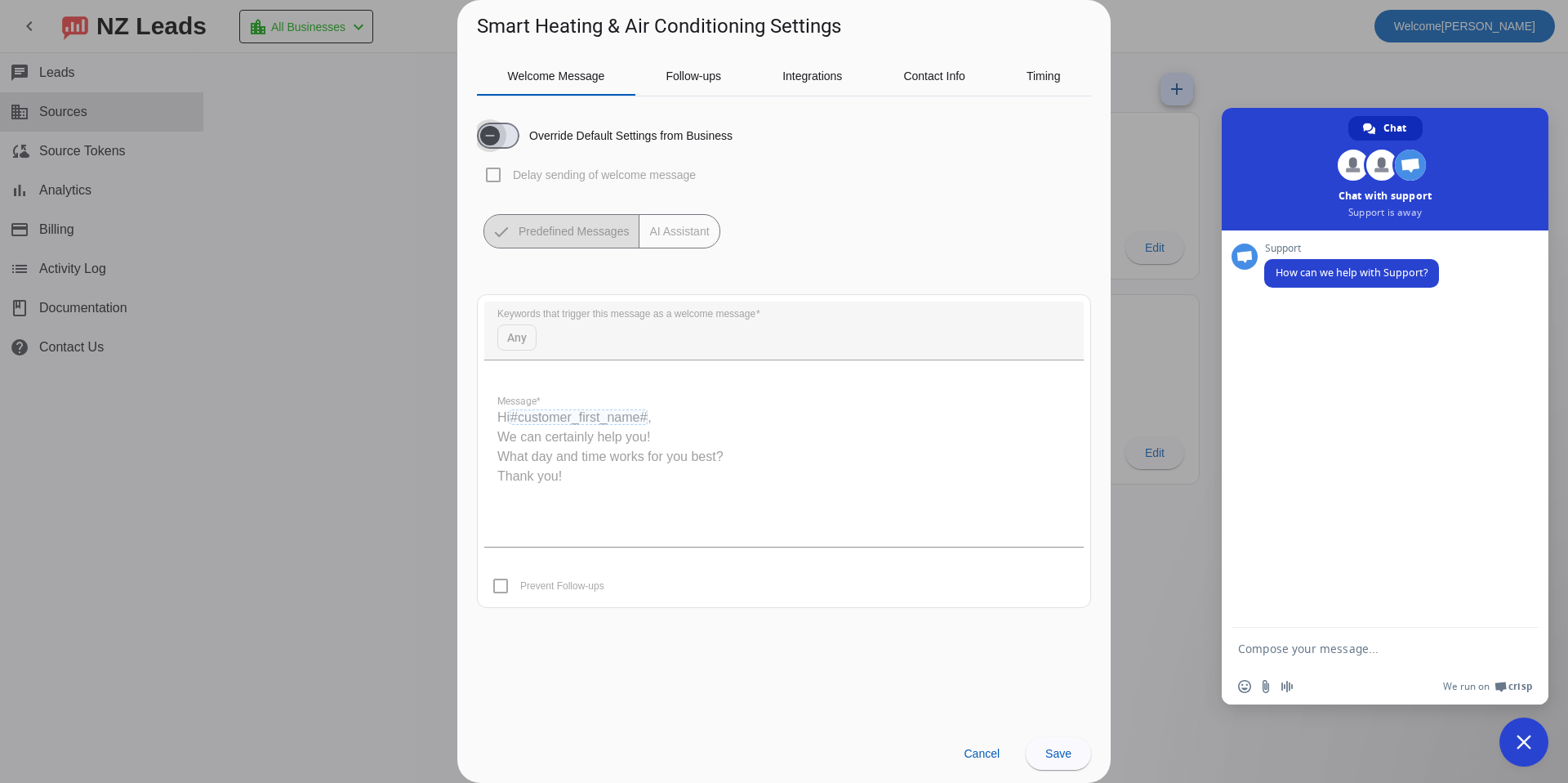
click at [507, 135] on span "button" at bounding box center [497, 135] width 42 height 26
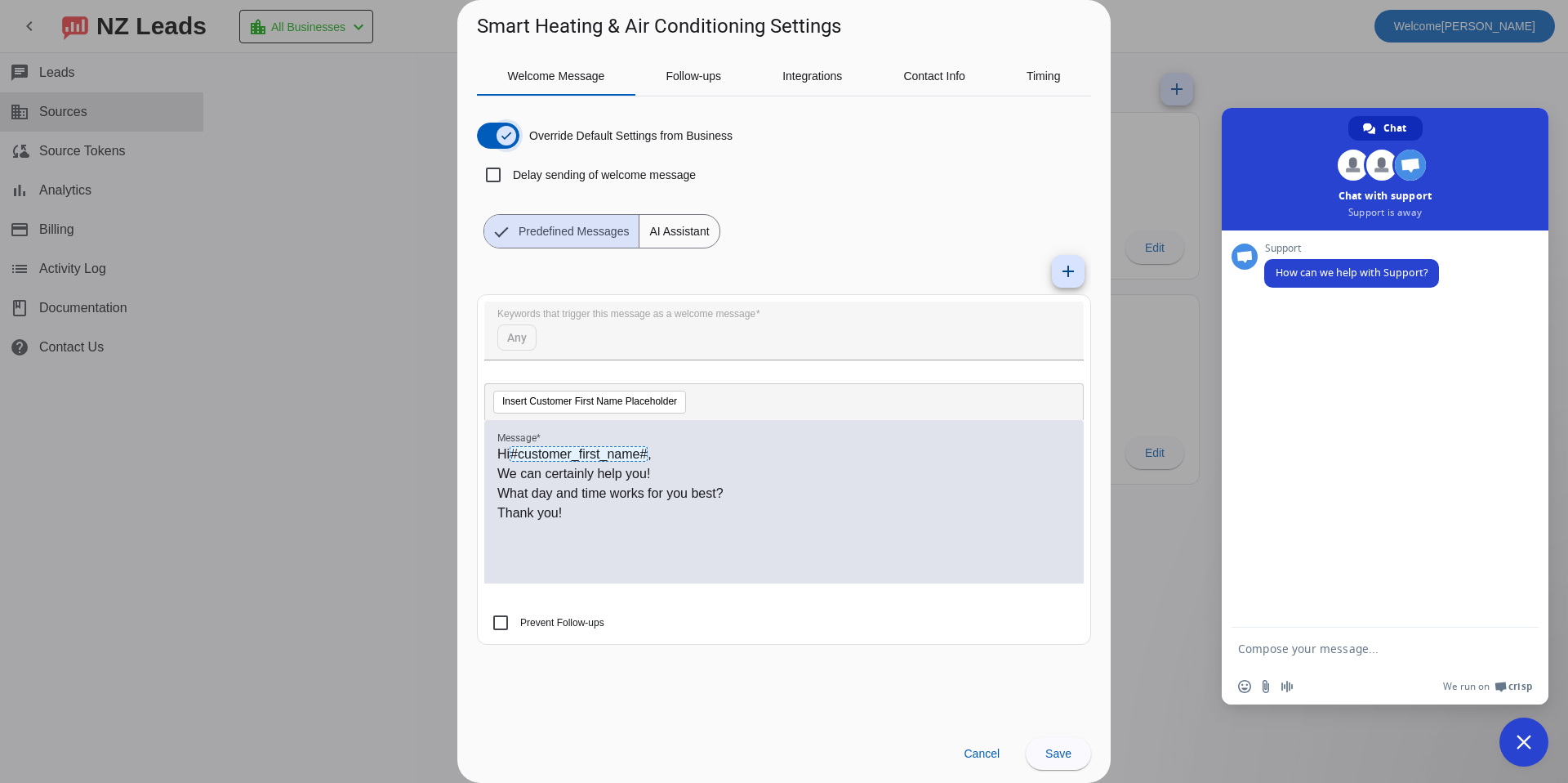
click at [502, 135] on icon "button" at bounding box center [506, 135] width 9 height 1
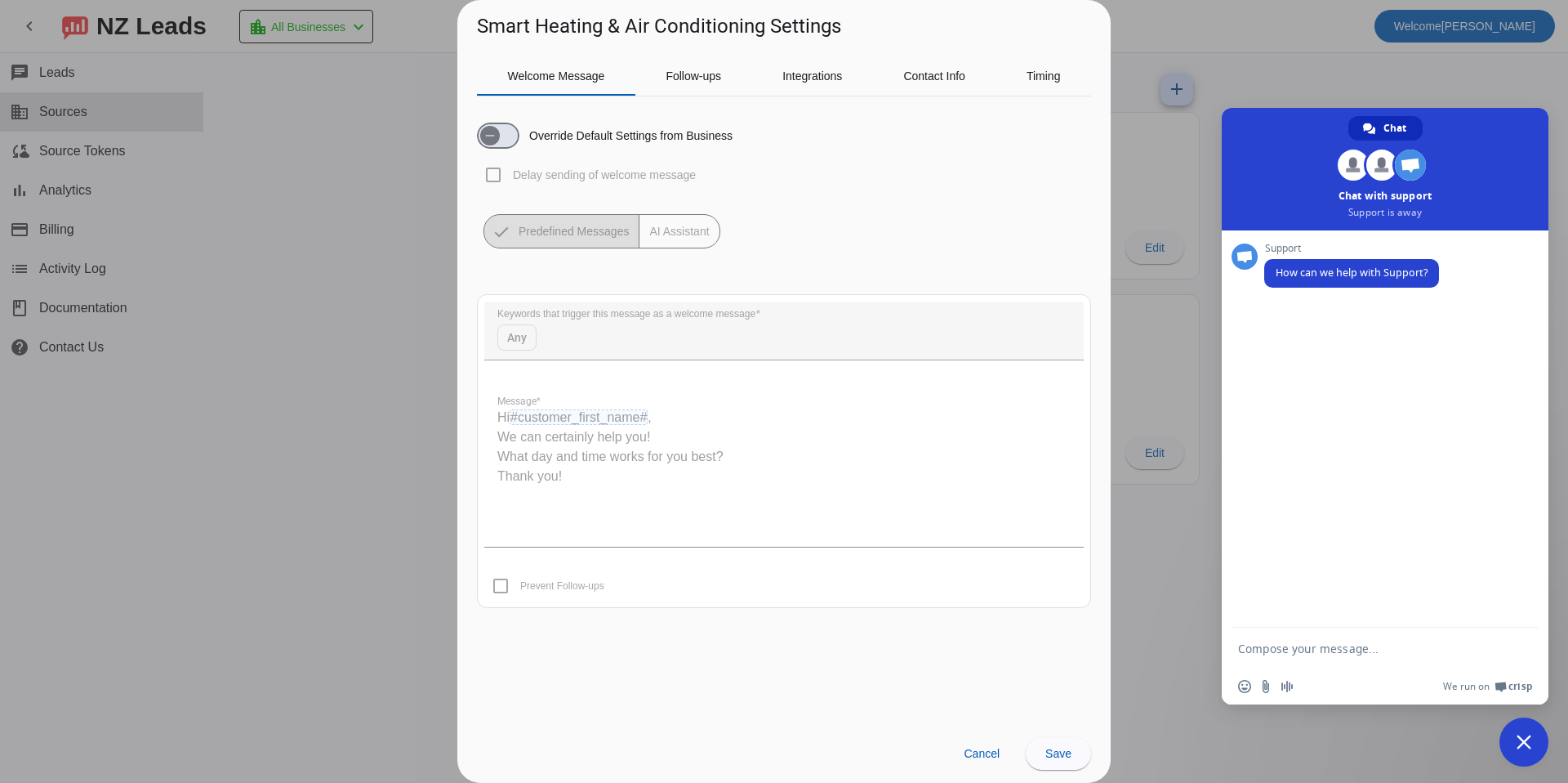
click at [246, 248] on div at bounding box center [784, 392] width 1568 height 783
